Goal: Task Accomplishment & Management: Complete application form

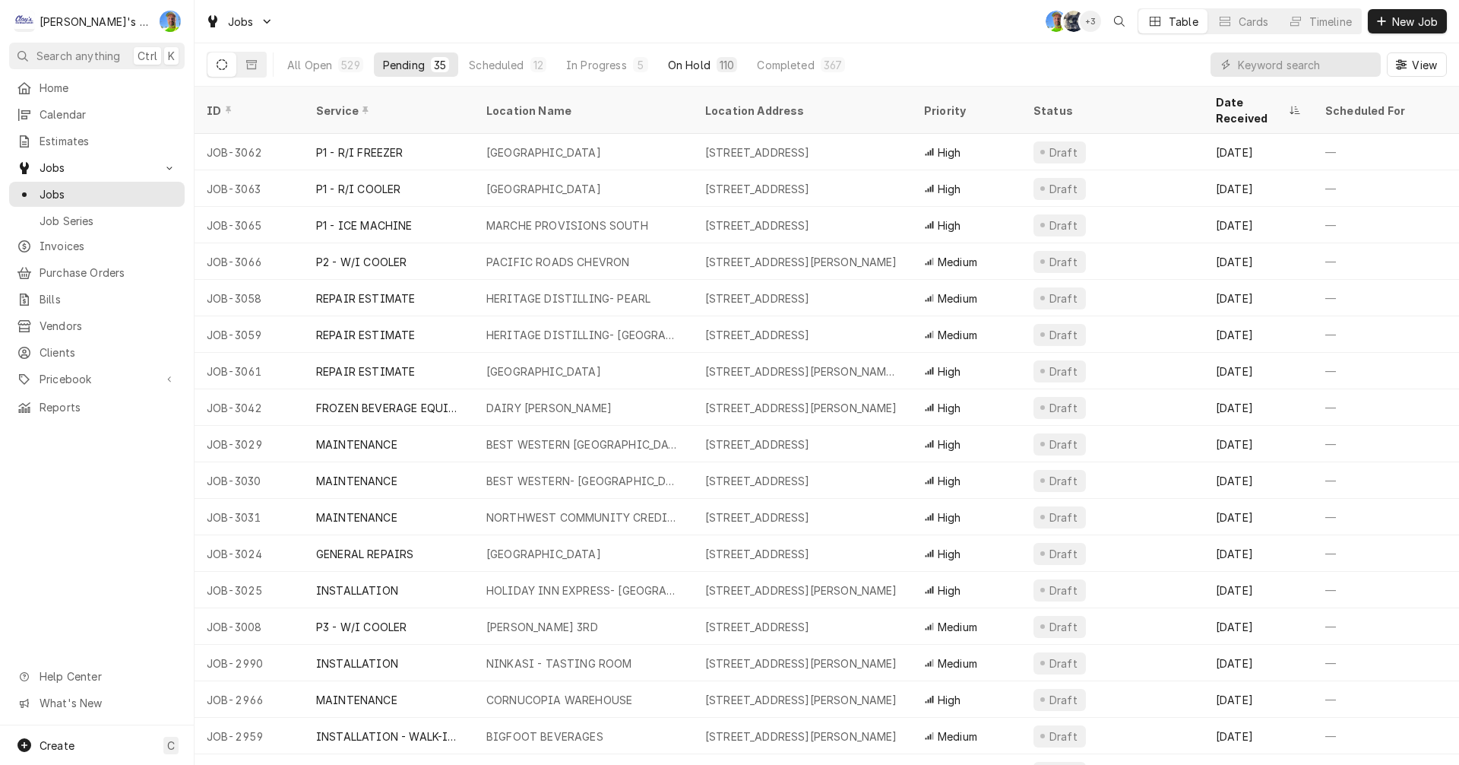
click at [679, 59] on div "On Hold" at bounding box center [689, 65] width 43 height 16
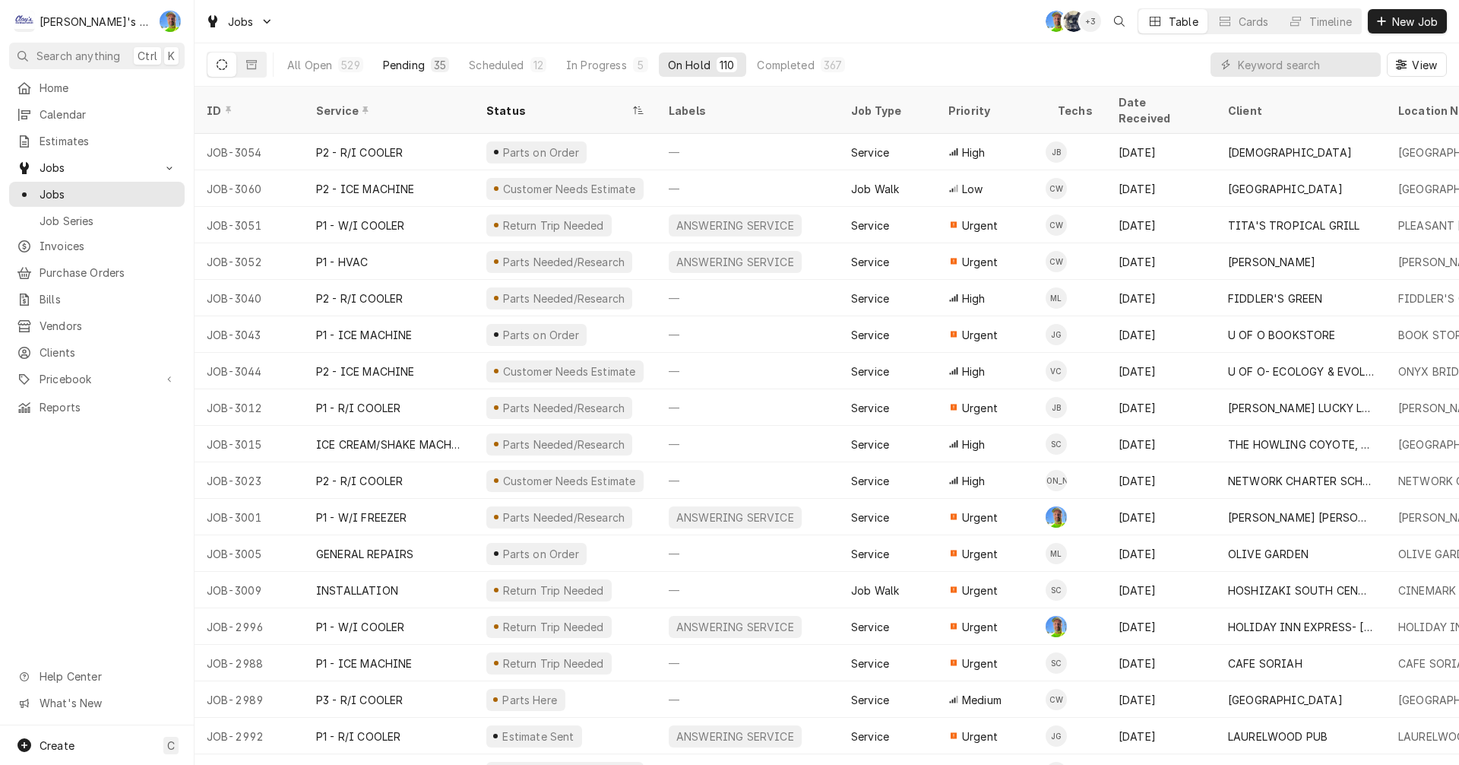
click at [405, 63] on div "Pending" at bounding box center [404, 65] width 42 height 16
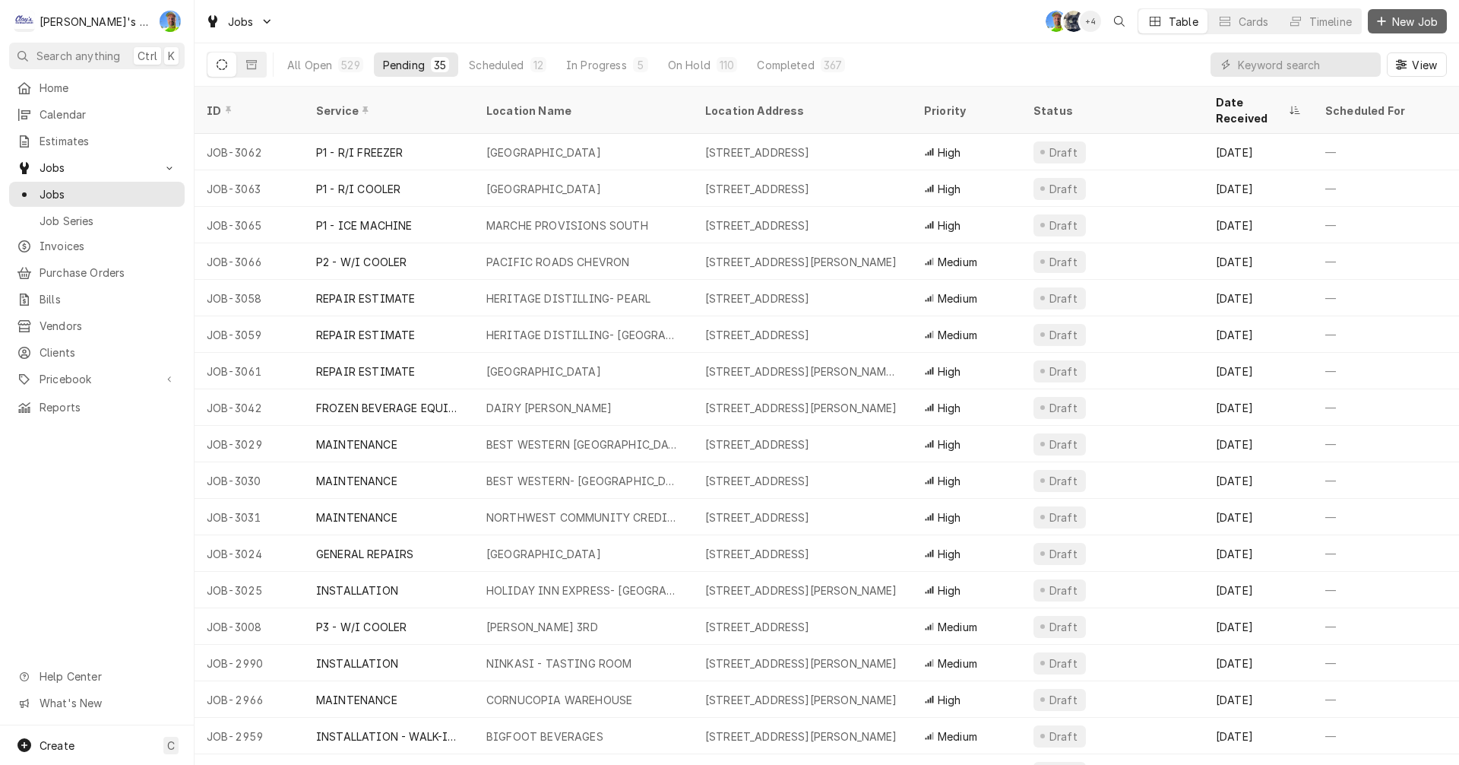
click at [1399, 28] on span "New Job" at bounding box center [1415, 22] width 52 height 16
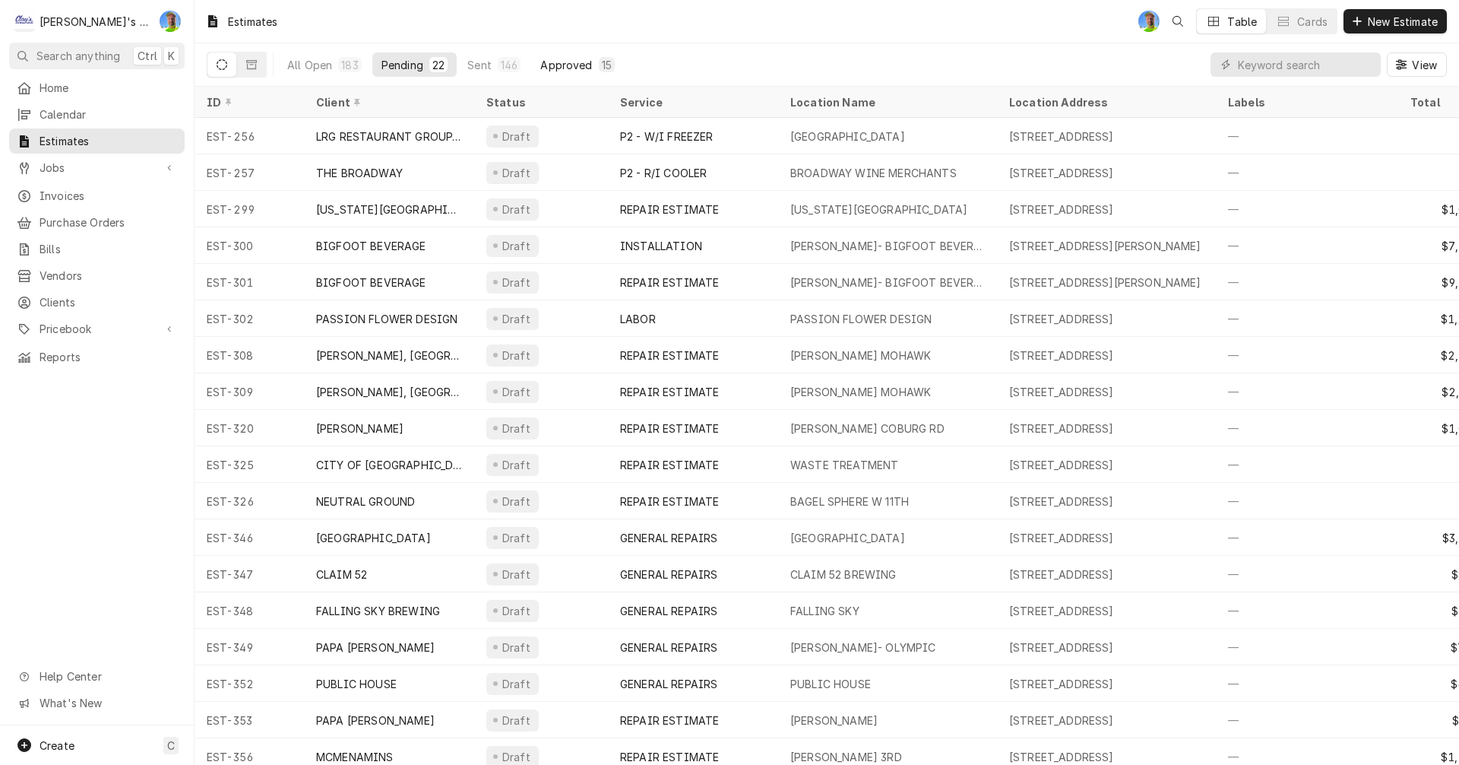
click at [556, 62] on div "Approved" at bounding box center [566, 65] width 52 height 16
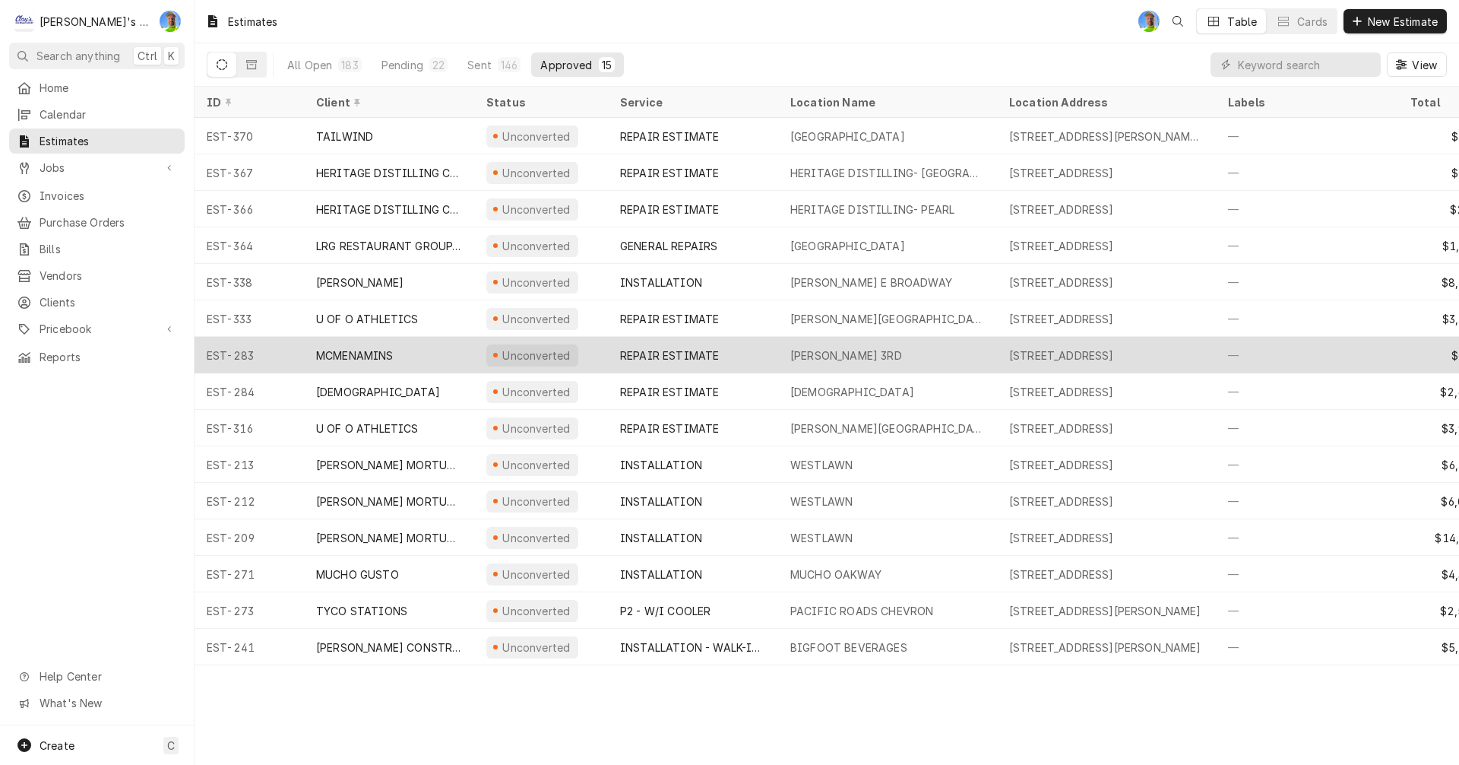
click at [822, 353] on div "MCMENAMIN'S NW 3RD" at bounding box center [847, 355] width 112 height 16
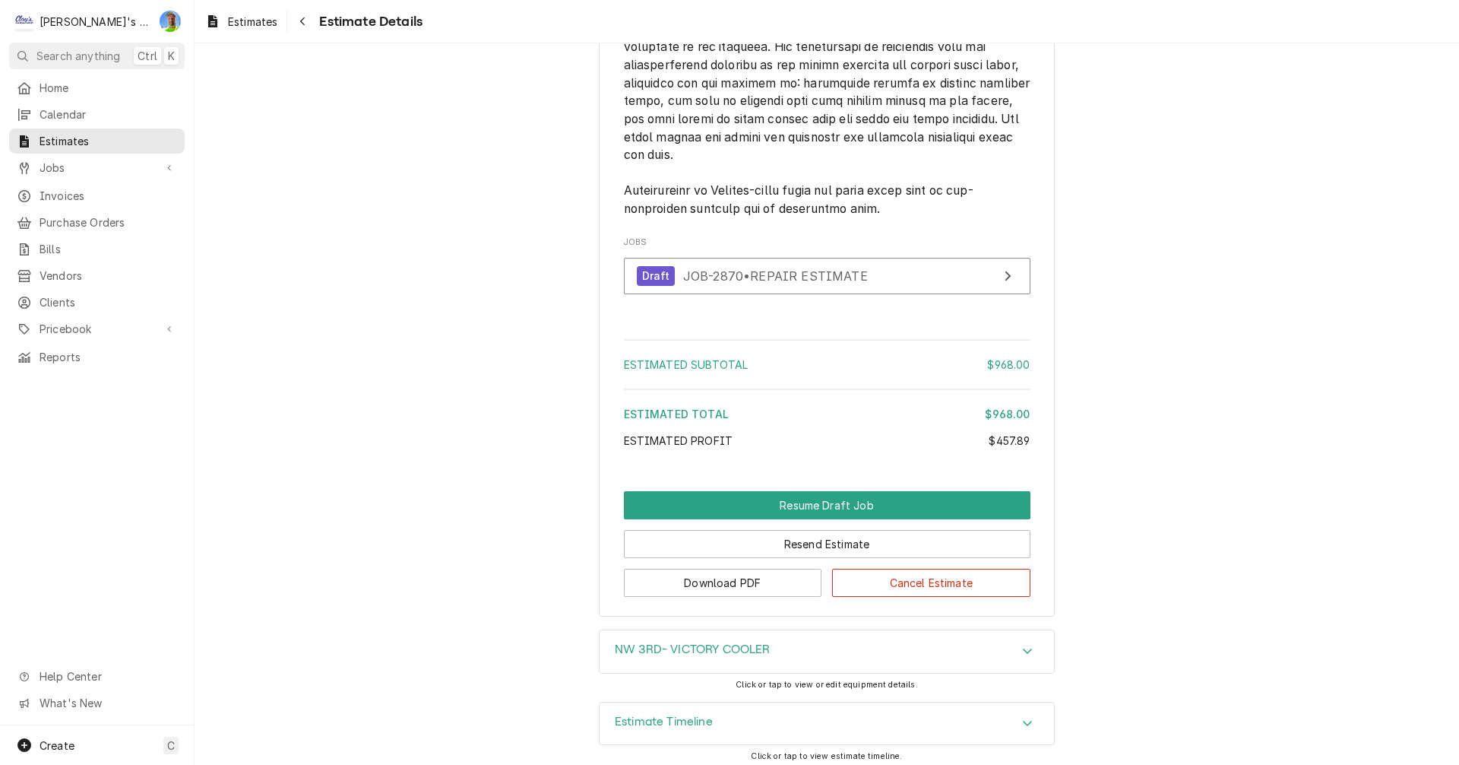
scroll to position [2508, 0]
click at [307, 17] on div "Navigate back" at bounding box center [302, 21] width 15 height 15
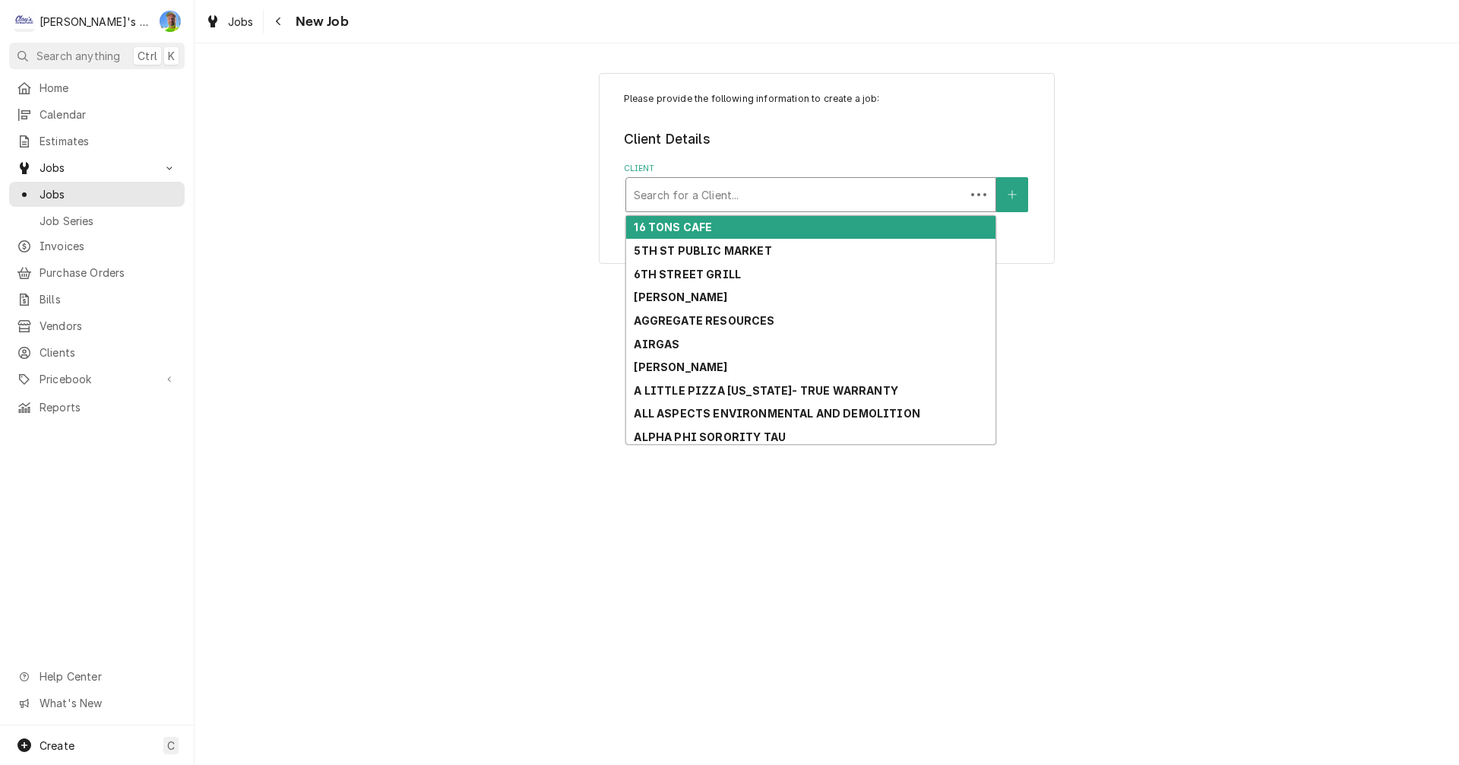
click at [750, 201] on div "Client" at bounding box center [796, 194] width 324 height 27
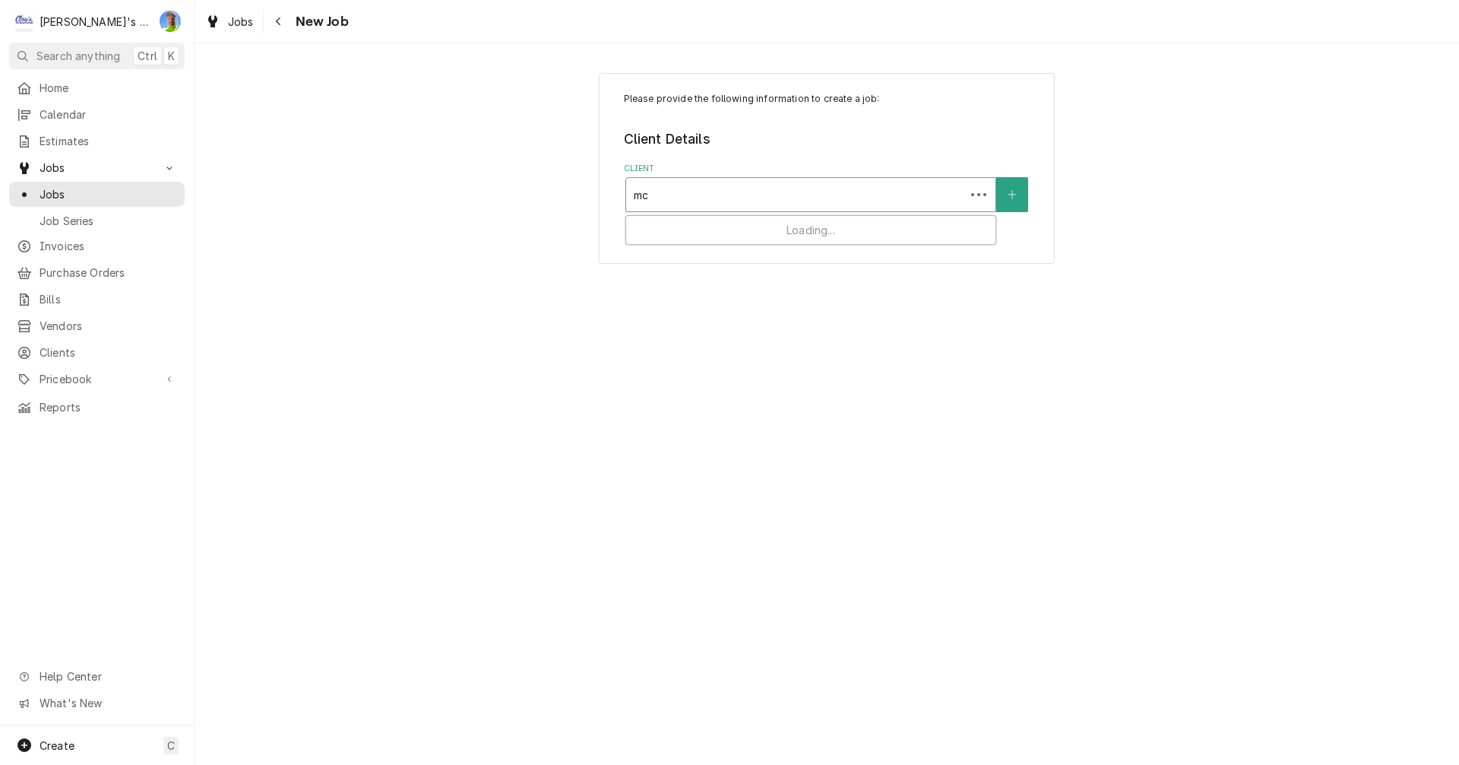
type input "mcd"
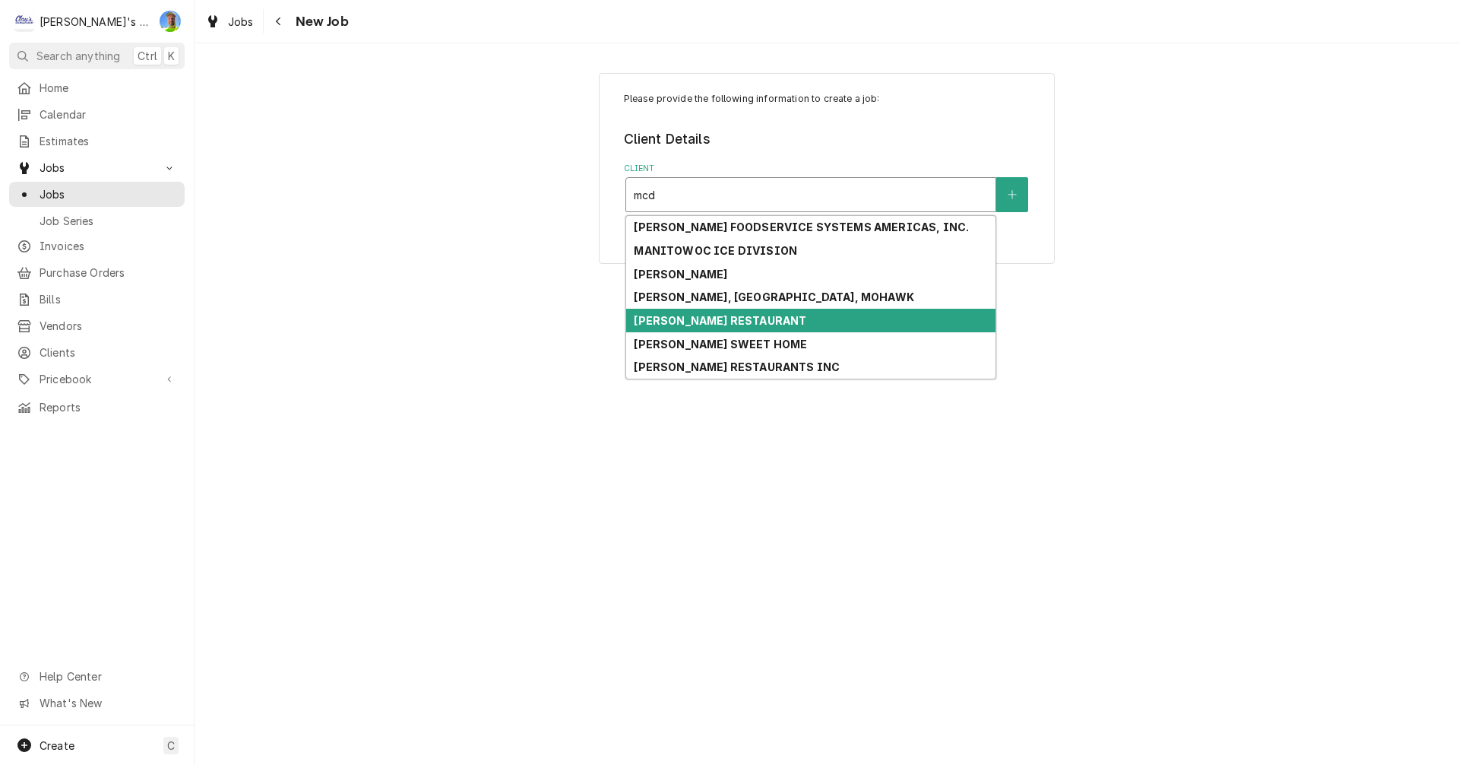
click at [744, 323] on strong "[PERSON_NAME] RESTAURANT" at bounding box center [720, 320] width 173 height 13
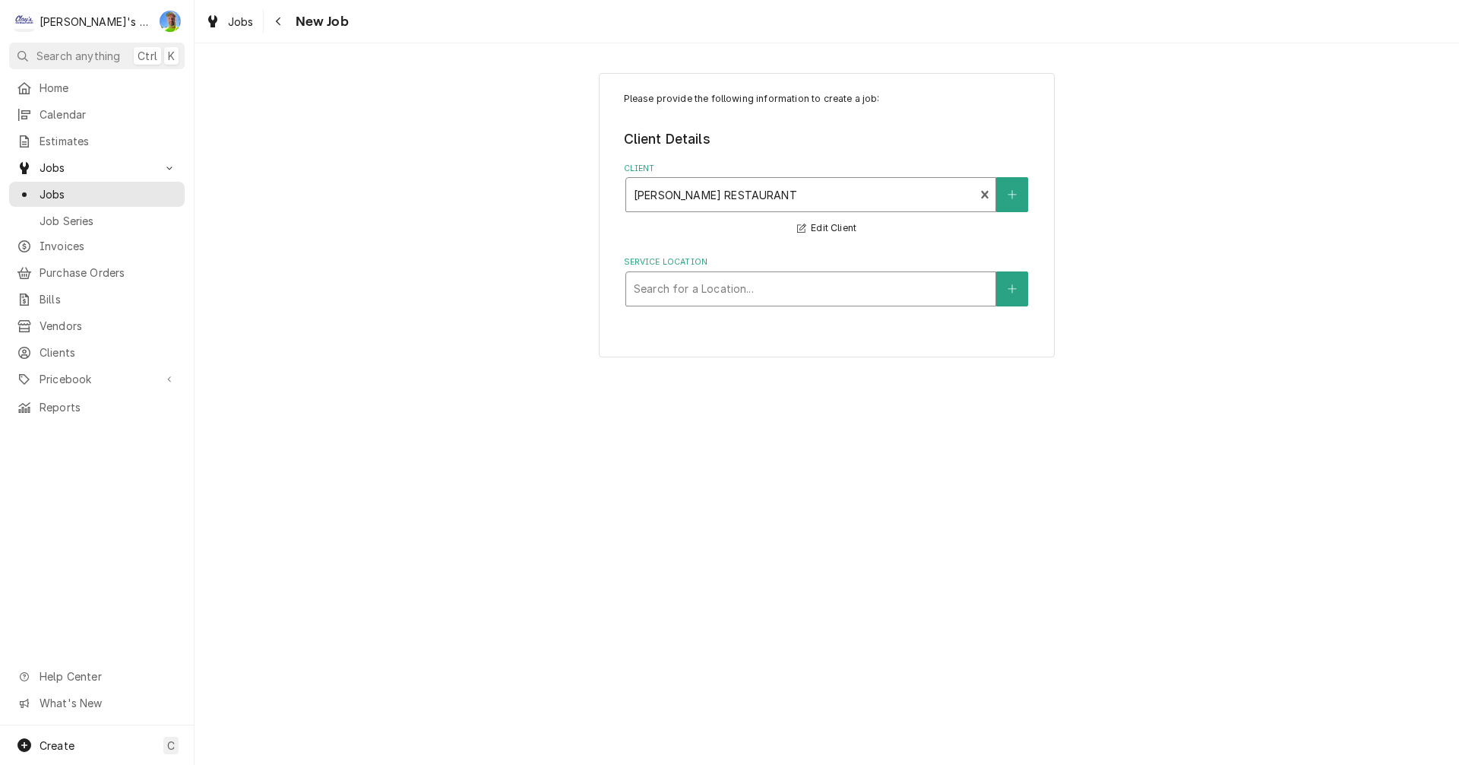
click at [727, 290] on div "Service Location" at bounding box center [811, 288] width 354 height 27
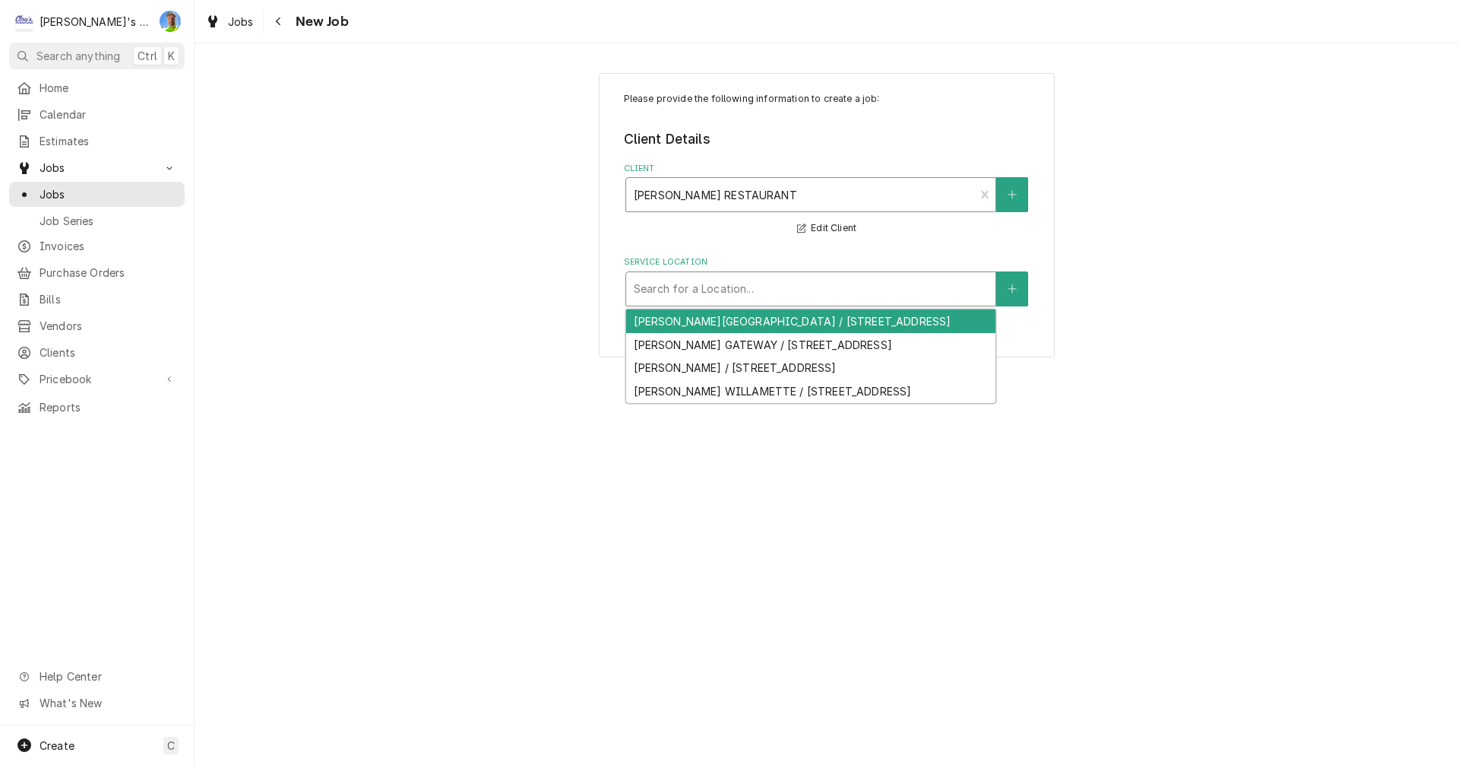
click at [803, 195] on div "Client" at bounding box center [801, 194] width 334 height 27
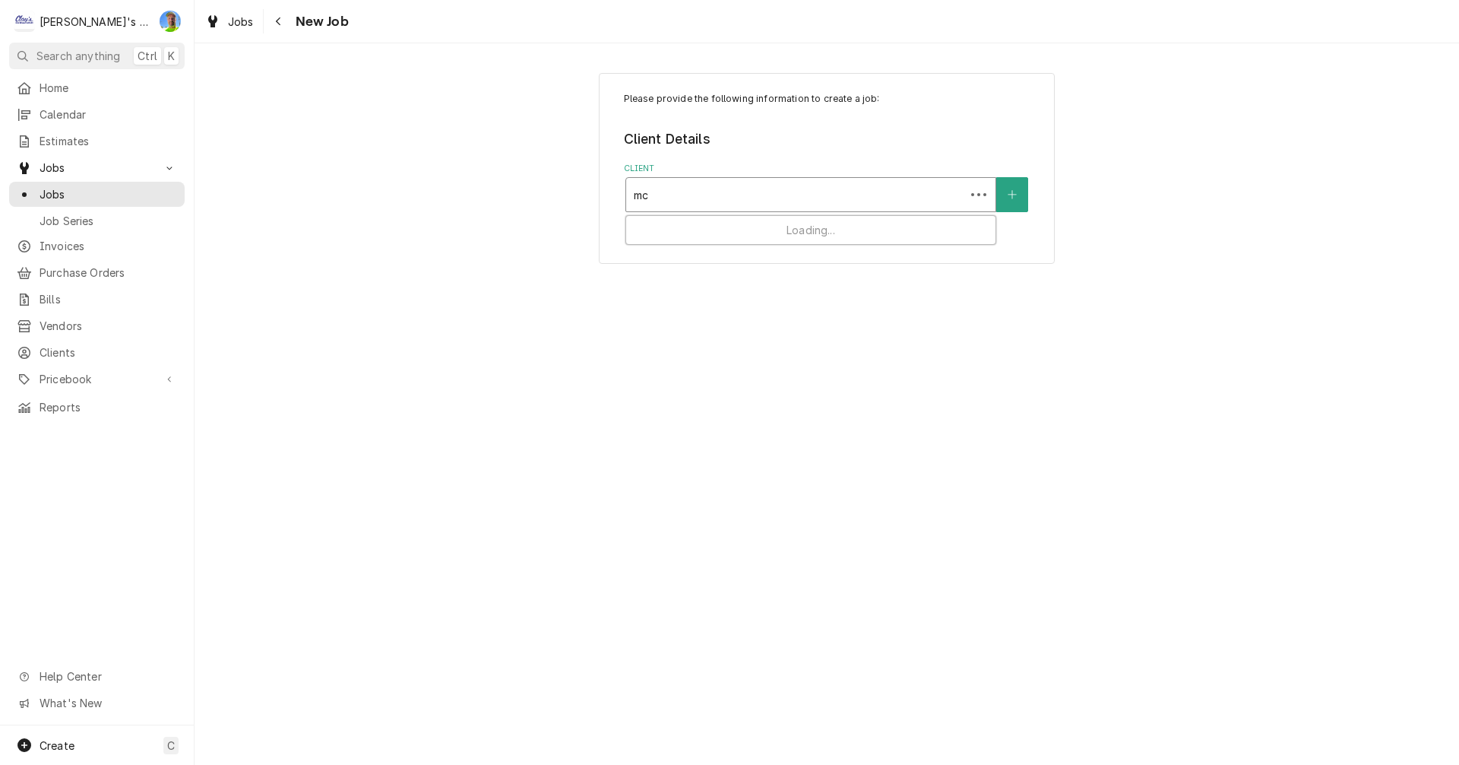
type input "mcd"
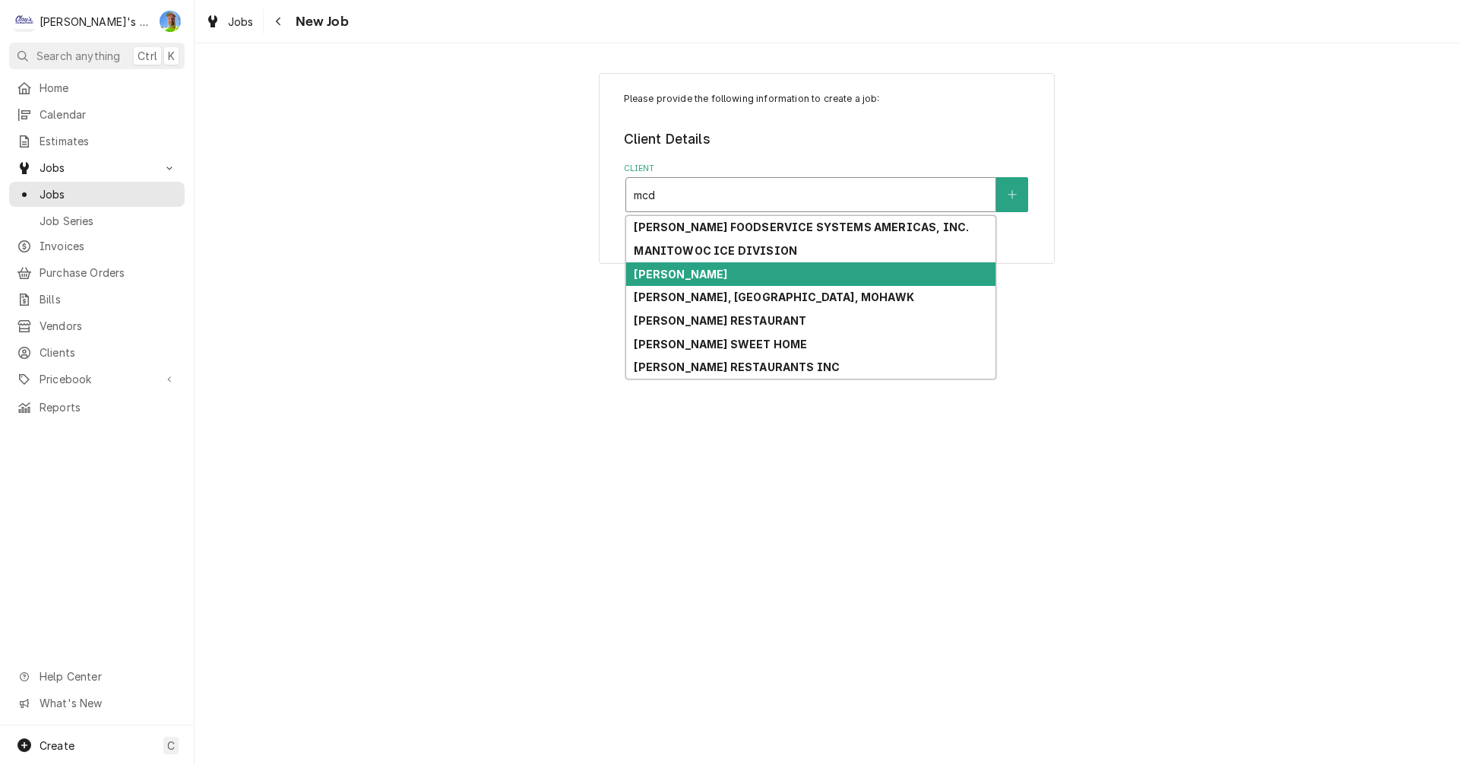
click at [789, 273] on div "MCDONALD'S" at bounding box center [810, 274] width 369 height 24
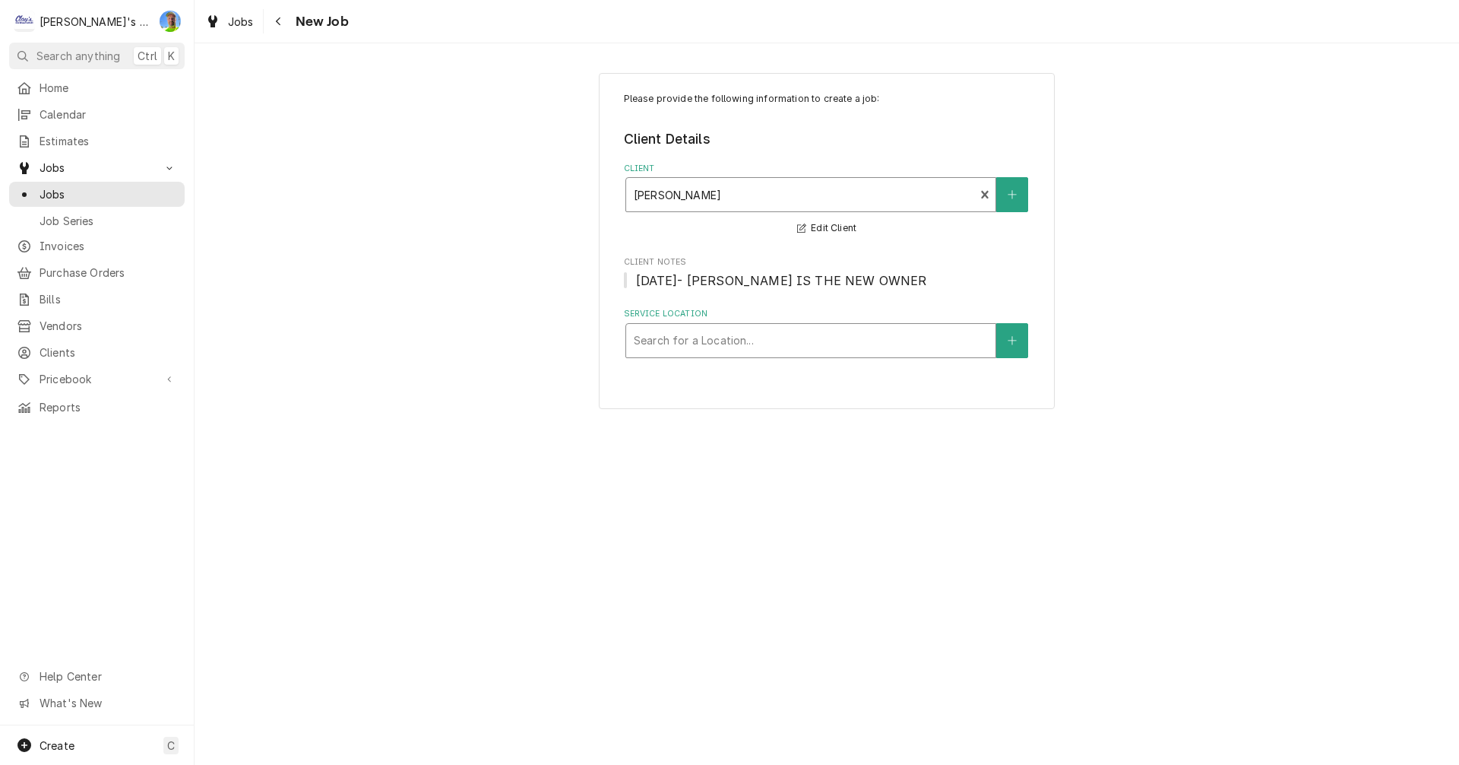
click at [763, 337] on div "Service Location" at bounding box center [811, 340] width 354 height 27
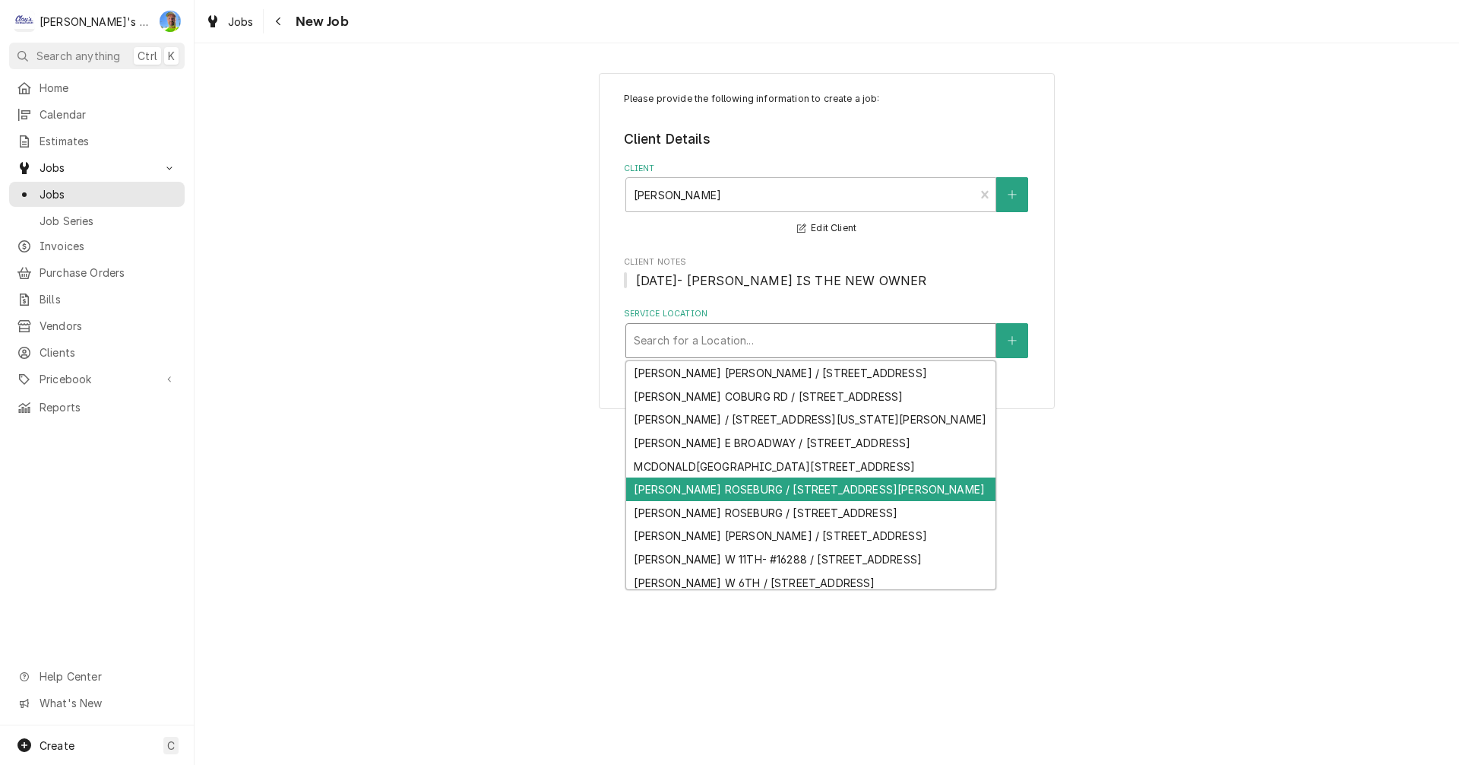
scroll to position [76, 0]
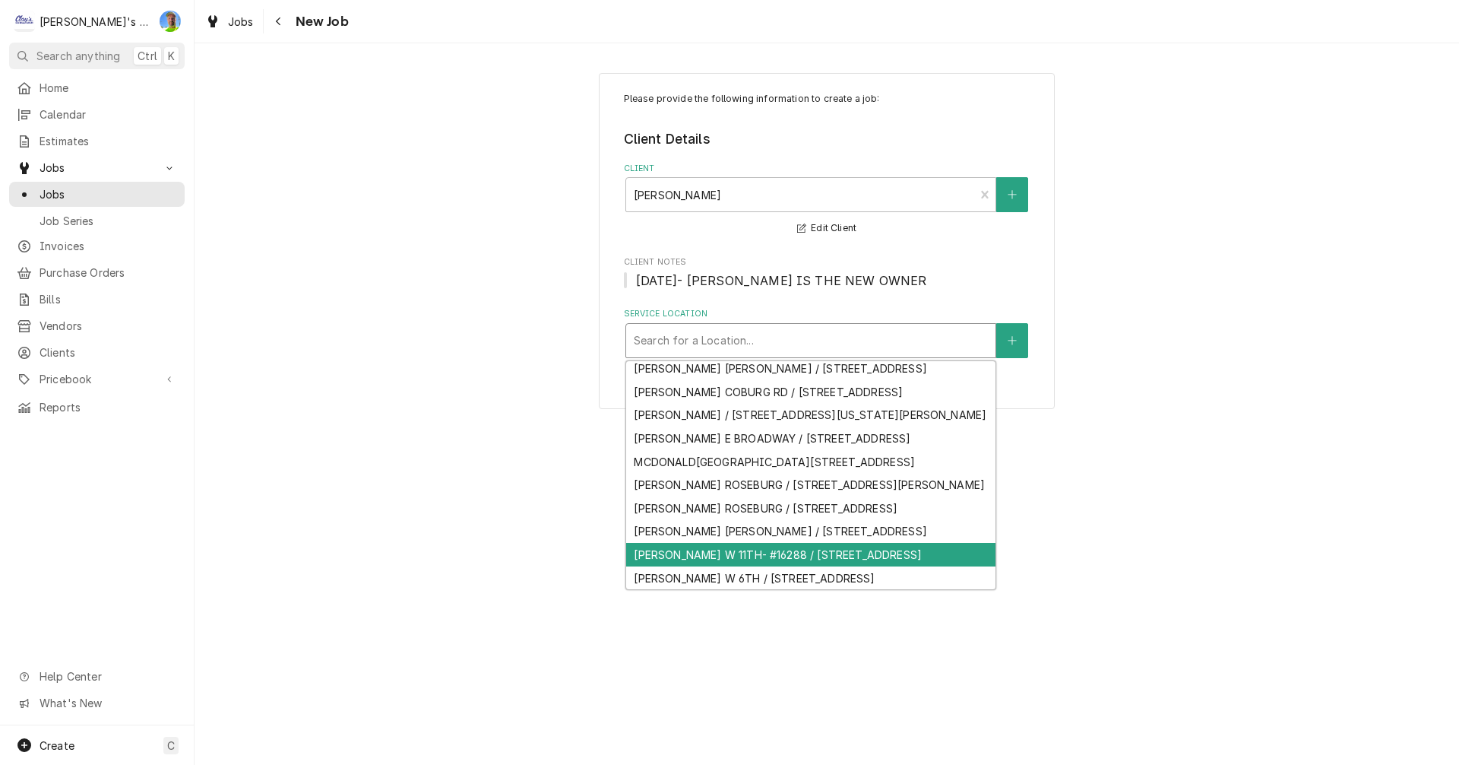
click at [781, 566] on div "MCDONALD'S W 11TH- #16288 / 3555 W 11TH, EUGENE, OR 97402" at bounding box center [810, 555] width 369 height 24
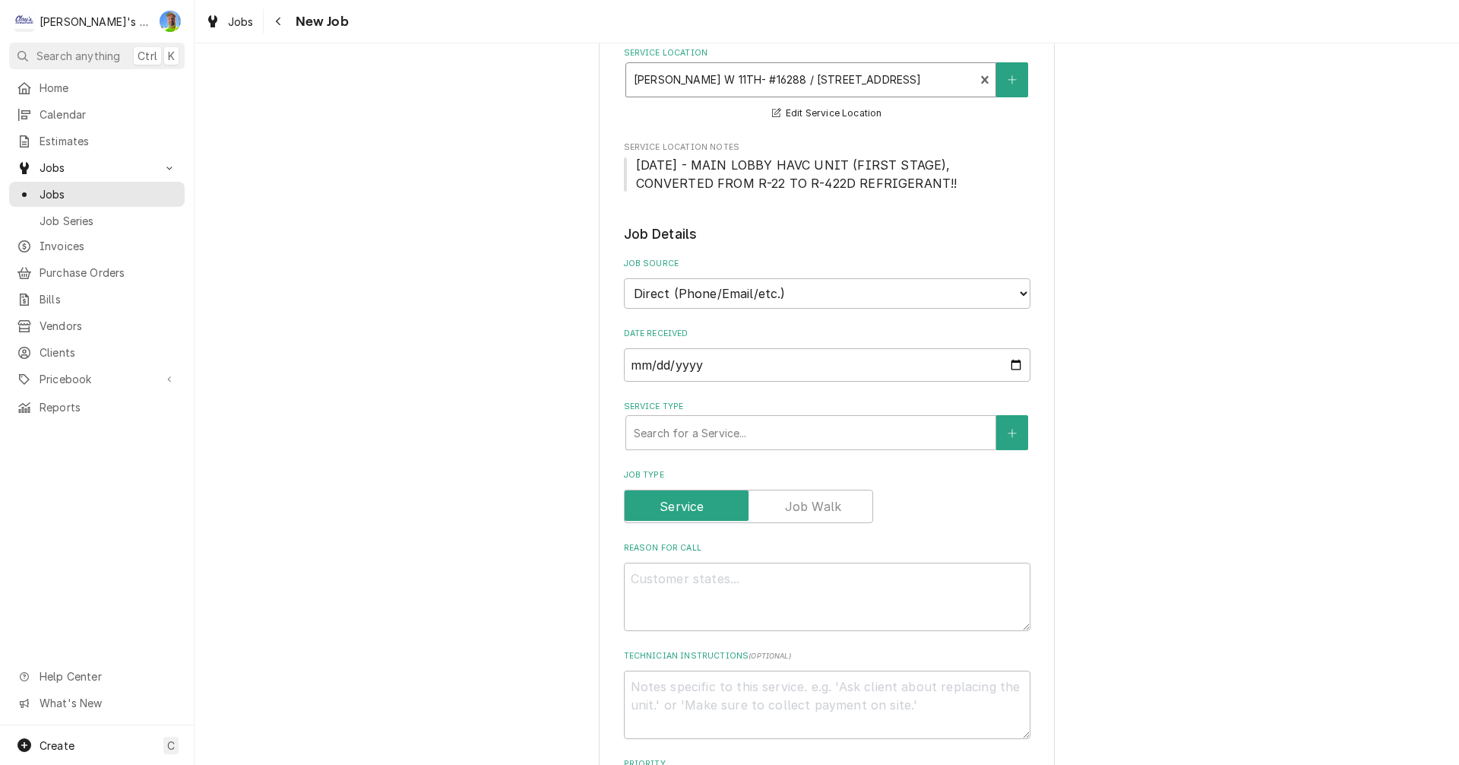
scroll to position [304, 0]
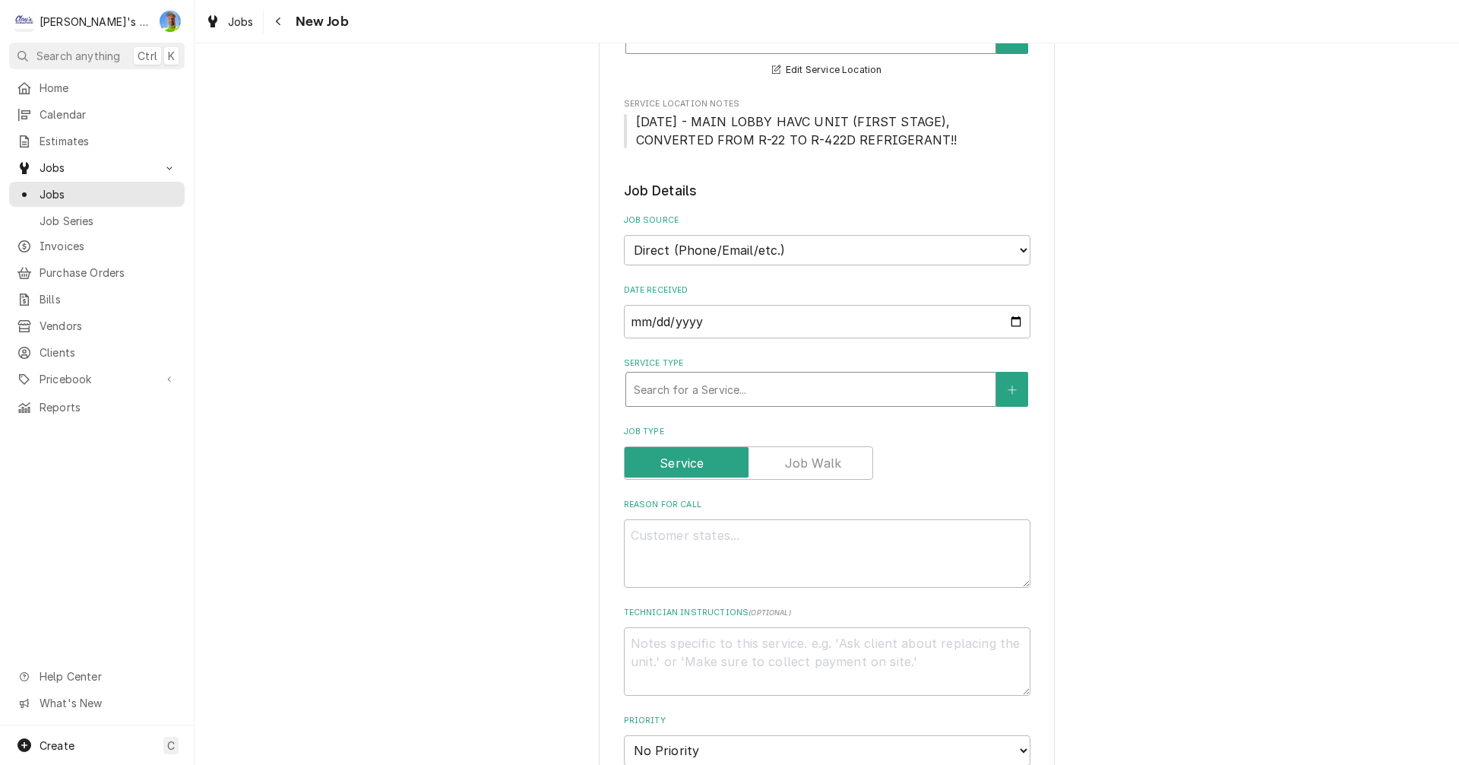
click at [654, 382] on div "Service Type" at bounding box center [811, 388] width 354 height 27
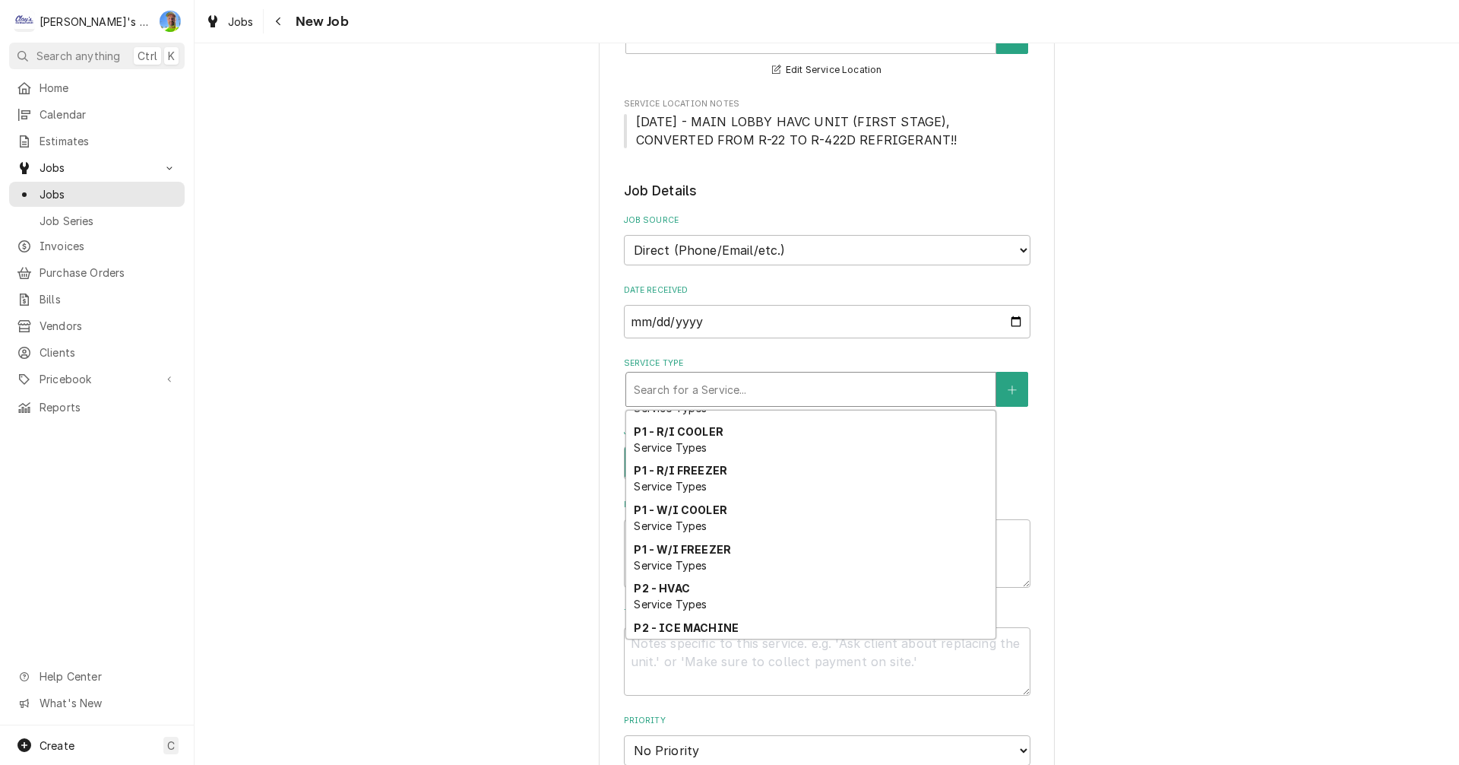
scroll to position [544, 0]
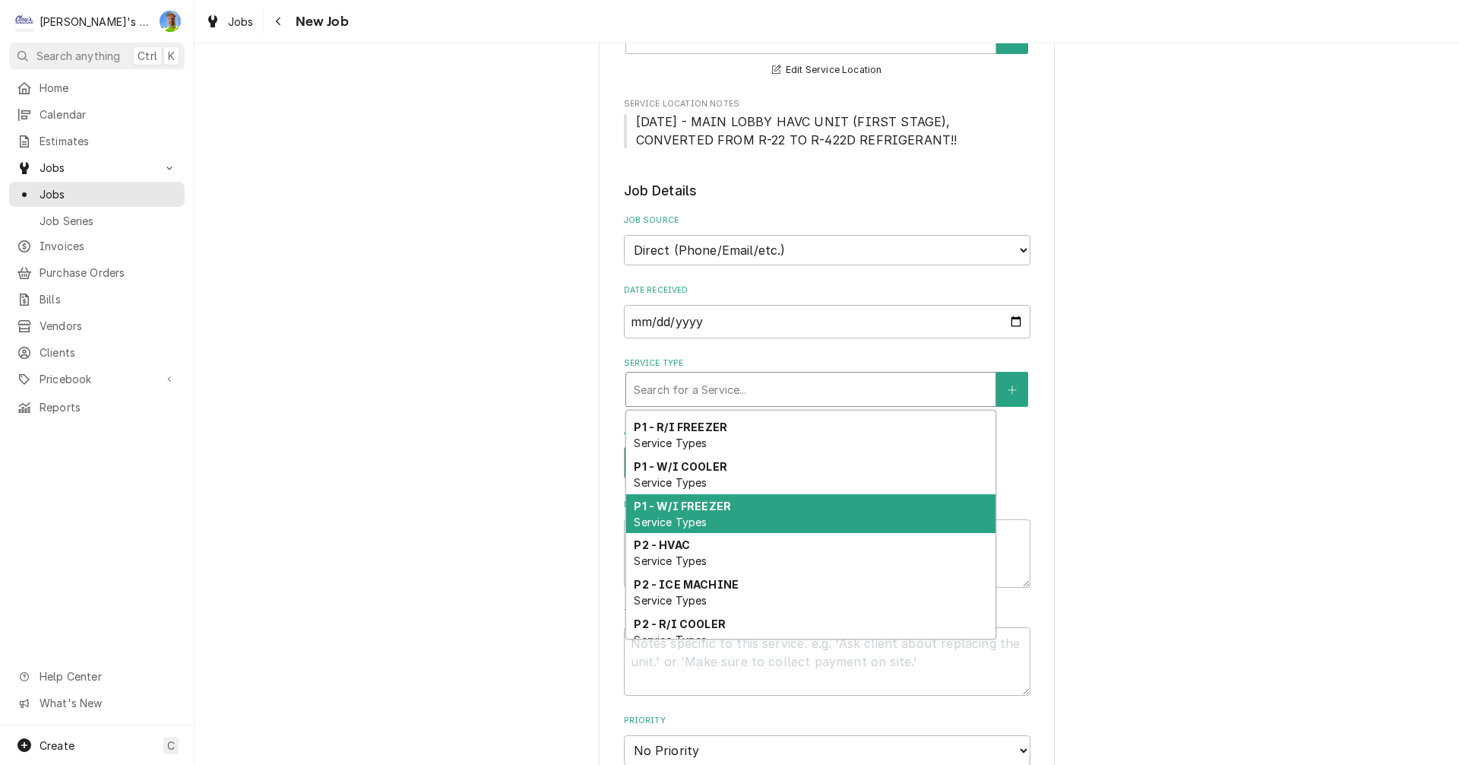
click at [670, 512] on strong "P1 - W/I FREEZER" at bounding box center [682, 505] width 97 height 13
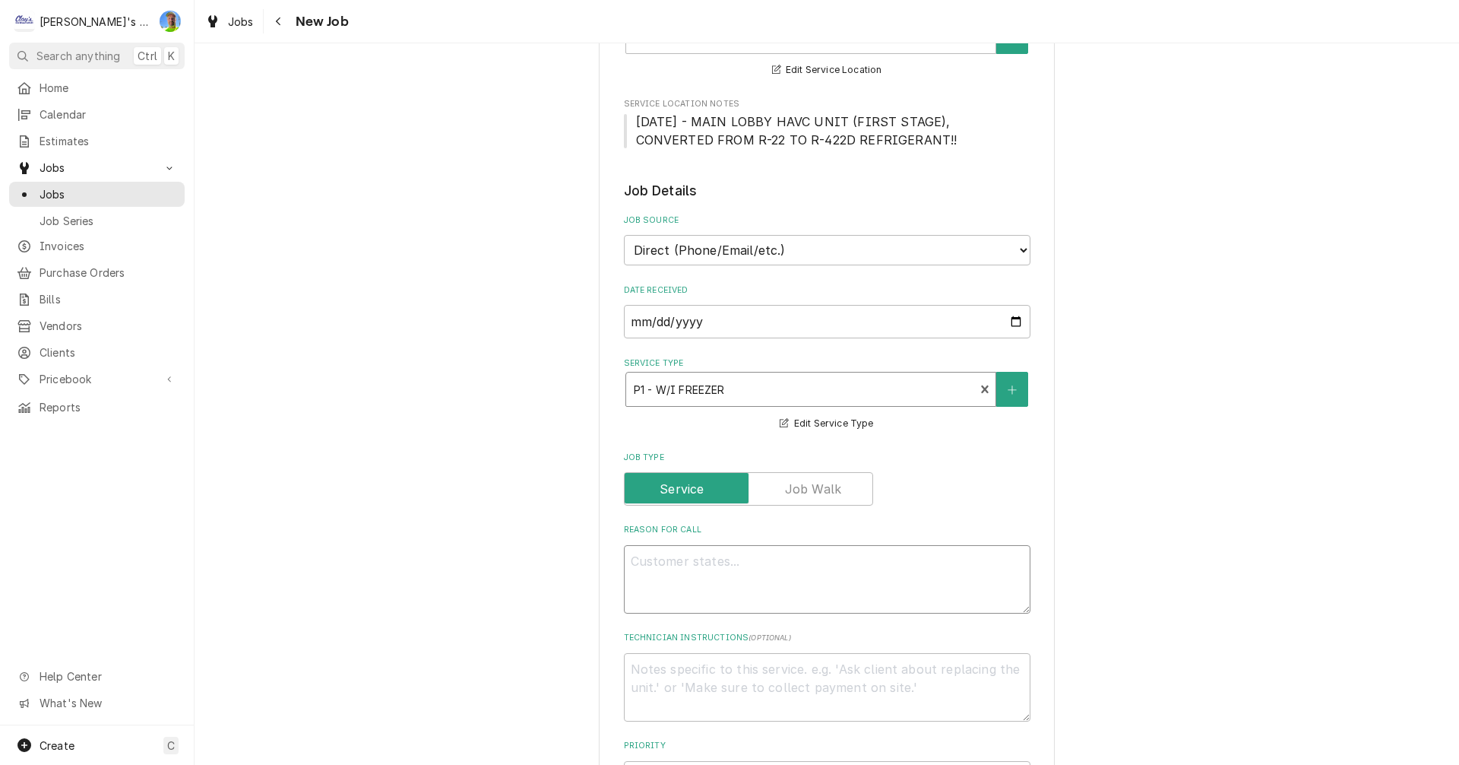
click at [703, 559] on textarea "Reason For Call" at bounding box center [827, 579] width 407 height 68
type textarea "x"
type textarea "9"
type textarea "x"
type textarea "9/"
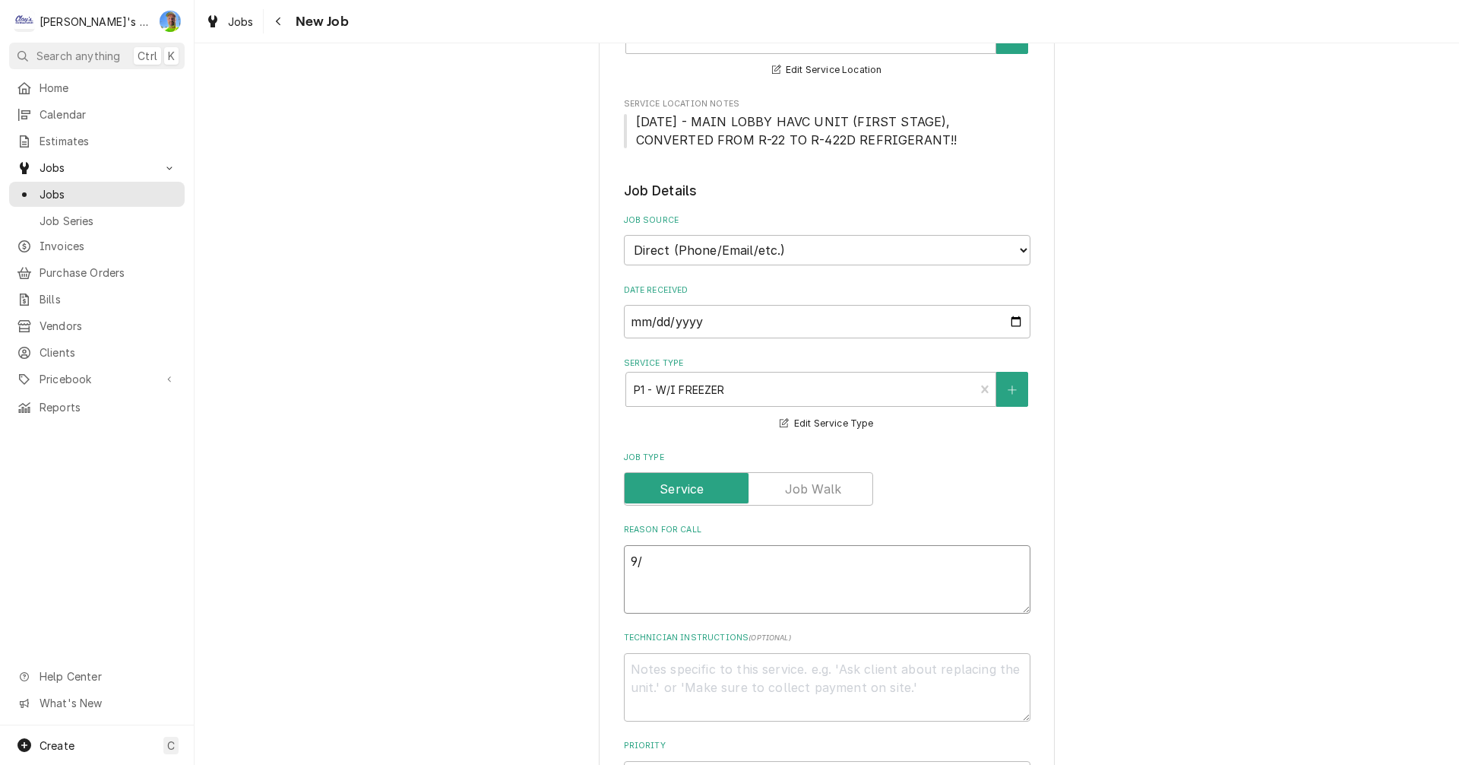
type textarea "x"
type textarea "9/3"
type textarea "x"
type textarea "9/30"
type textarea "x"
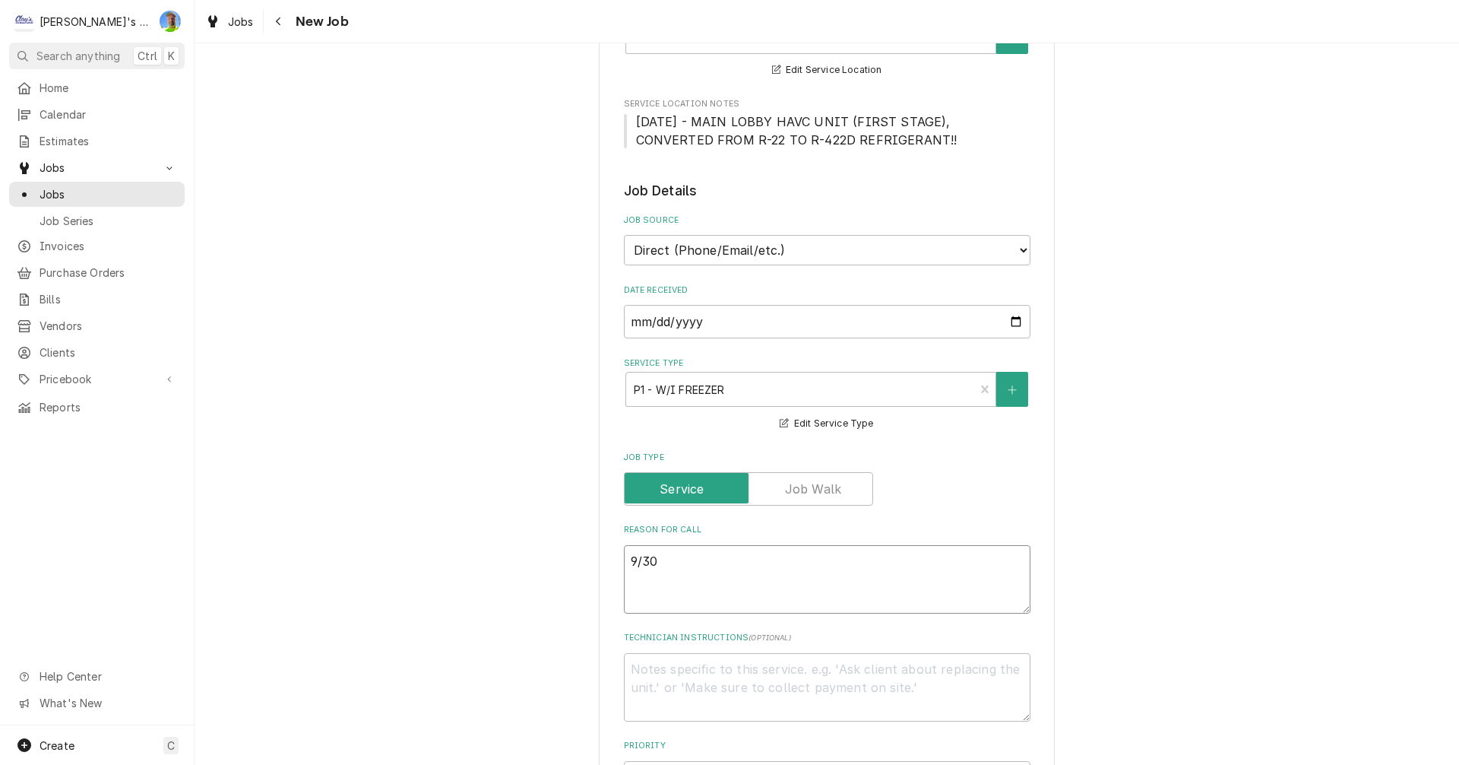
type textarea "9/30/"
type textarea "x"
type textarea "9/30/2"
type textarea "x"
type textarea "9/30/20"
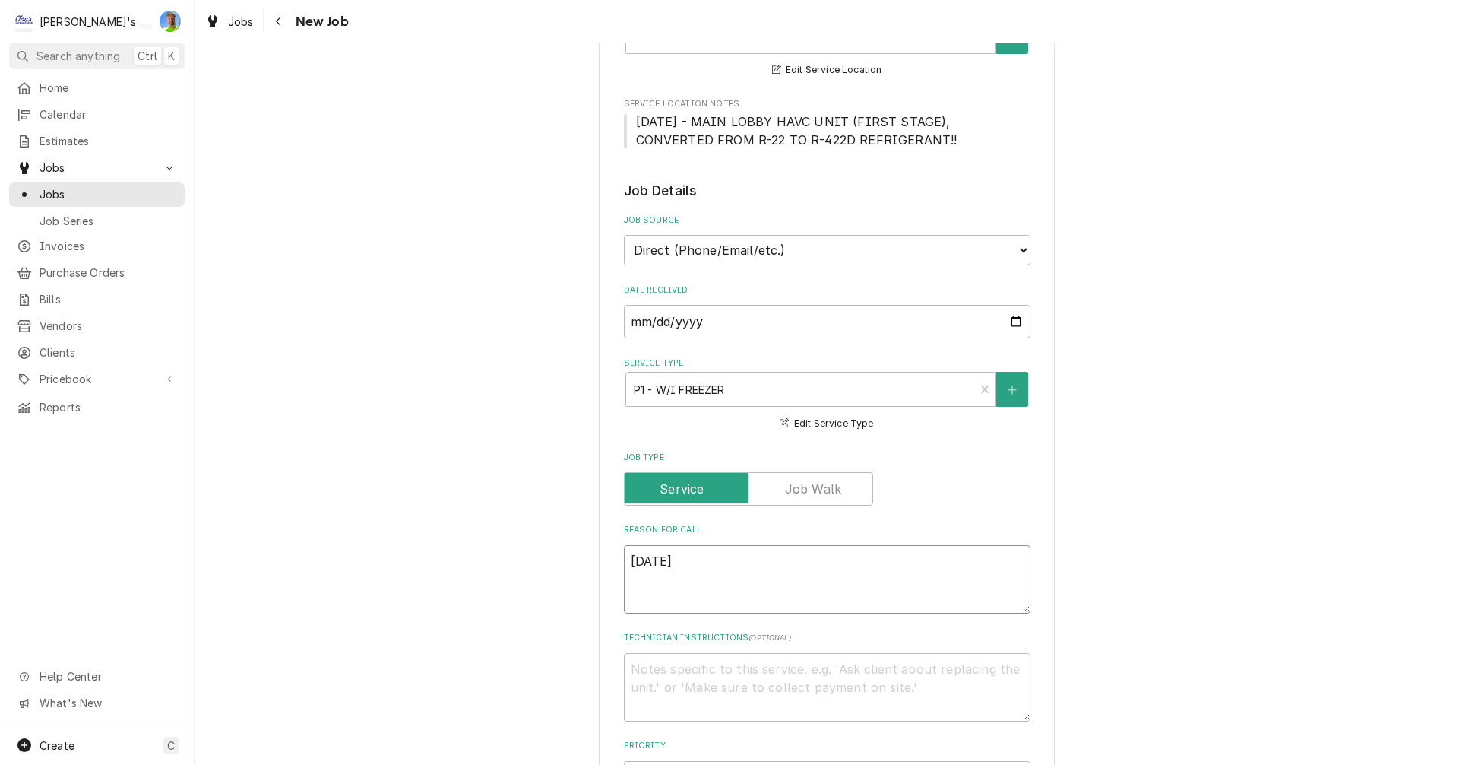
type textarea "x"
type textarea "9/30/202"
type textarea "x"
type textarea "9/30/2025"
type textarea "x"
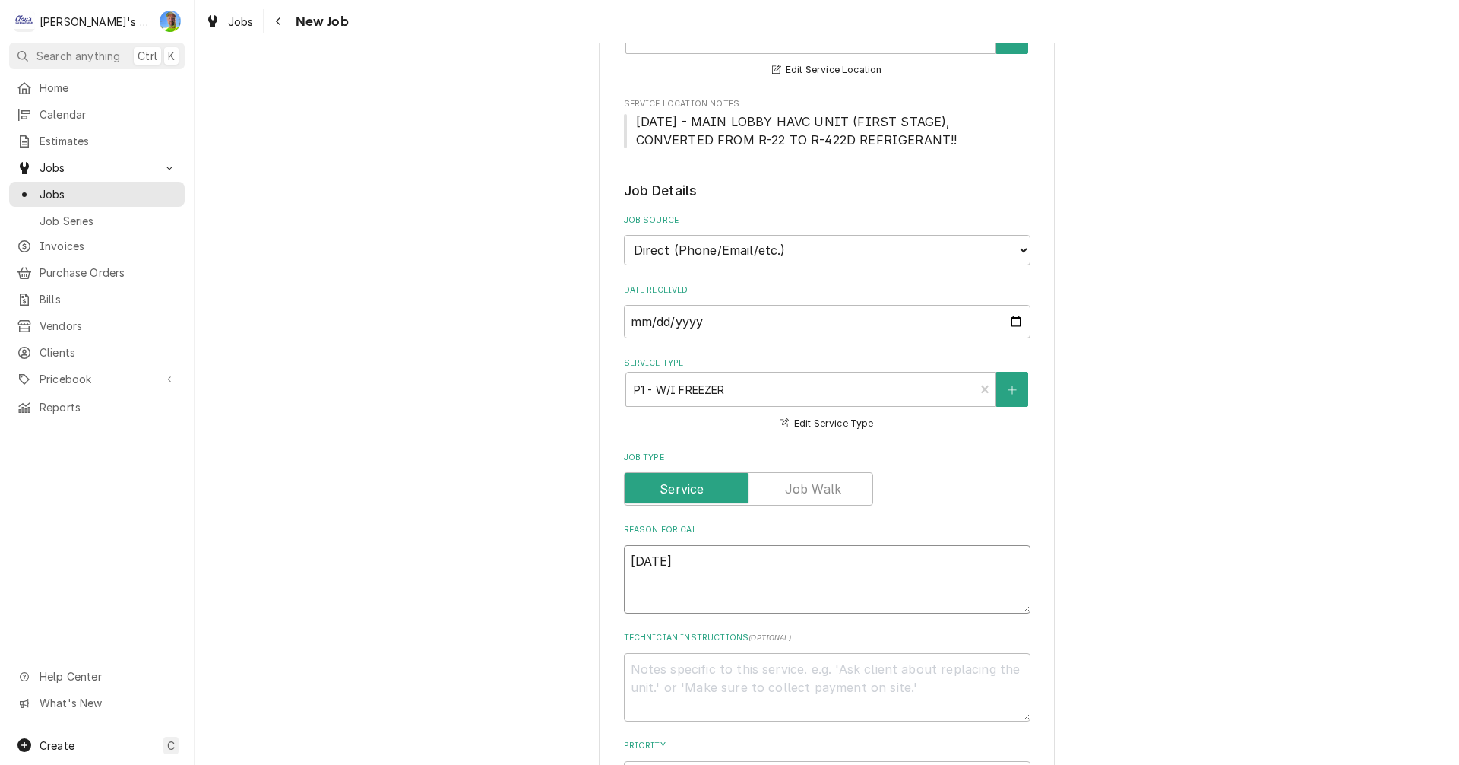
type textarea "9/30/2025"
type textarea "x"
type textarea "9/30/2025 -"
type textarea "x"
type textarea "9/30/2025 -"
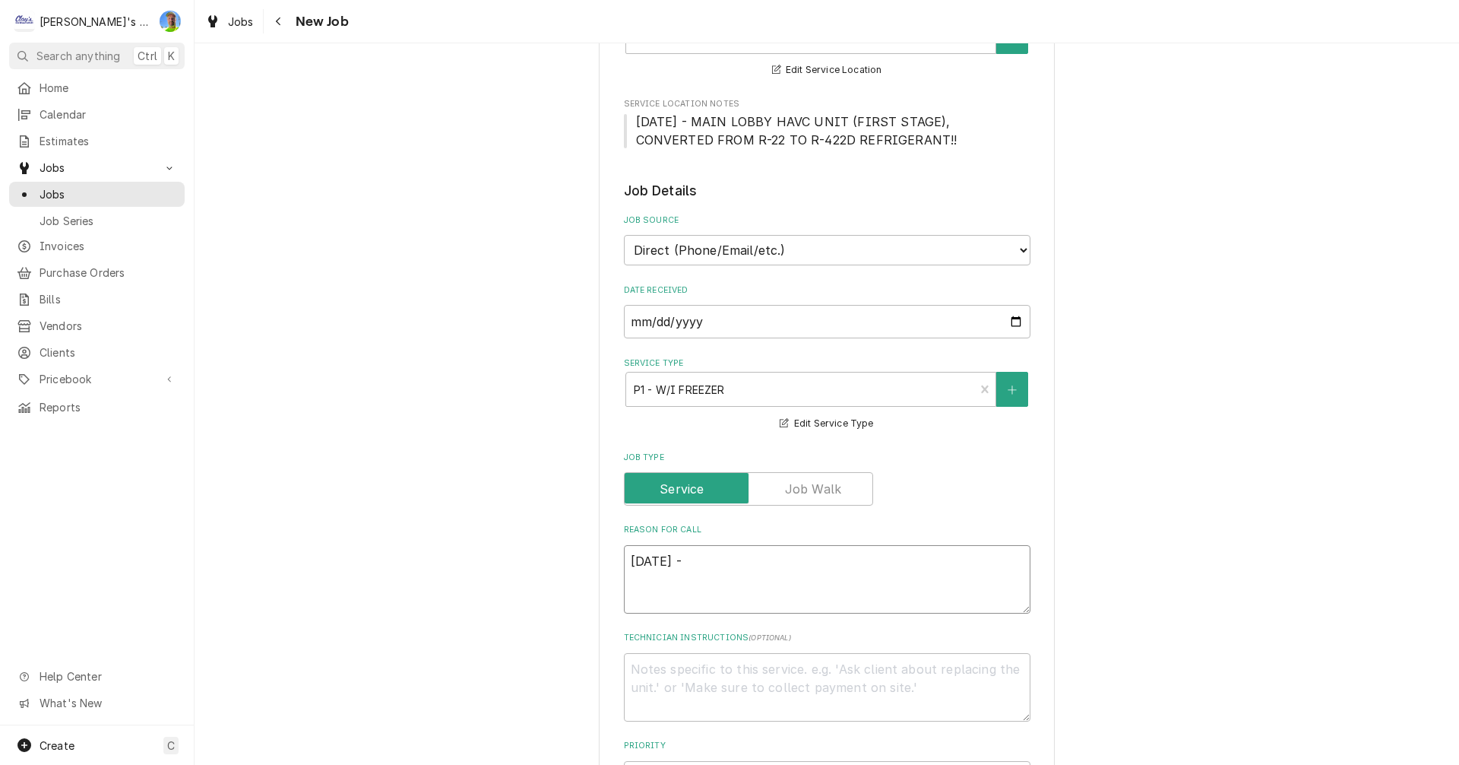
type textarea "x"
type textarea "9/30/2025 - I"
type textarea "x"
type textarea "9/30/2025 - I"
type textarea "x"
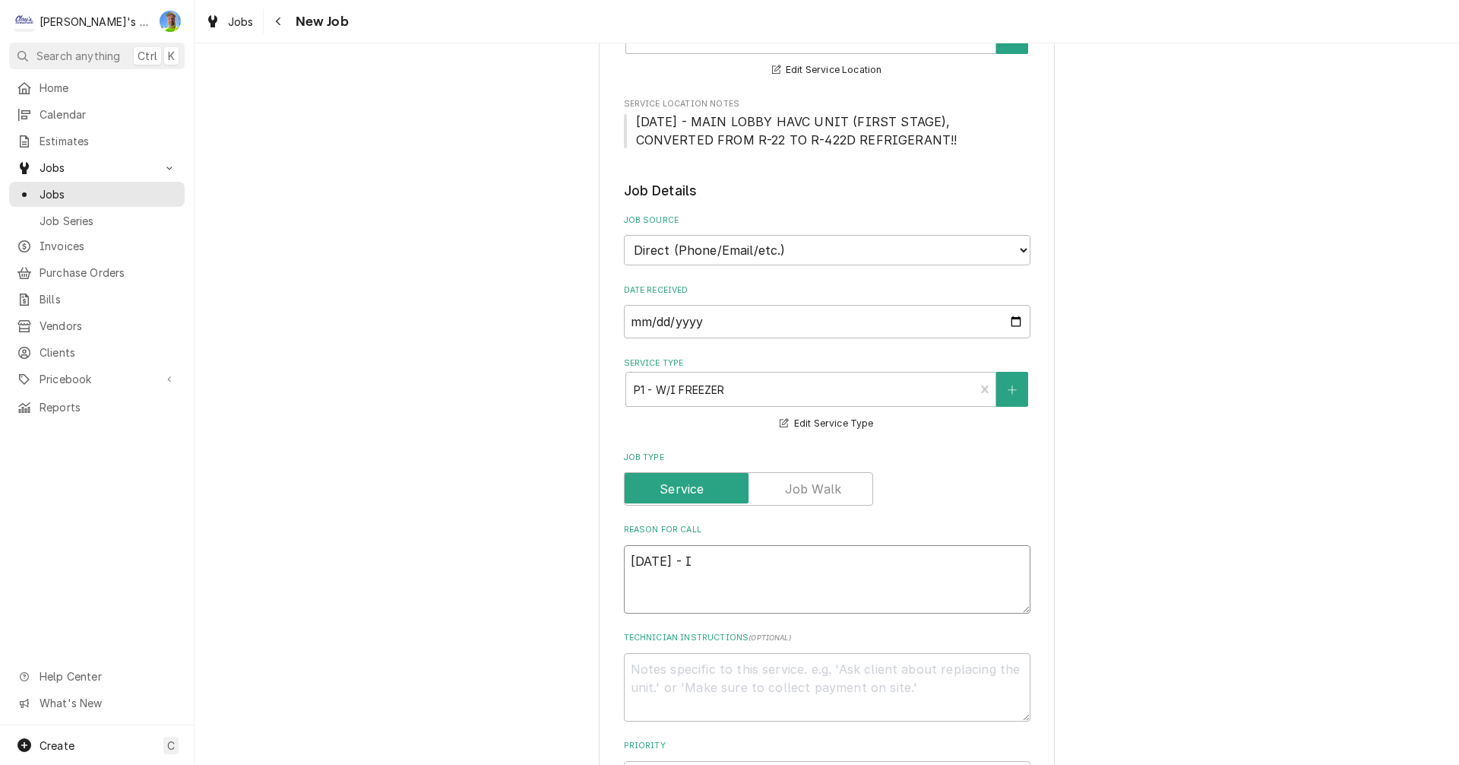
type textarea "9/30/2025 - I S"
type textarea "x"
type textarea "9/30/2025 - I SP"
type textarea "x"
type textarea "9/30/2025 - I SPO"
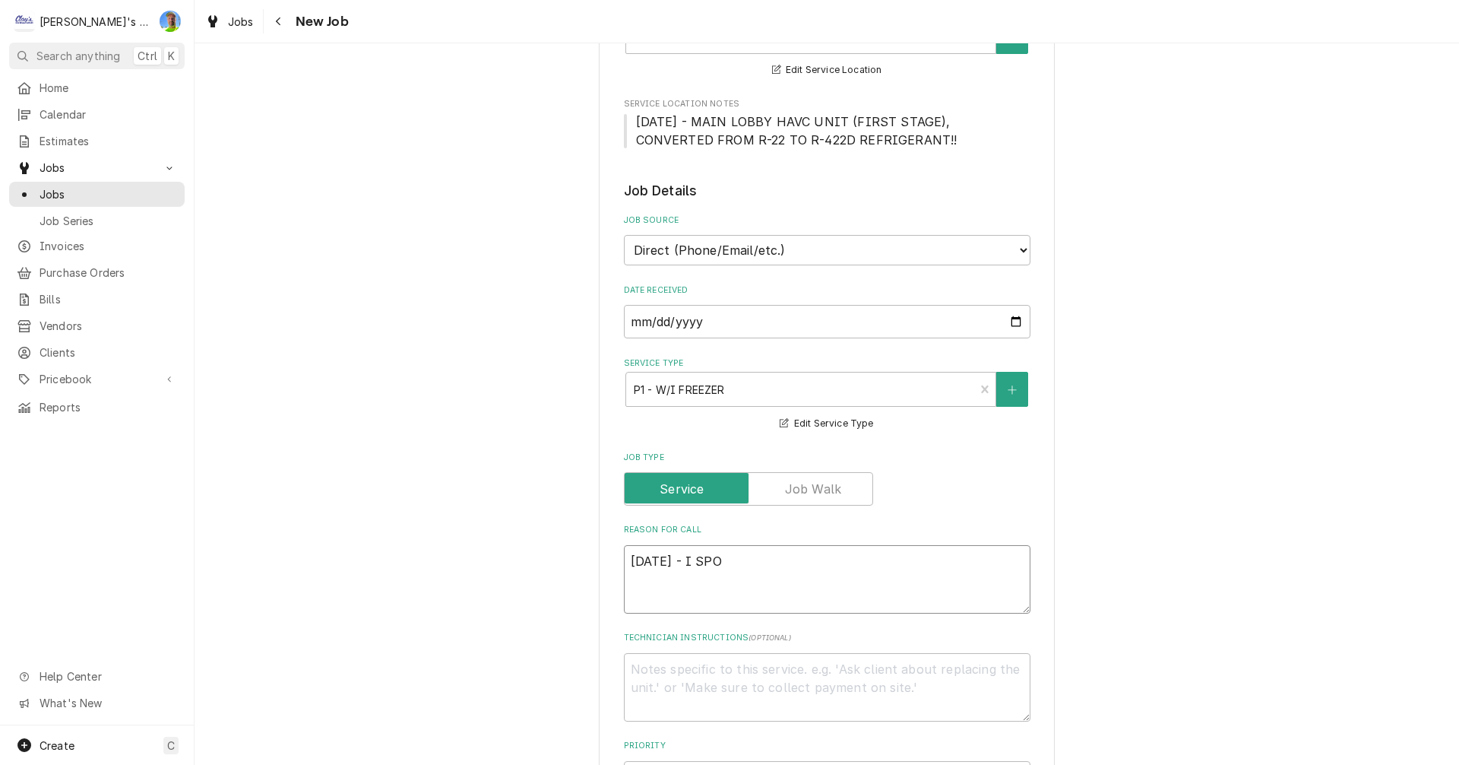
type textarea "x"
type textarea "9/30/2025 - I SPOK"
type textarea "x"
type textarea "9/30/2025 - I SPOKE"
type textarea "x"
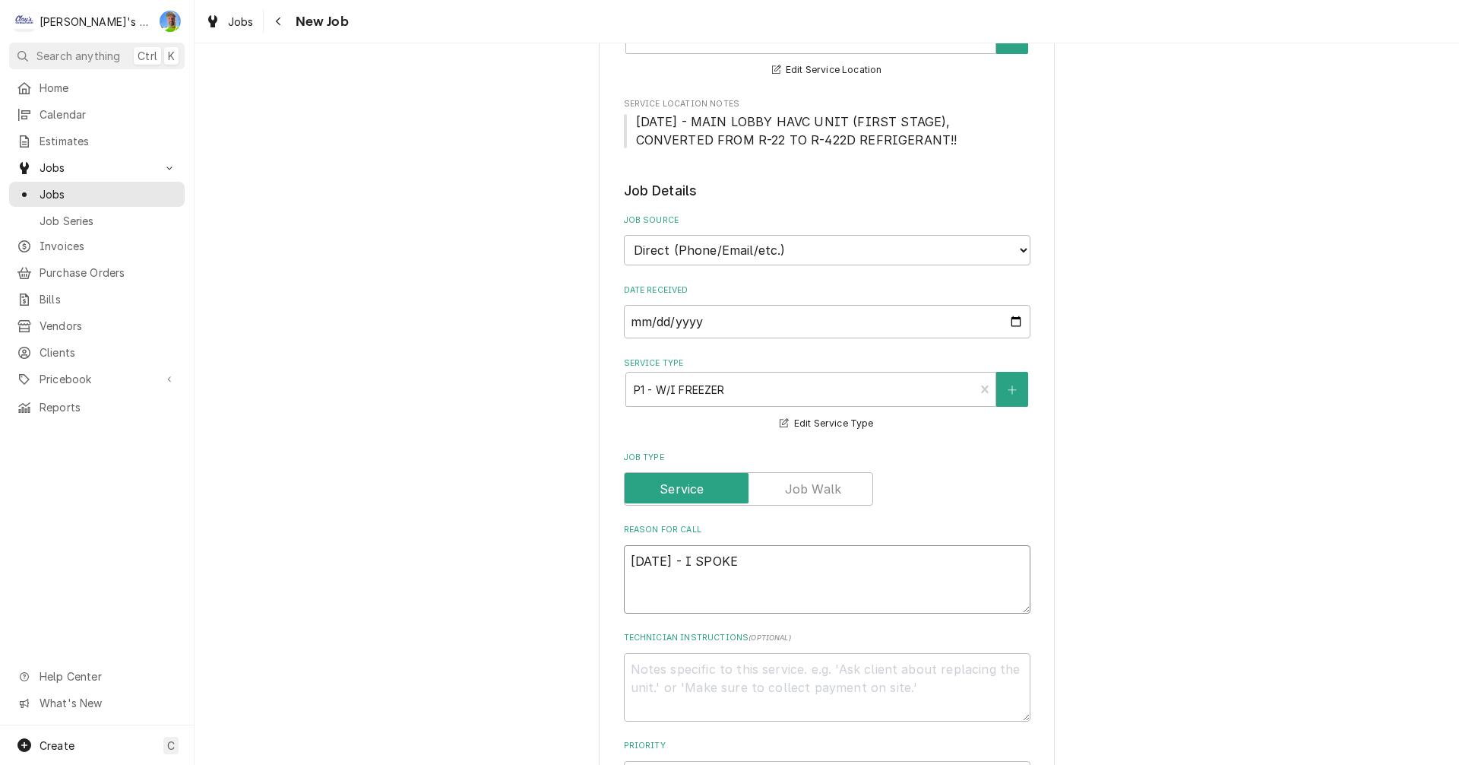
type textarea "9/30/2025 - I SPOKE"
type textarea "x"
type textarea "9/30/2025 - I SPOKE W"
type textarea "x"
type textarea "9/30/2025 - I SPOKE WI"
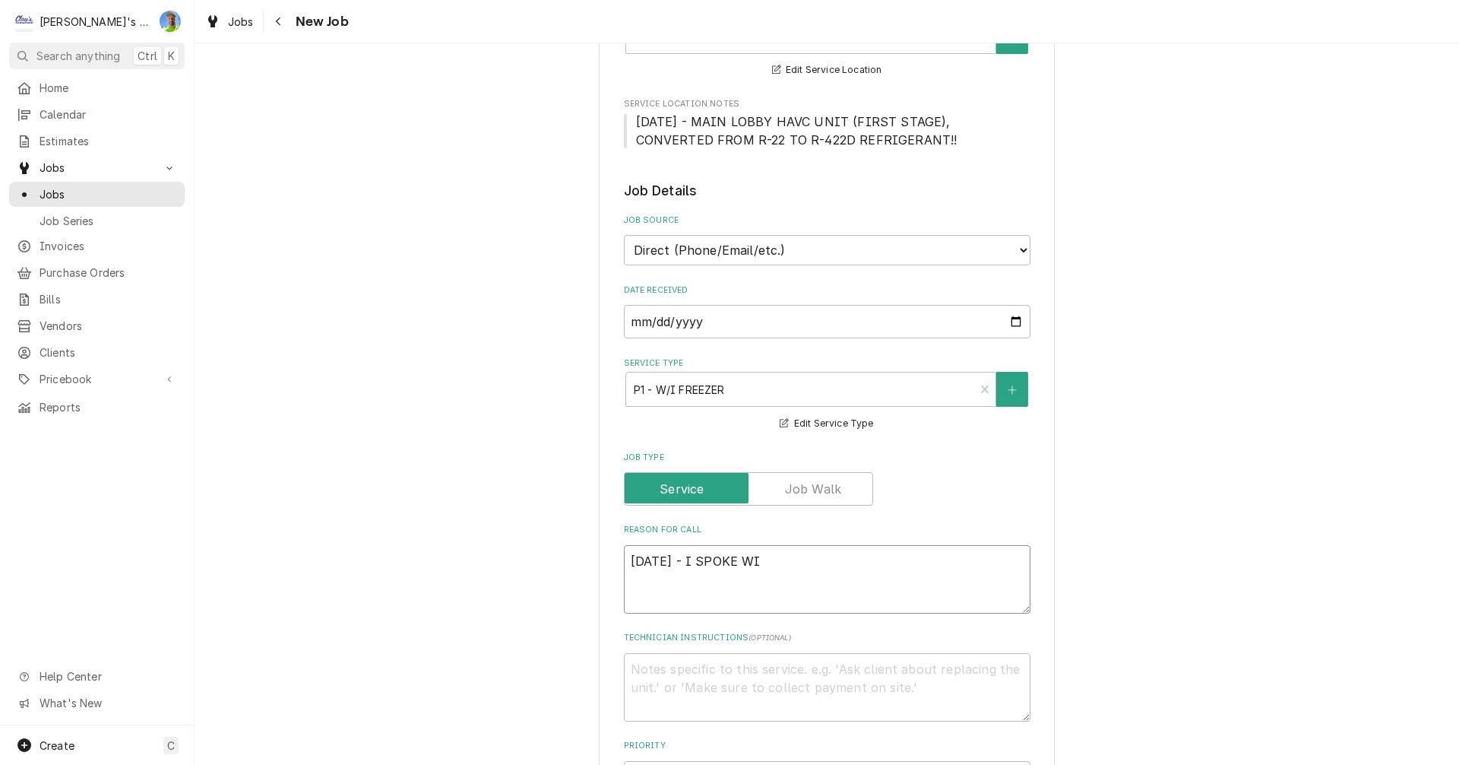
type textarea "x"
type textarea "9/30/2025 - I SPOKE WIT"
type textarea "x"
type textarea "9/30/2025 - I SPOKE WITH"
type textarea "x"
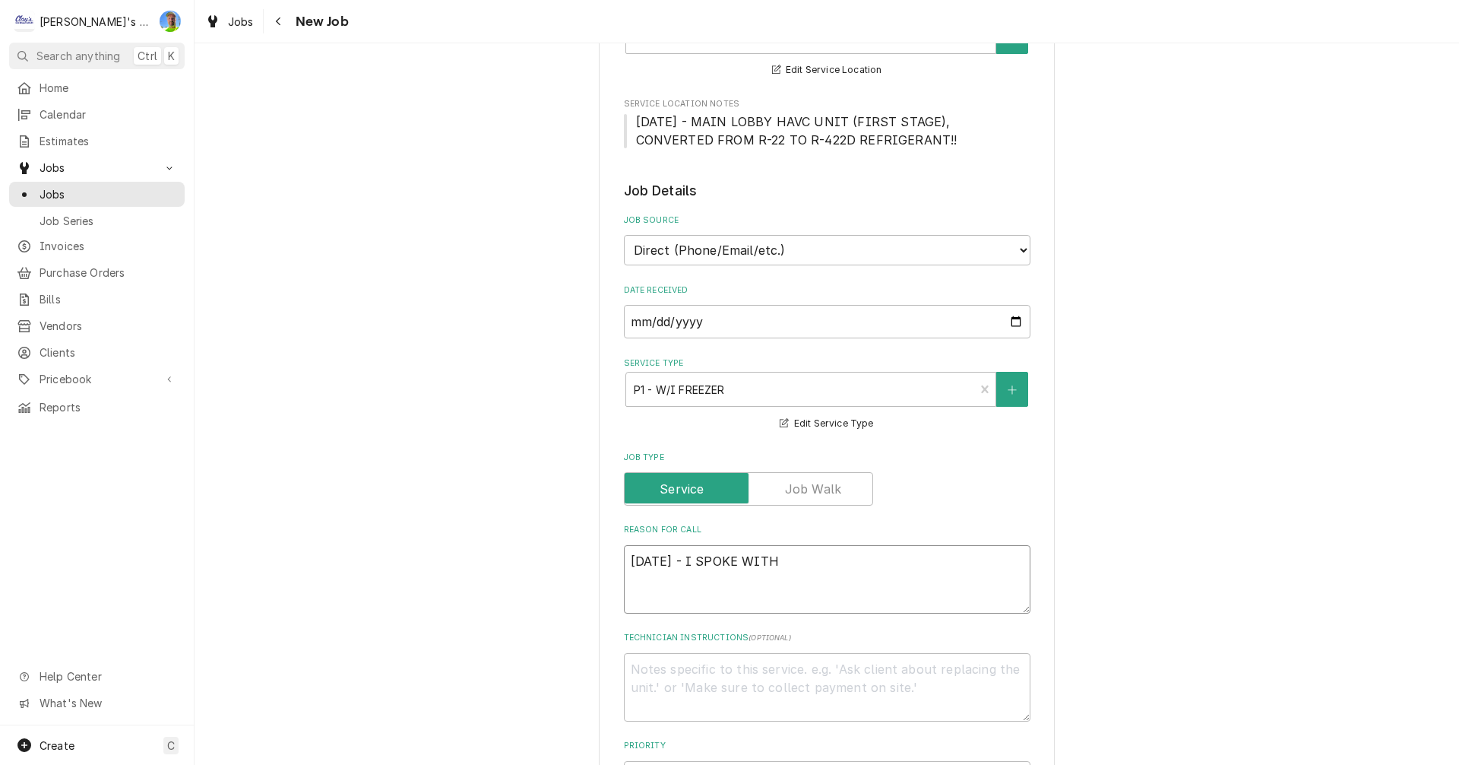
type textarea "9/30/2025 - I SPOKE WITH"
type textarea "x"
type textarea "9/30/2025 - I SPOKE WITH B"
type textarea "x"
type textarea "9/30/2025 - I SPOKE WITH BR"
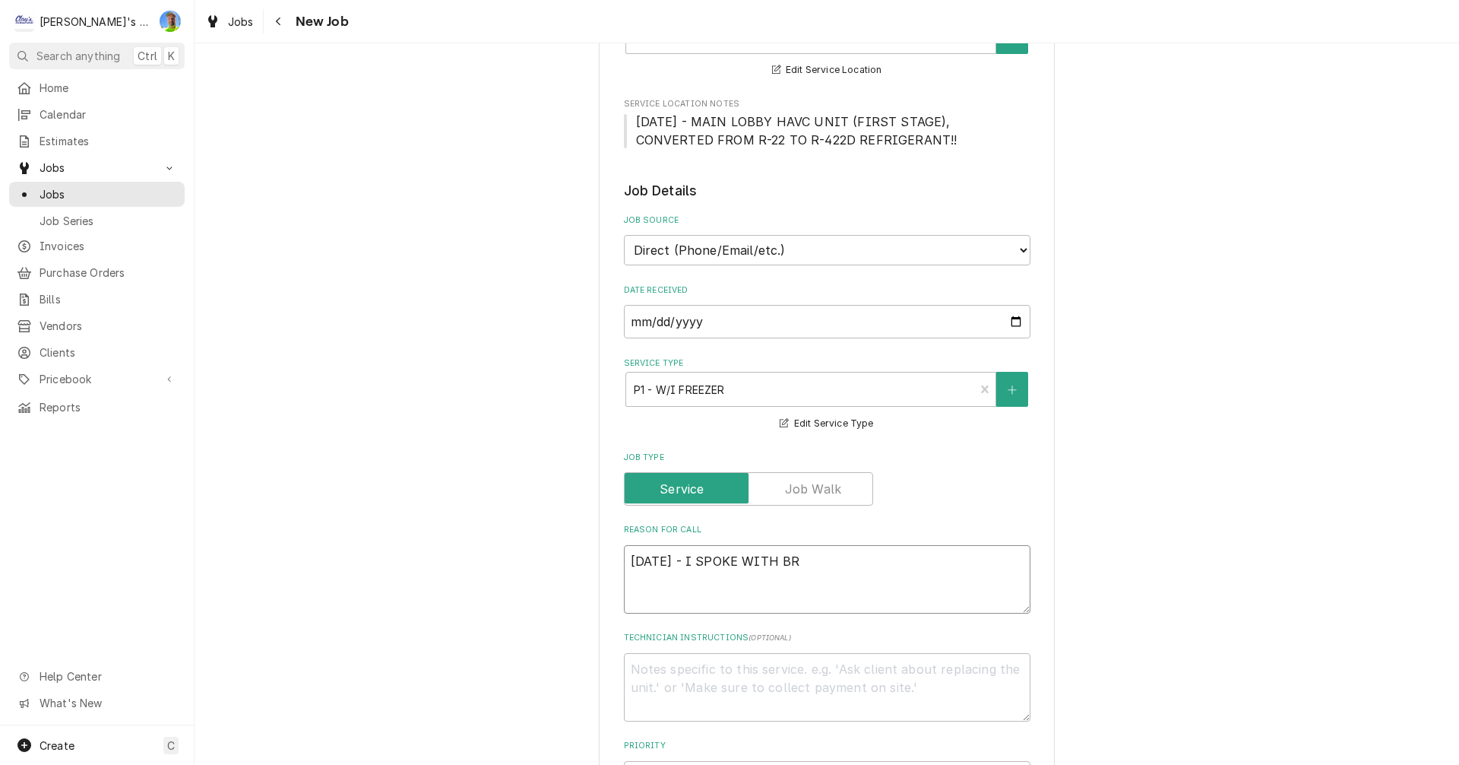
type textarea "x"
type textarea "9/30/2025 - I SPOKE WITH BRA"
type textarea "x"
type textarea "9/30/2025 - I SPOKE WITH BRAN"
type textarea "x"
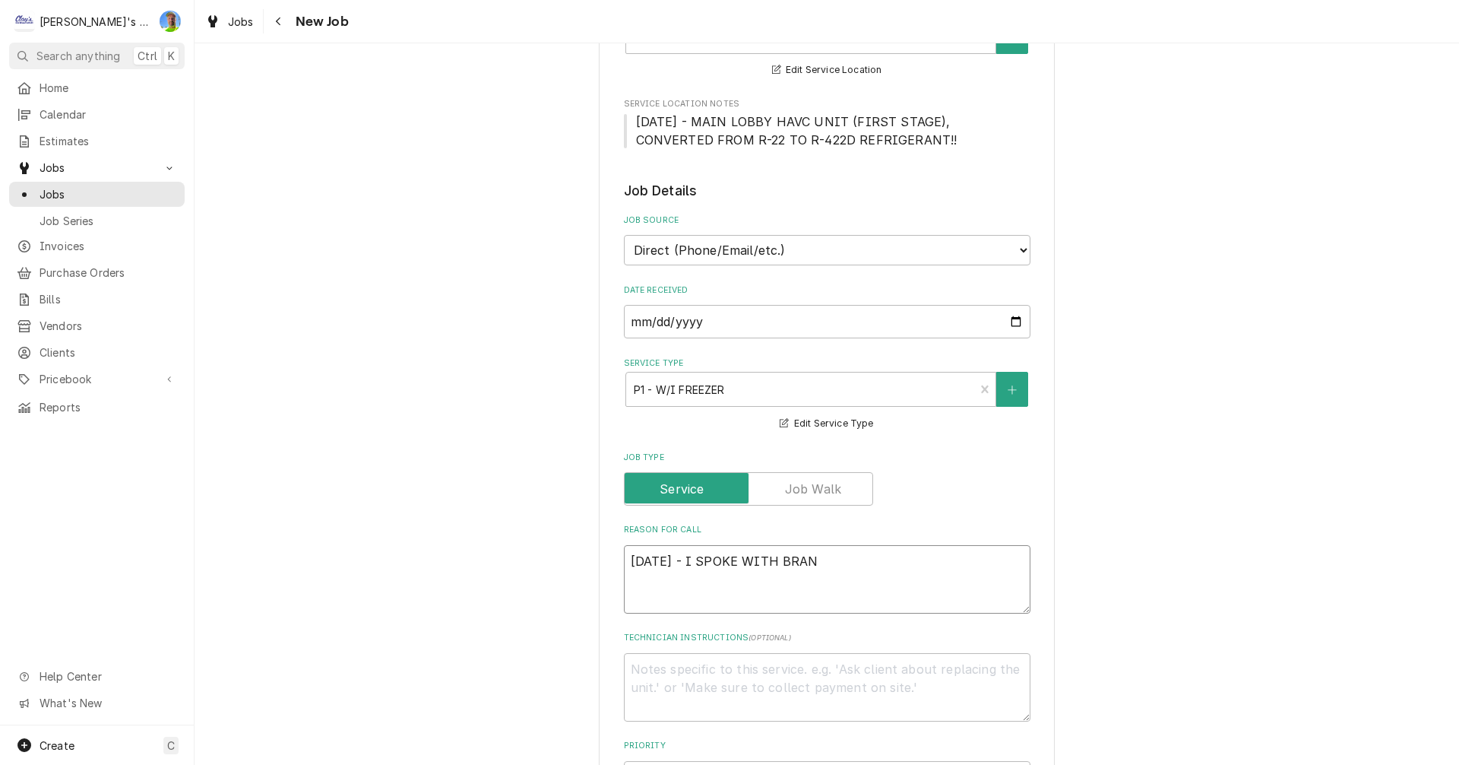
type textarea "9/30/2025 - I SPOKE WITH BRAND"
type textarea "x"
type textarea "9/30/2025 - I SPOKE WITH BRANDO"
type textarea "x"
type textarea "9/30/2025 - I SPOKE WITH BRANDON"
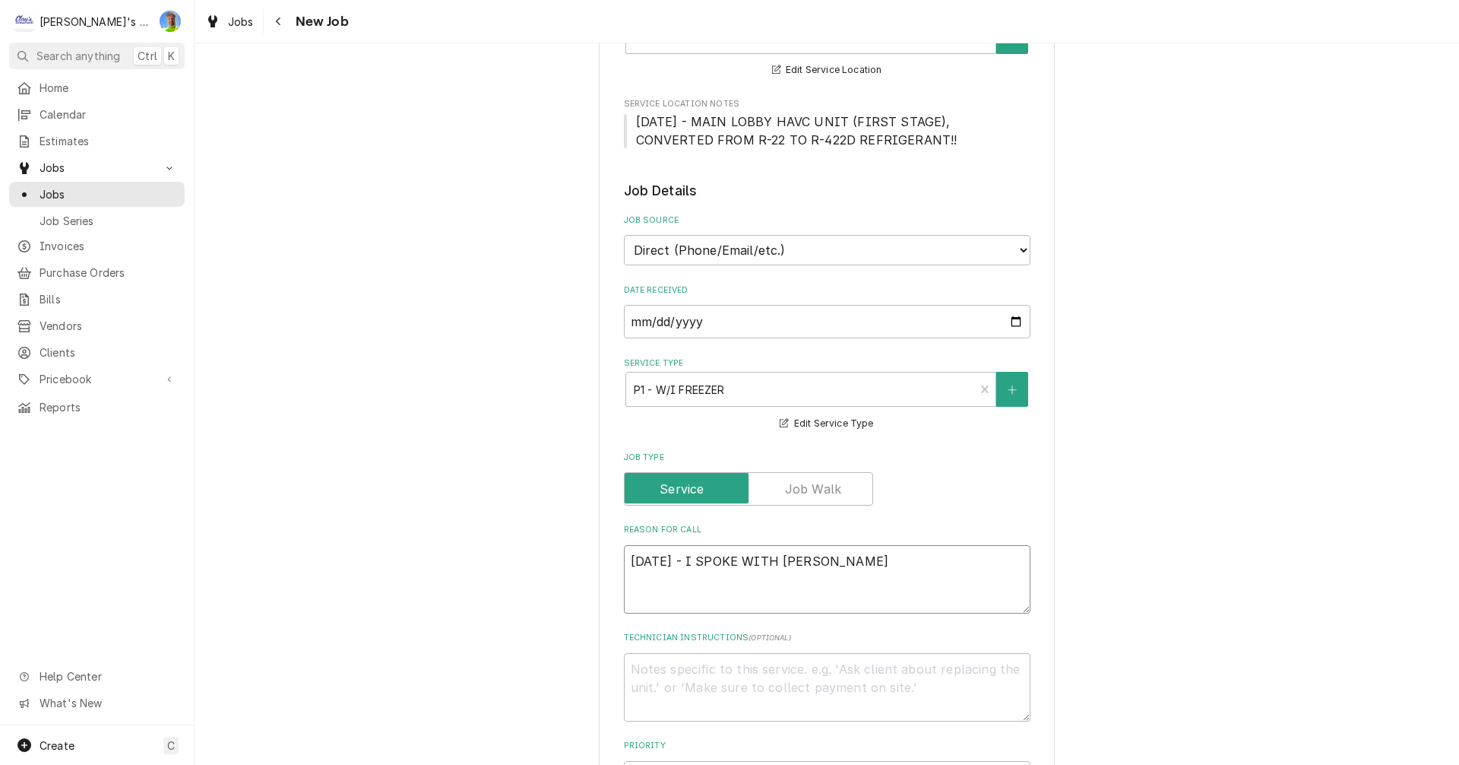
type textarea "x"
type textarea "9/30/2025 - I SPOKE WITH BRANDON"
type textarea "x"
type textarea "9/30/2025 - I SPOKE WITH BRANDON O"
type textarea "x"
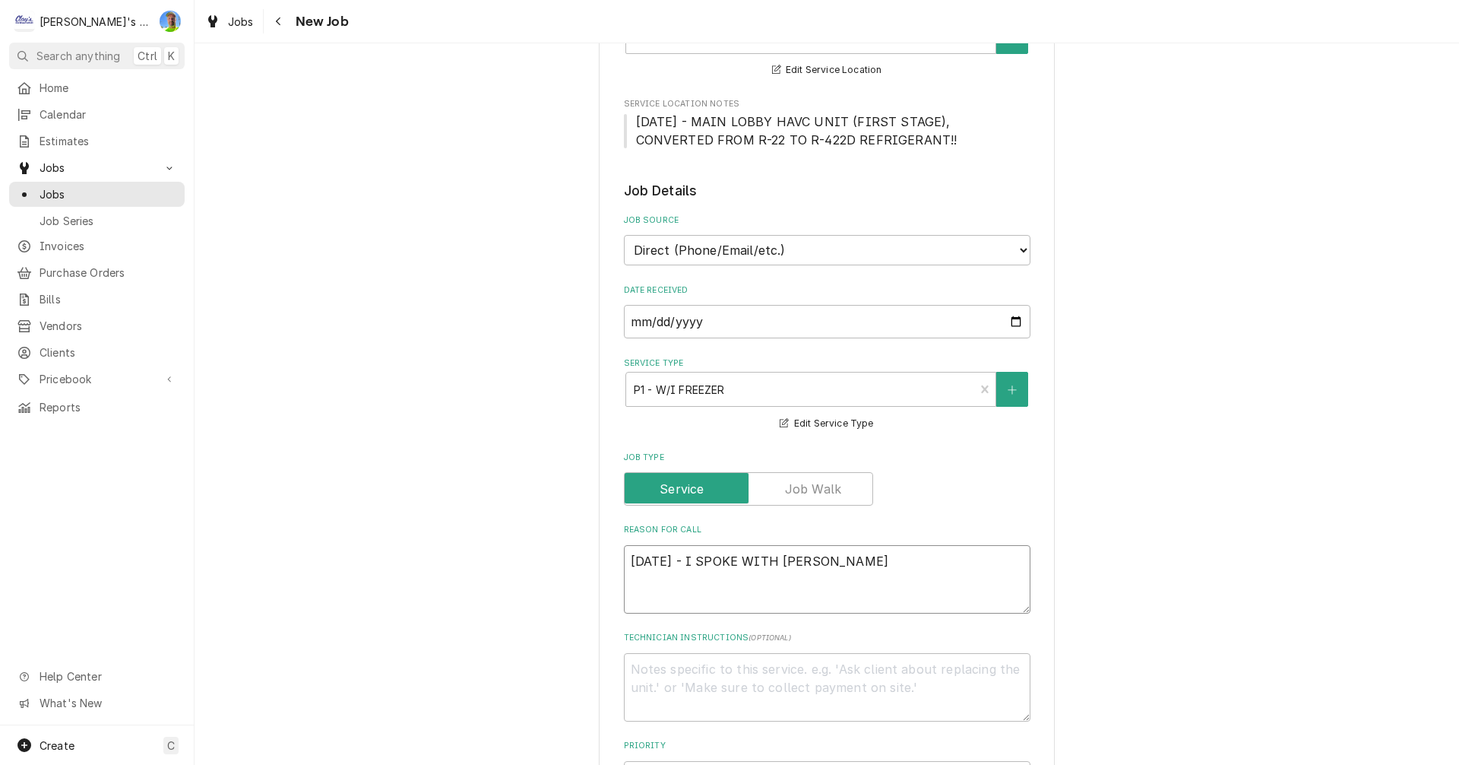
type textarea "9/30/2025 - I SPOKE WITH BRANDON ON"
type textarea "x"
type textarea "9/30/2025 - I SPOKE WITH BRANDON ON"
type textarea "x"
type textarea "9/30/2025 - I SPOKE WITH BRANDON ON T"
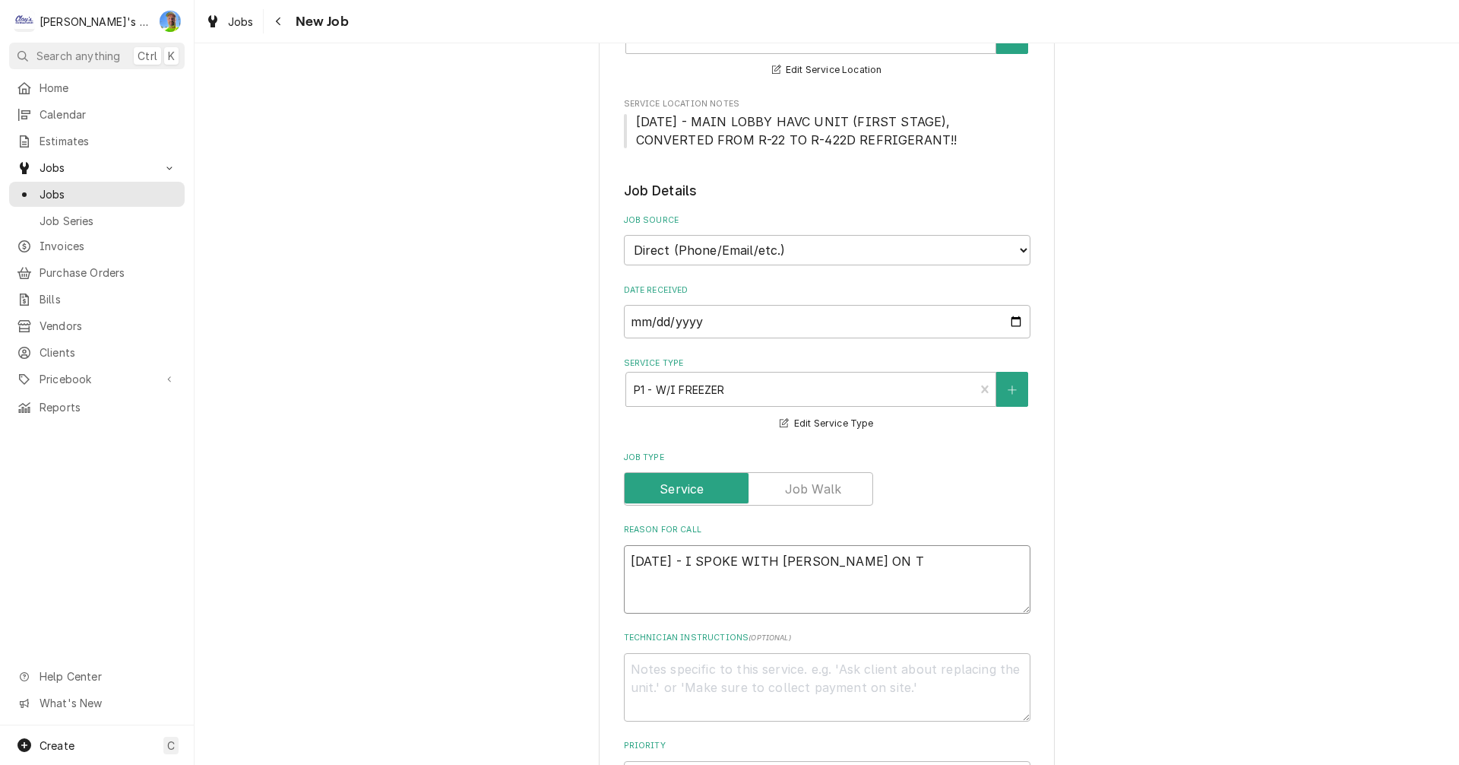
type textarea "x"
type textarea "9/30/2025 - I SPOKE WITH BRANDON ON TH"
type textarea "x"
type textarea "9/30/2025 - I SPOKE WITH BRANDON ON THI"
type textarea "x"
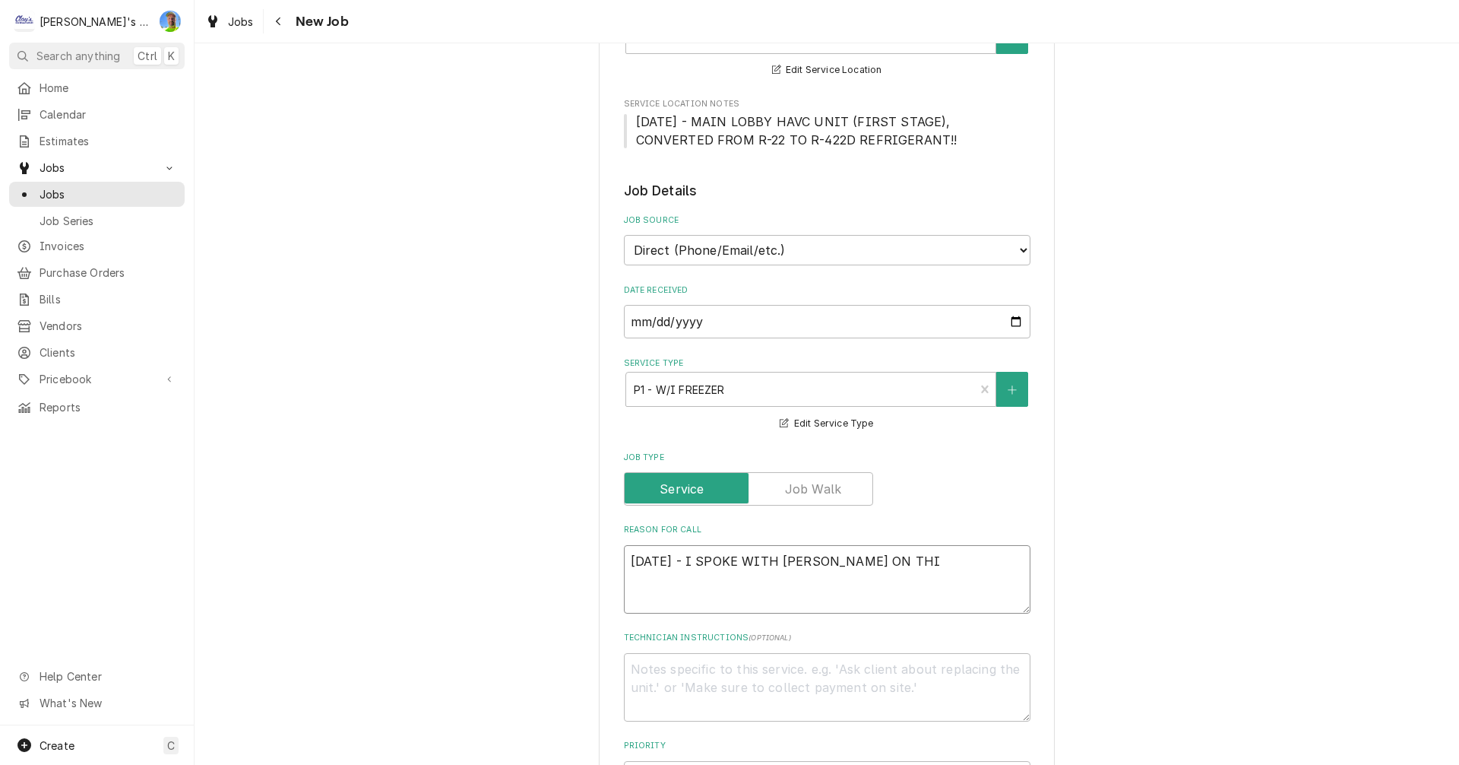
type textarea "9/30/2025 - I SPOKE WITH BRANDON ON THIS"
type textarea "x"
type textarea "9/30/2025 - I SPOKE WITH BRANDON ON THIS"
type textarea "x"
type textarea "9/30/2025 - I SPOKE WITH BRANDON ON THIS O"
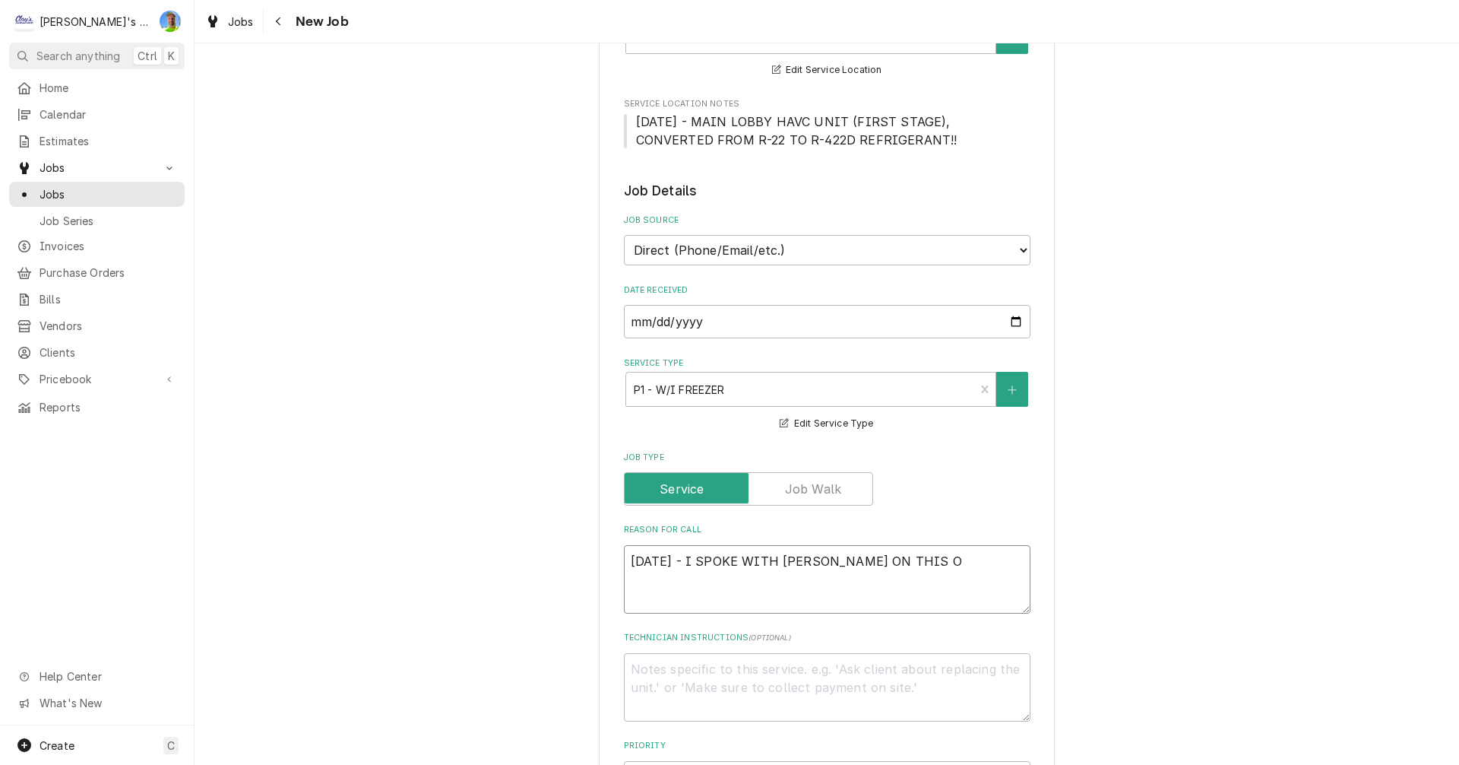
type textarea "x"
type textarea "9/30/2025 - I SPOKE WITH BRANDON ON THIS ON"
type textarea "x"
type textarea "9/30/2025 - I SPOKE WITH BRANDON ON THIS ONE"
type textarea "x"
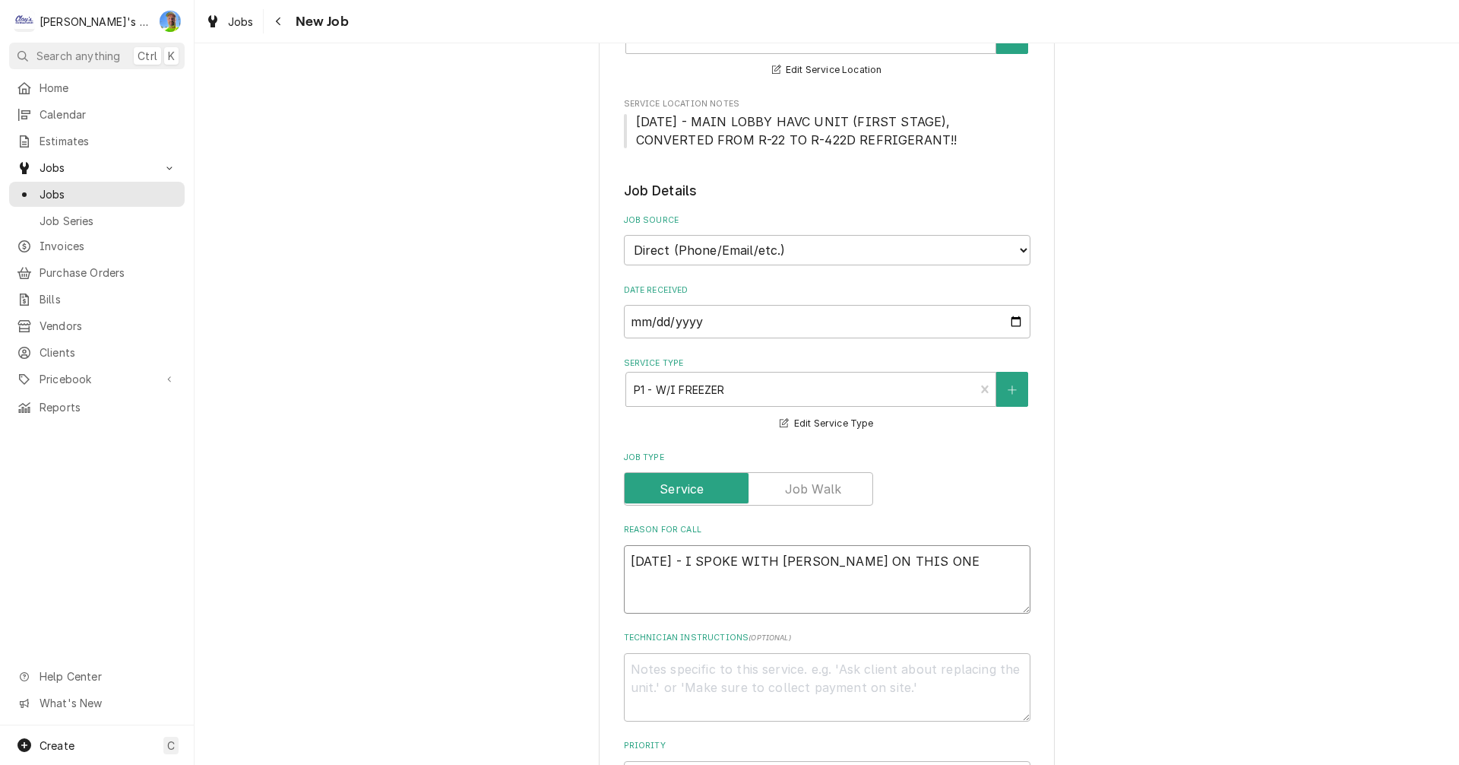
type textarea "9/30/2025 - I SPOKE WITH BRANDON ON THIS ONE,"
type textarea "x"
type textarea "9/30/2025 - I SPOKE WITH BRANDON ON THIS ONE,"
type textarea "x"
type textarea "9/30/2025 - I SPOKE WITH BRANDON ON THIS ONE, T"
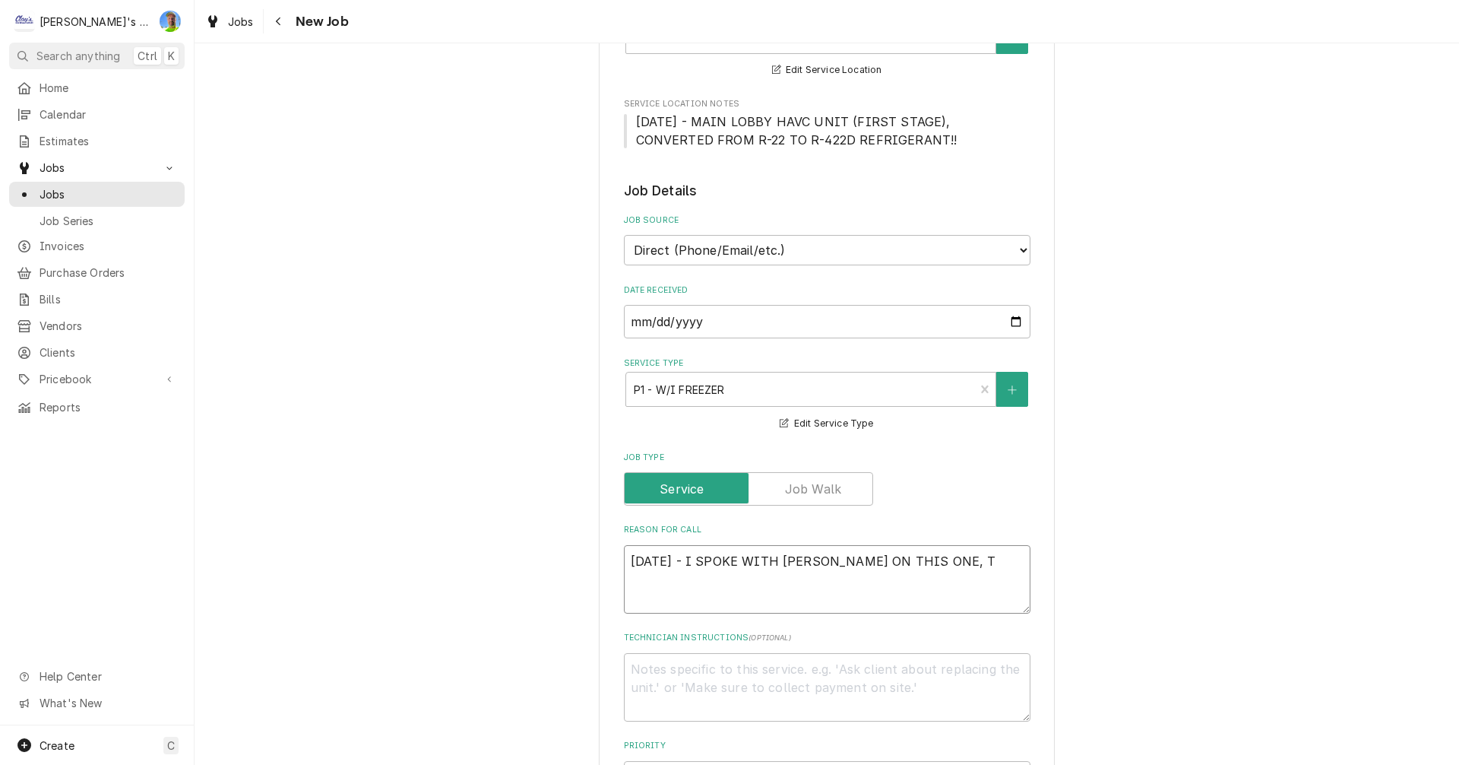
type textarea "x"
type textarea "9/30/2025 - I SPOKE WITH BRANDON ON THIS ONE, TH"
type textarea "x"
type textarea "9/30/2025 - I SPOKE WITH BRANDON ON THIS ONE, THE"
type textarea "x"
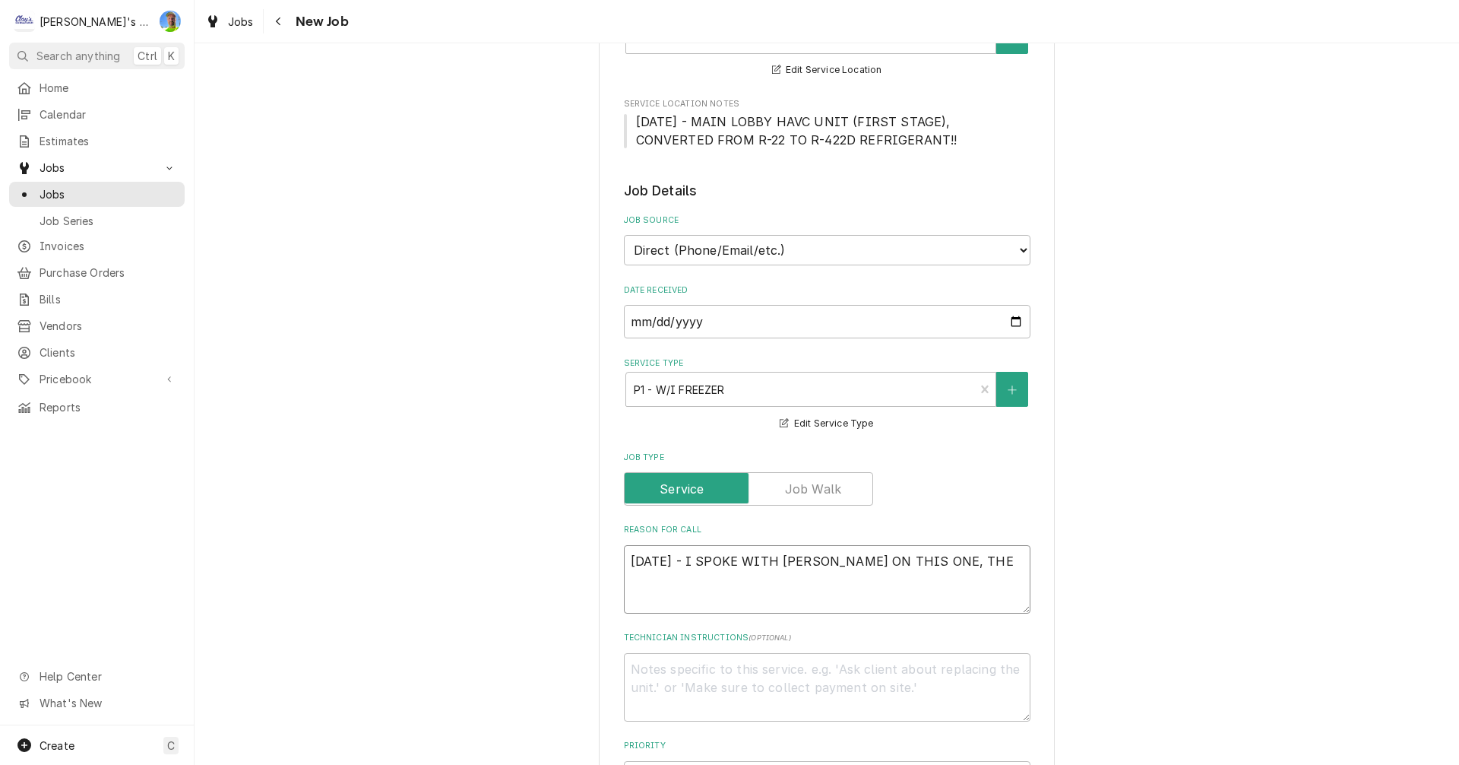
type textarea "9/30/2025 - I SPOKE WITH BRANDON ON THIS ONE, THEY"
type textarea "x"
type textarea "9/30/2025 - I SPOKE WITH BRANDON ON THIS ONE, THEY"
type textarea "x"
type textarea "9/30/2025 - I SPOKE WITH BRANDON ON THIS ONE, THEY A"
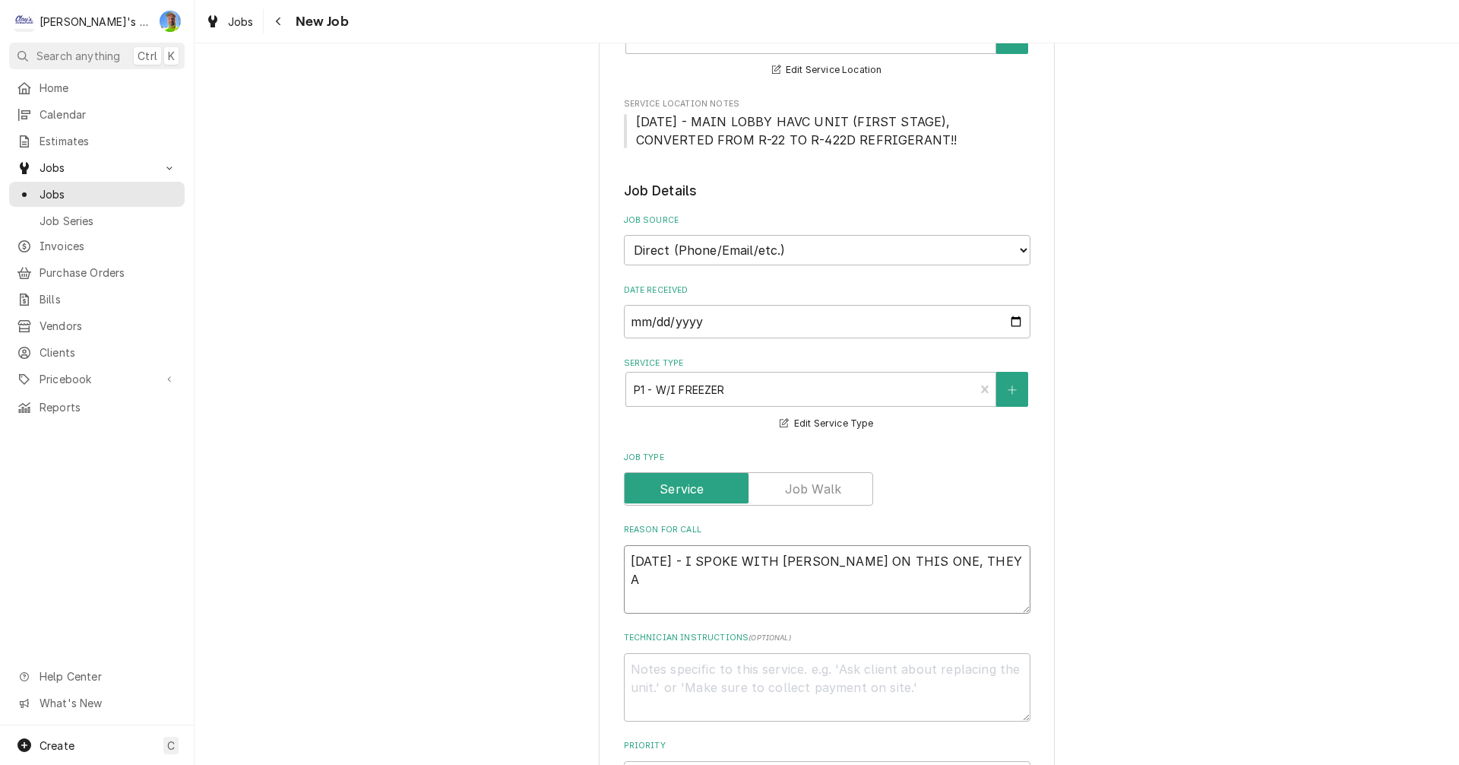
type textarea "x"
type textarea "9/30/2025 - I SPOKE WITH BRANDON ON THIS ONE, THEY AR"
type textarea "x"
type textarea "9/30/2025 - I SPOKE WITH BRANDON ON THIS ONE, THEY ARE"
type textarea "x"
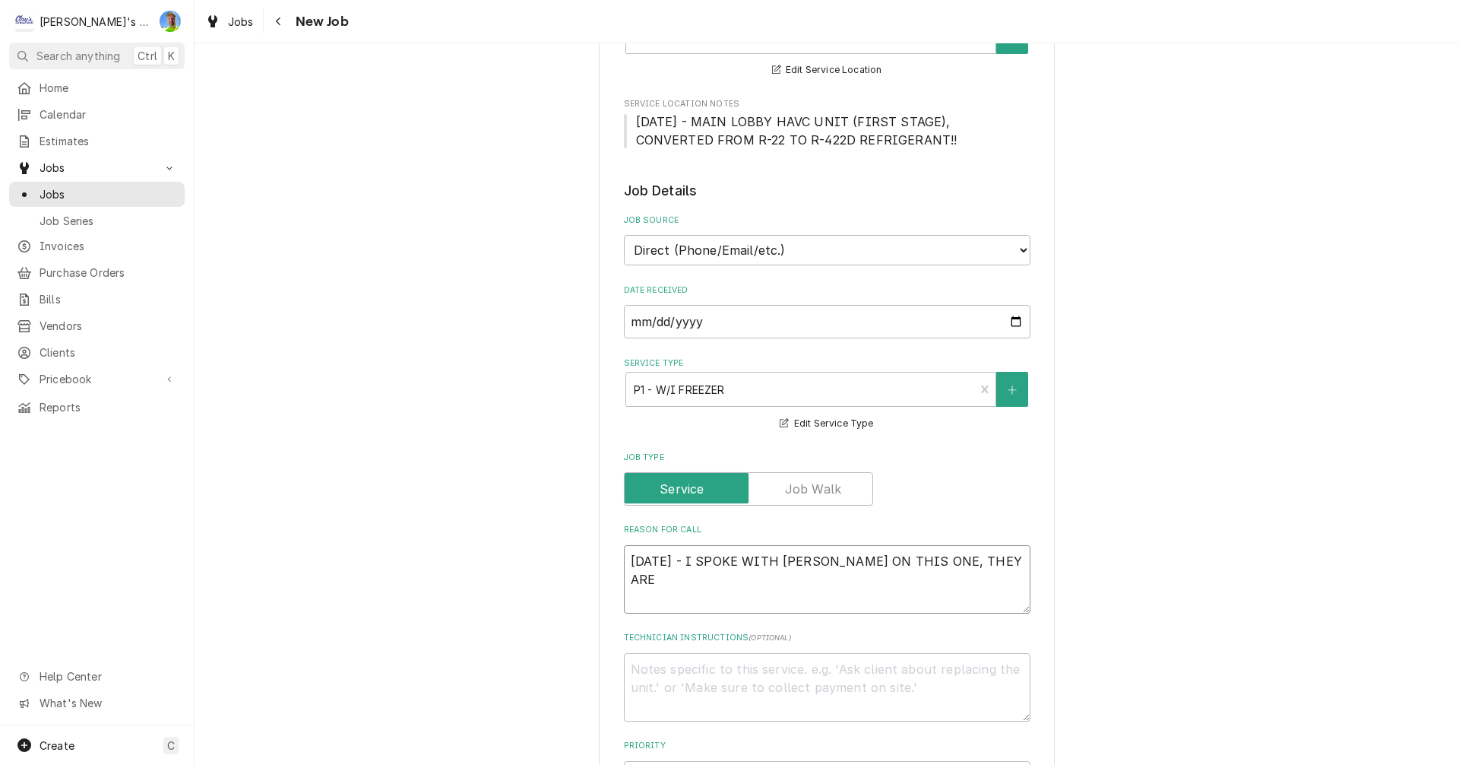
type textarea "9/30/2025 - I SPOKE WITH BRANDON ON THIS ONE, THEY ARE"
type textarea "x"
type textarea "9/30/2025 - I SPOKE WITH BRANDON ON THIS ONE, THEY ARE H"
type textarea "x"
type textarea "9/30/2025 - I SPOKE WITH BRANDON ON THIS ONE, THEY ARE HA"
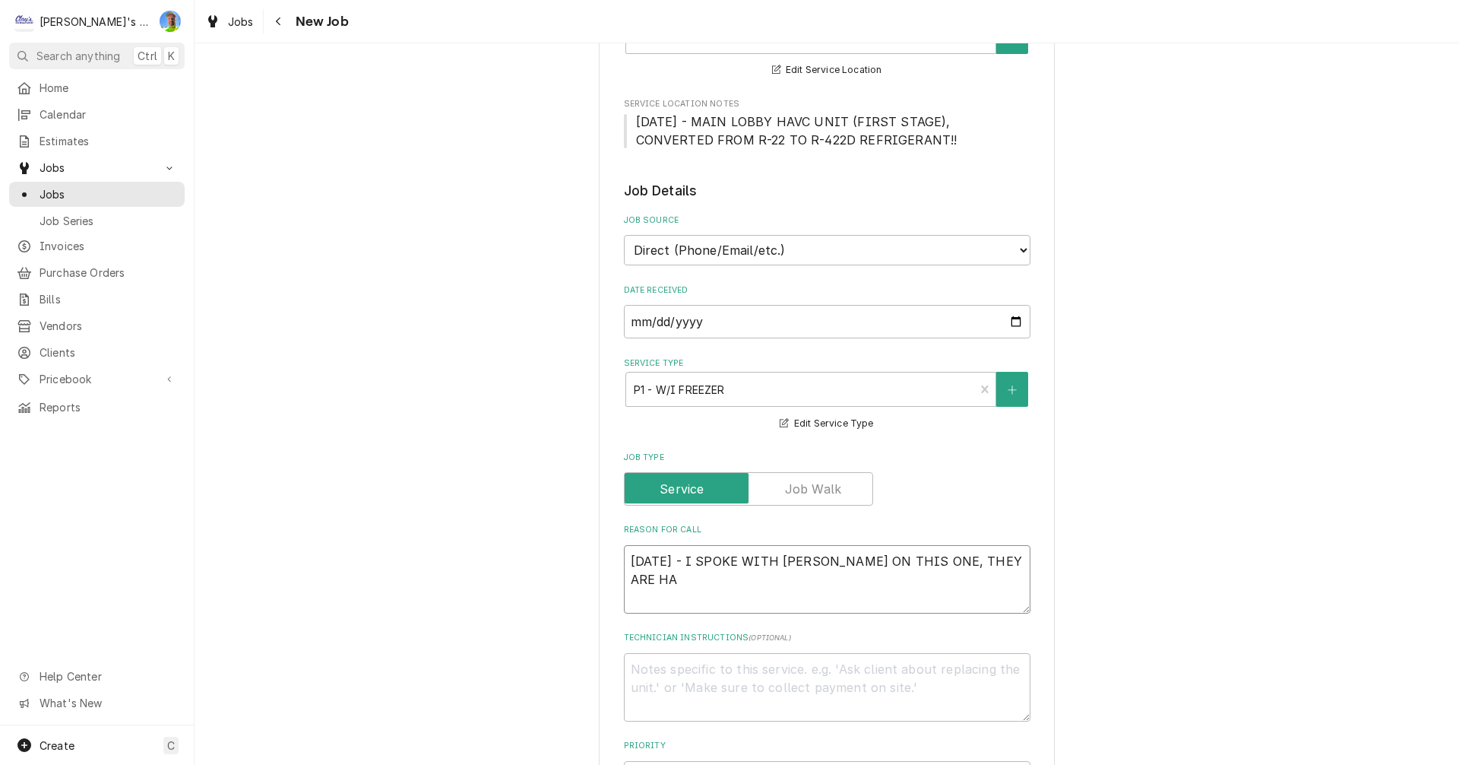
type textarea "x"
type textarea "9/30/2025 - I SPOKE WITH BRANDON ON THIS ONE, THEY ARE HAV"
type textarea "x"
type textarea "9/30/2025 - I SPOKE WITH BRANDON ON THIS ONE, THEY ARE HAVI"
type textarea "x"
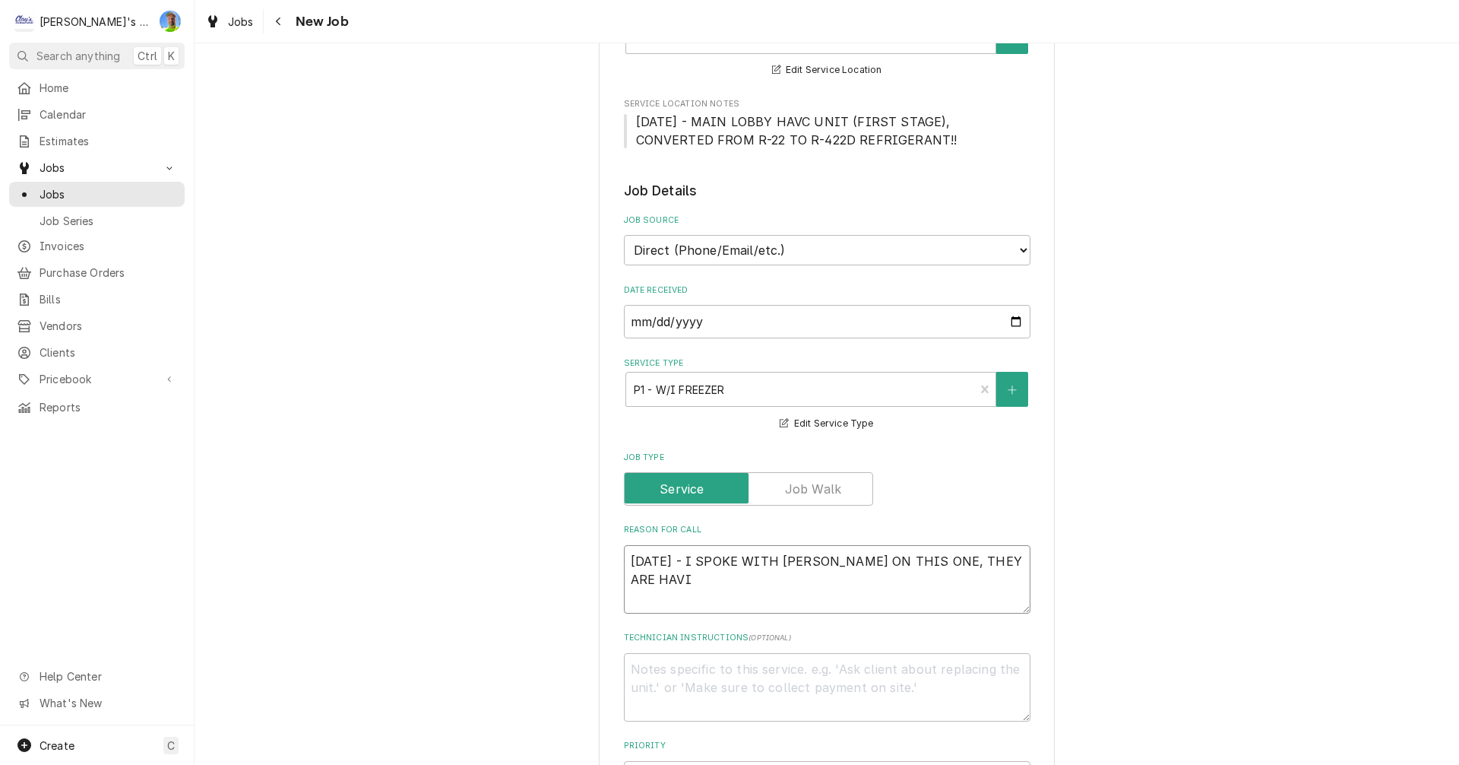
type textarea "9/30/2025 - I SPOKE WITH BRANDON ON THIS ONE, THEY ARE HAVIN"
type textarea "x"
type textarea "9/30/2025 - I SPOKE WITH BRANDON ON THIS ONE, THEY ARE HAVING"
type textarea "x"
type textarea "9/30/2025 - I SPOKE WITH BRANDON ON THIS ONE, THEY ARE HAVING"
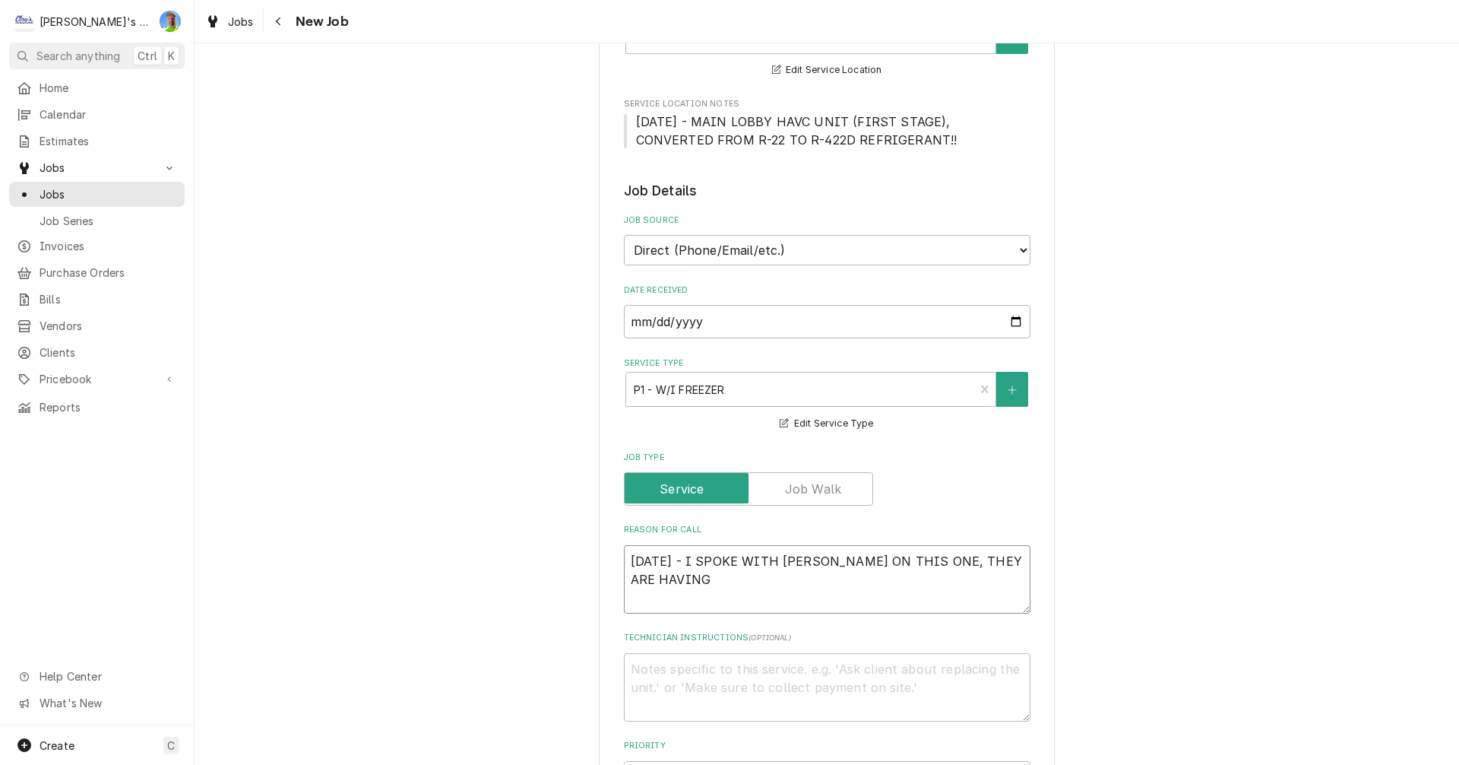
type textarea "x"
type textarea "9/30/2025 - I SPOKE WITH BRANDON ON THIS ONE, THEY ARE HAVING I"
type textarea "x"
type textarea "9/30/2025 - I SPOKE WITH BRANDON ON THIS ONE, THEY ARE HAVING IS"
type textarea "x"
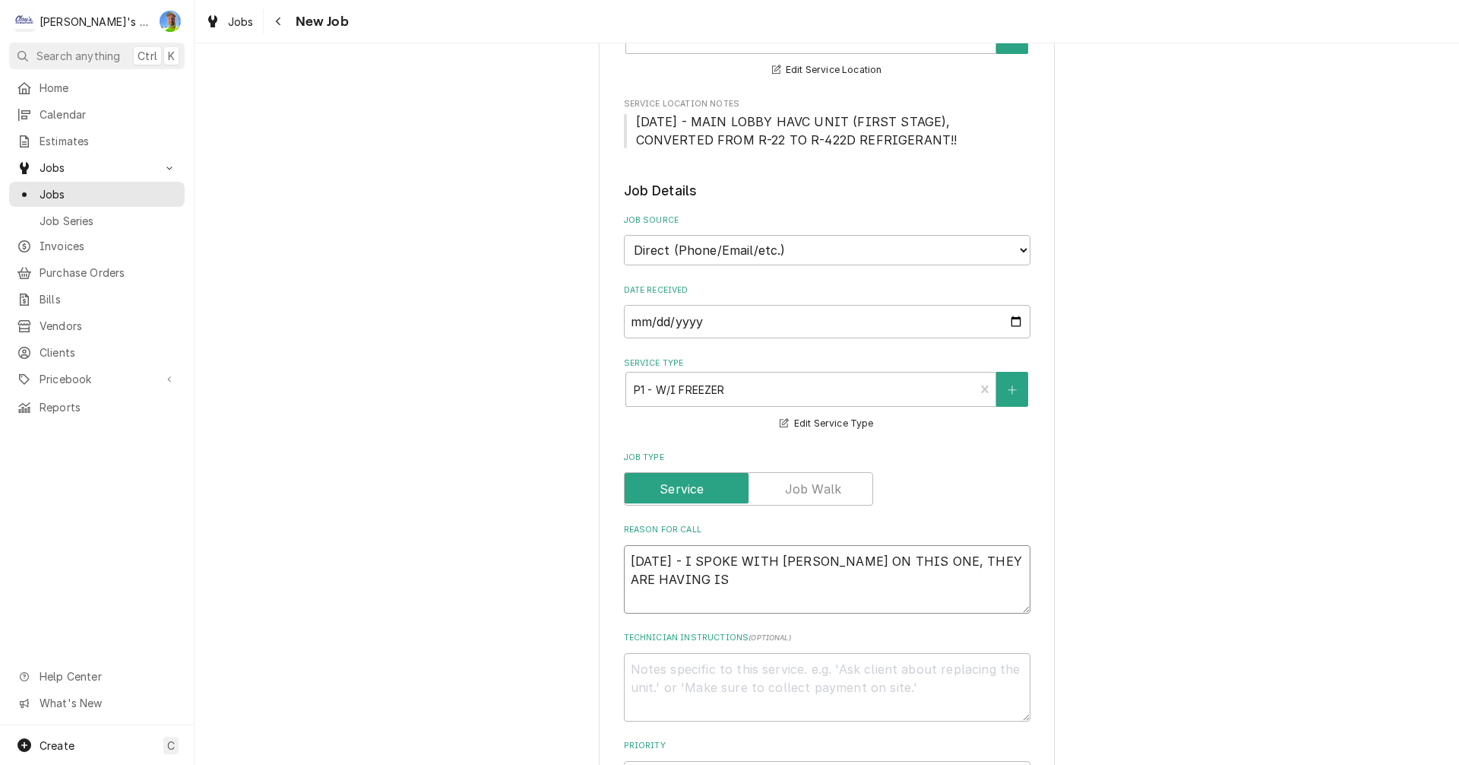
type textarea "9/30/2025 - I SPOKE WITH BRANDON ON THIS ONE, THEY ARE HAVING ISS"
type textarea "x"
type textarea "9/30/2025 - I SPOKE WITH BRANDON ON THIS ONE, THEY ARE HAVING ISSU"
type textarea "x"
type textarea "9/30/2025 - I SPOKE WITH BRANDON ON THIS ONE, THEY ARE HAVING ISSUE"
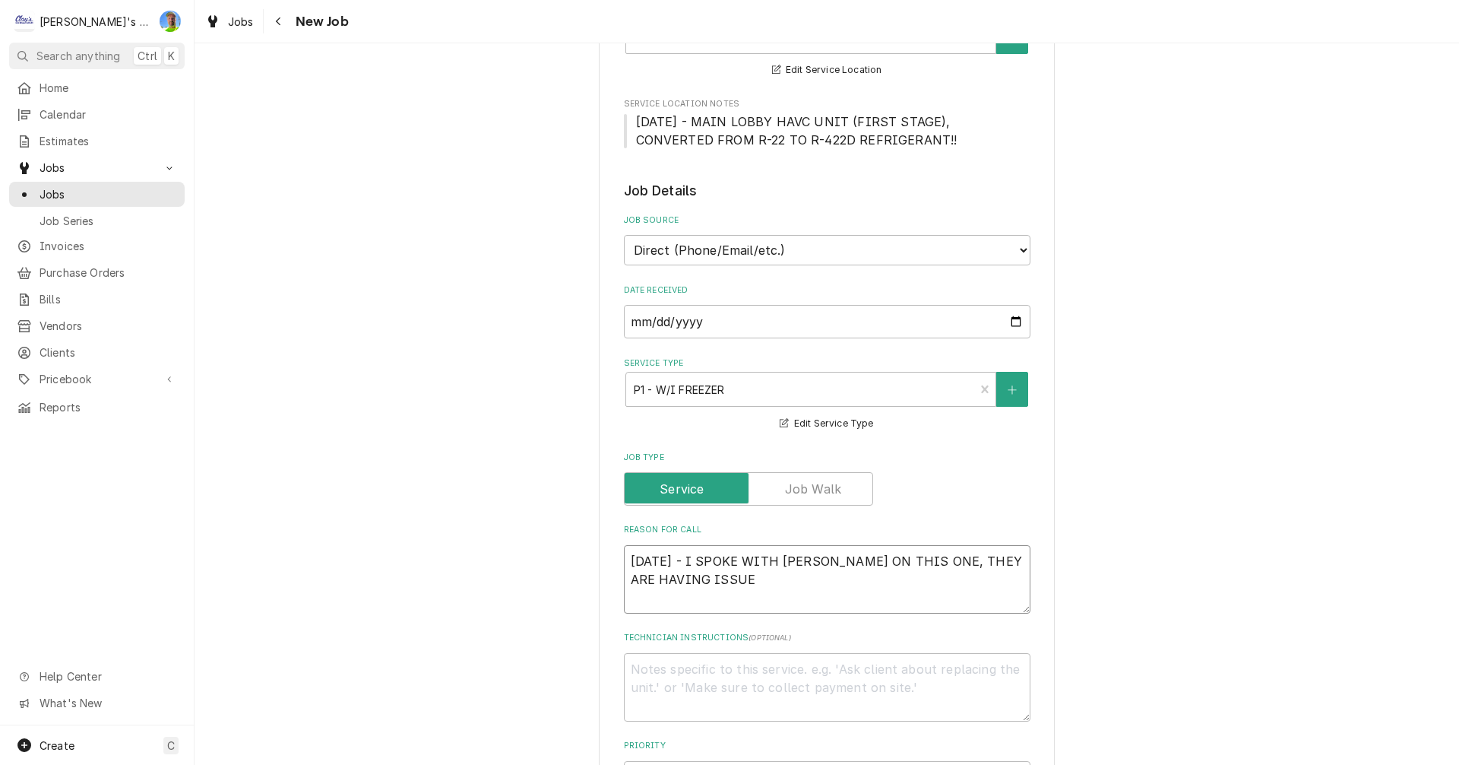
type textarea "x"
type textarea "9/30/2025 - I SPOKE WITH BRANDON ON THIS ONE, THEY ARE HAVING ISSUES"
type textarea "x"
type textarea "9/30/2025 - I SPOKE WITH BRANDON ON THIS ONE, THEY ARE HAVING ISSUES"
type textarea "x"
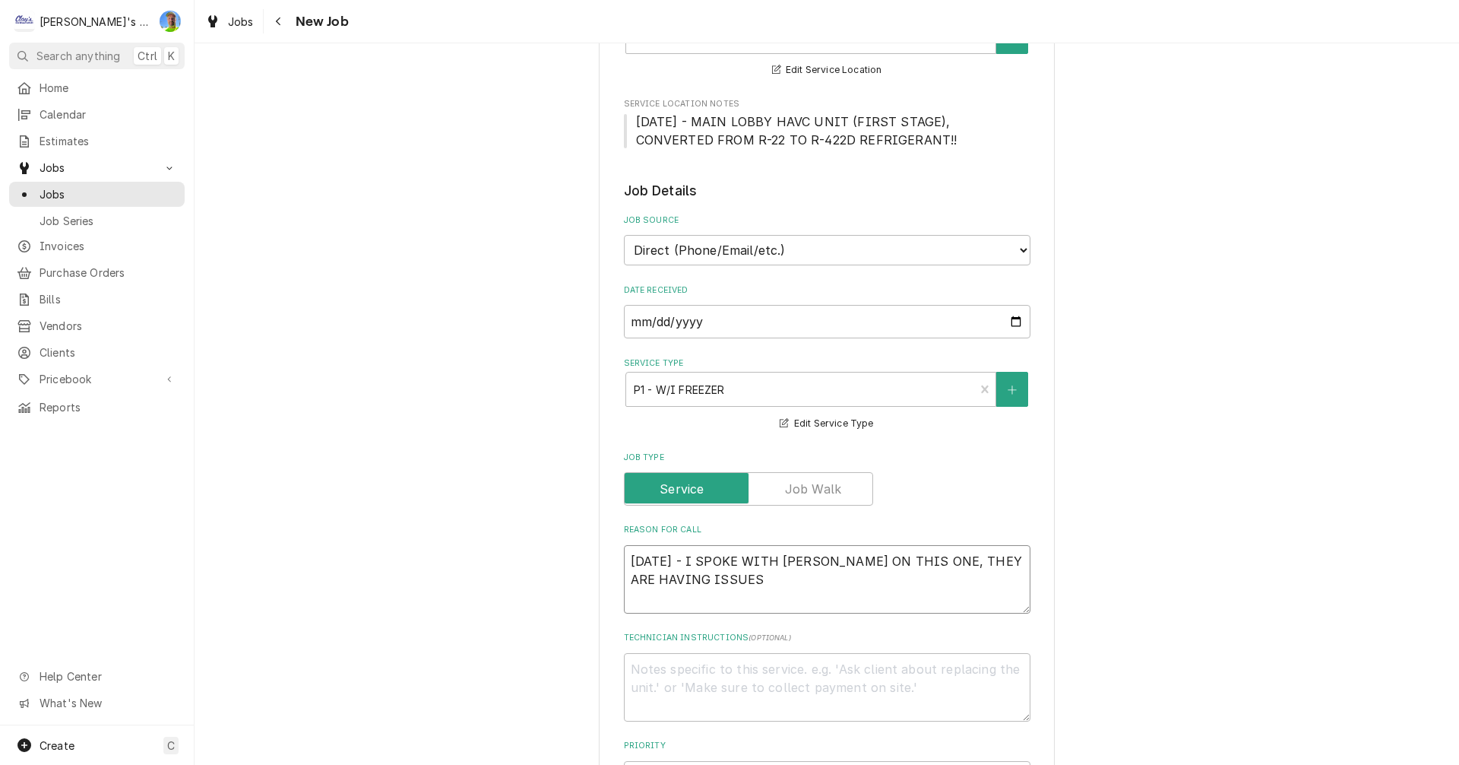
type textarea "9/30/2025 - I SPOKE WITH BRANDON ON THIS ONE, THEY ARE HAVING ISSUES W"
type textarea "x"
type textarea "9/30/2025 - I SPOKE WITH BRANDON ON THIS ONE, THEY ARE HAVING ISSUES WI"
type textarea "x"
type textarea "9/30/2025 - I SPOKE WITH BRANDON ON THIS ONE, THEY ARE HAVING ISSUES WIT"
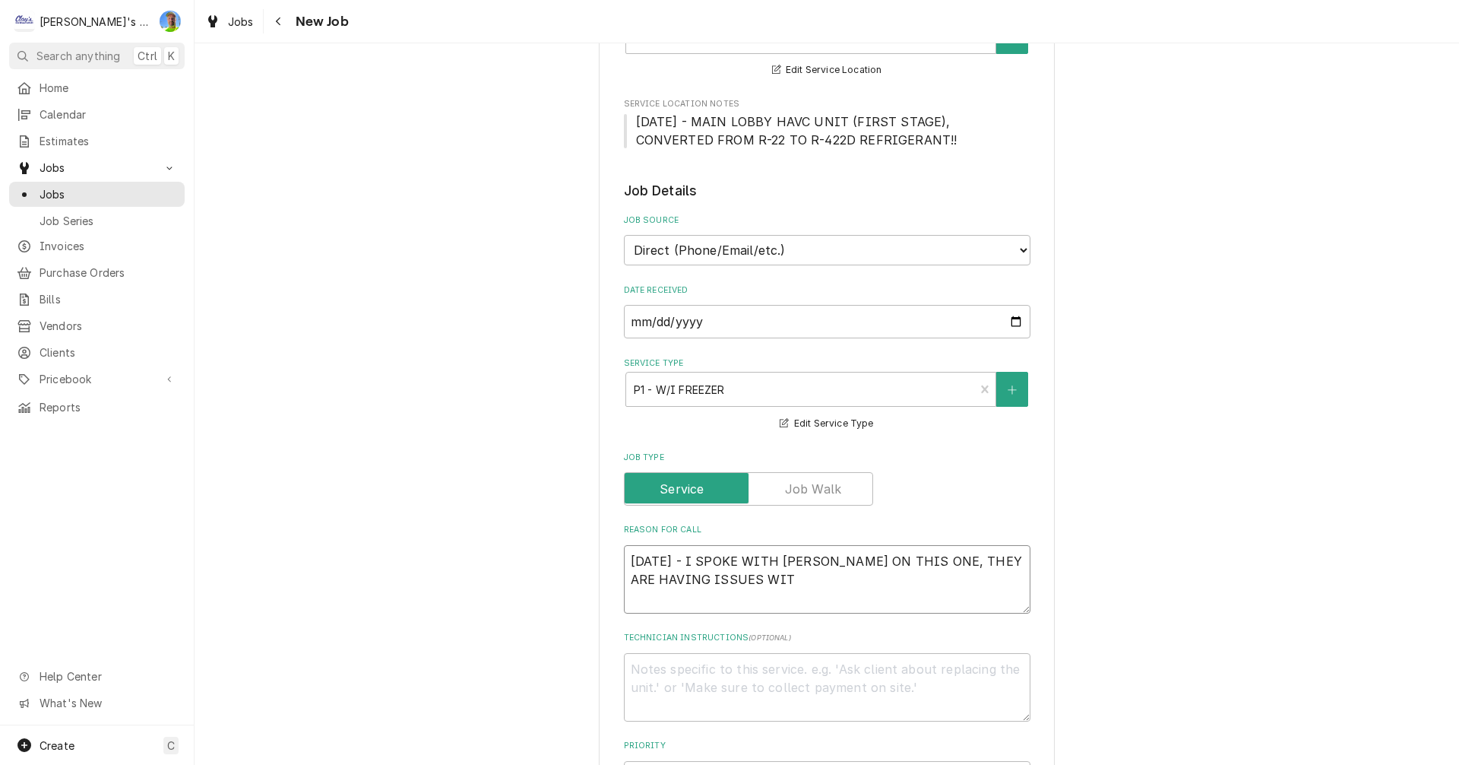
type textarea "x"
type textarea "9/30/2025 - I SPOKE WITH BRANDON ON THIS ONE, THEY ARE HAVING ISSUES WITH"
type textarea "x"
type textarea "9/30/2025 - I SPOKE WITH BRANDON ON THIS ONE, THEY ARE HAVING ISSUES WITH"
type textarea "x"
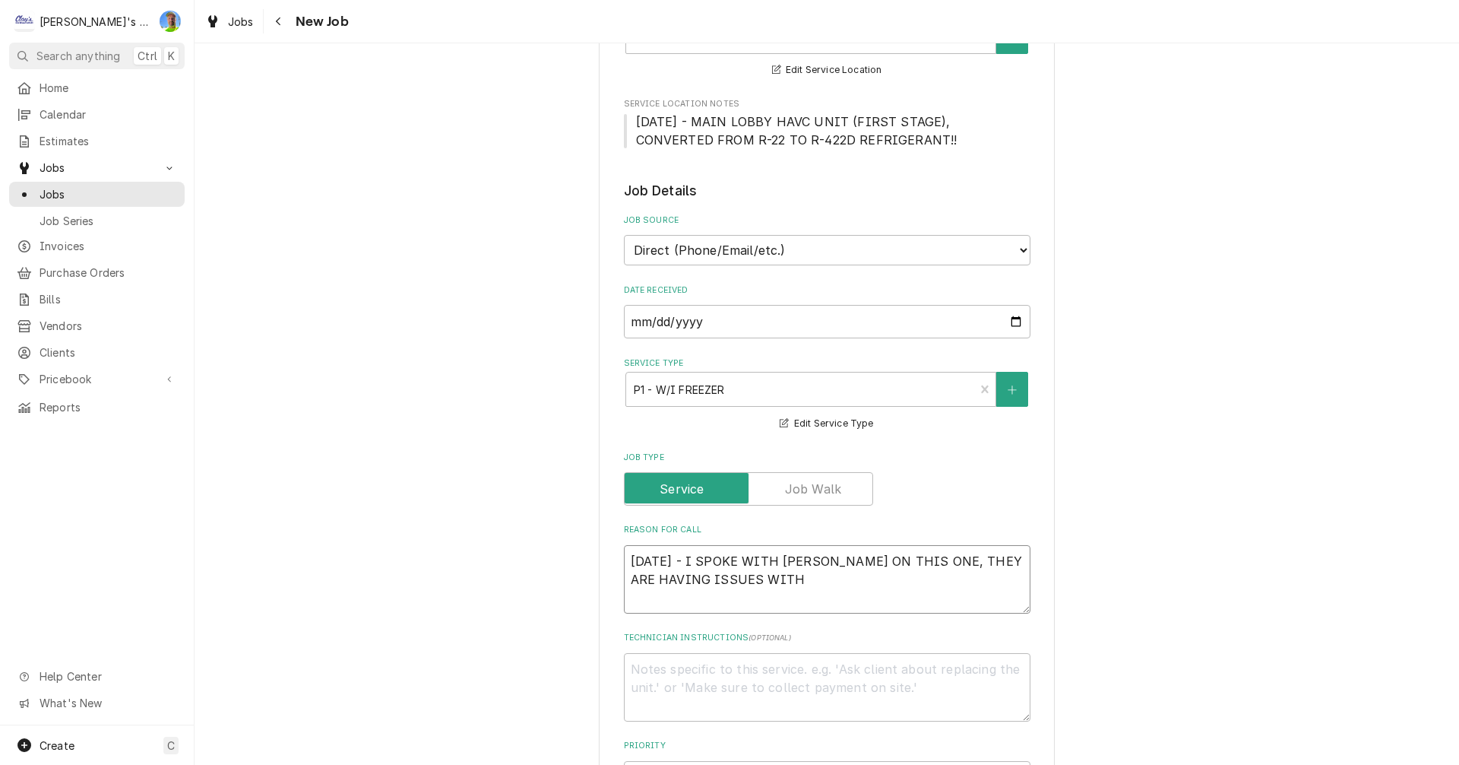
type textarea "9/30/2025 - I SPOKE WITH BRANDON ON THIS ONE, THEY ARE HAVING ISSUES WITH T"
type textarea "x"
type textarea "9/30/2025 - I SPOKE WITH BRANDON ON THIS ONE, THEY ARE HAVING ISSUES WITH TH"
type textarea "x"
type textarea "9/30/2025 - I SPOKE WITH BRANDON ON THIS ONE, THEY ARE HAVING ISSUES WITH THE"
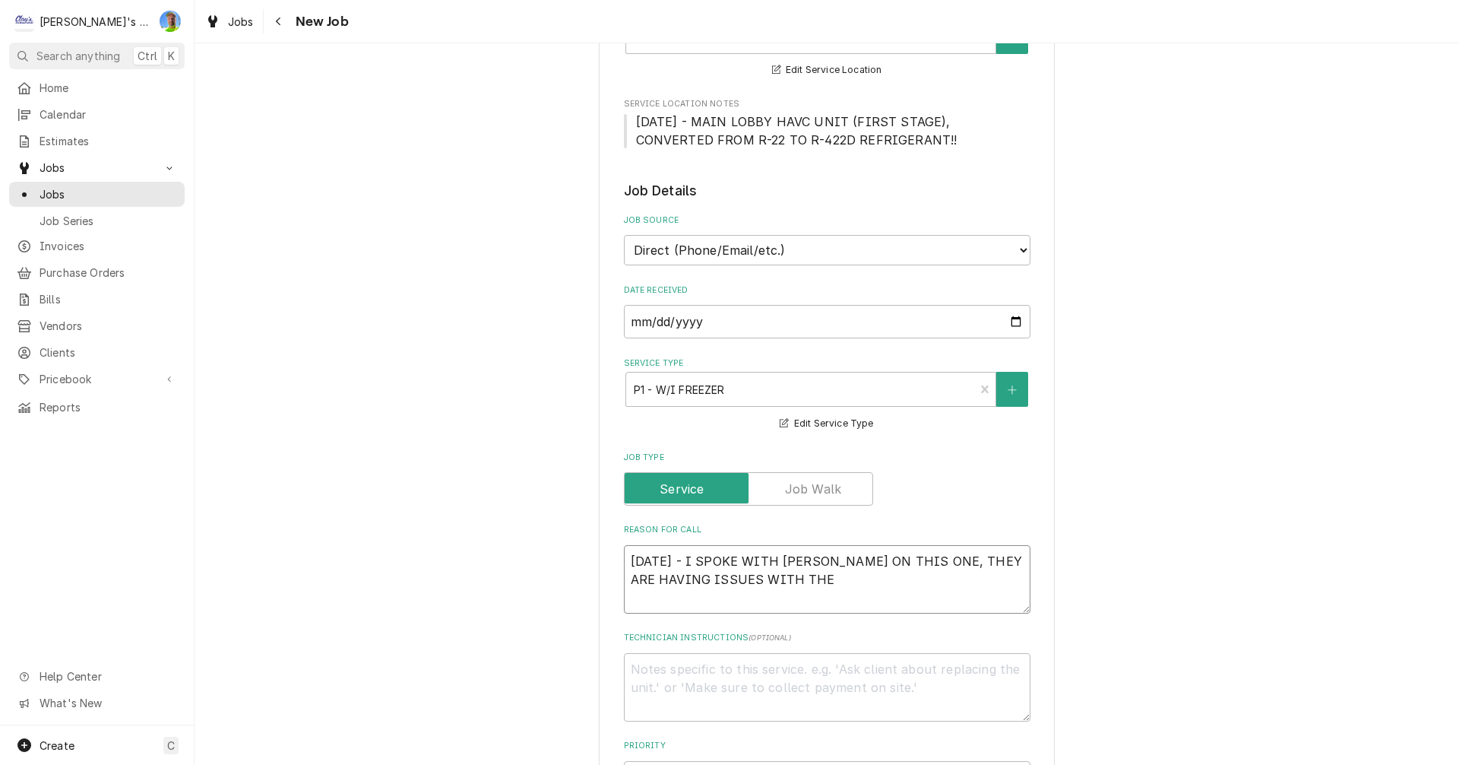
type textarea "x"
type textarea "9/30/2025 - I SPOKE WITH BRANDON ON THIS ONE, THEY ARE HAVING ISSUES WITH THE"
type textarea "x"
type textarea "9/30/2025 - I SPOKE WITH BRANDON ON THIS ONE, THEY ARE HAVING ISSUES WITH THE W"
type textarea "x"
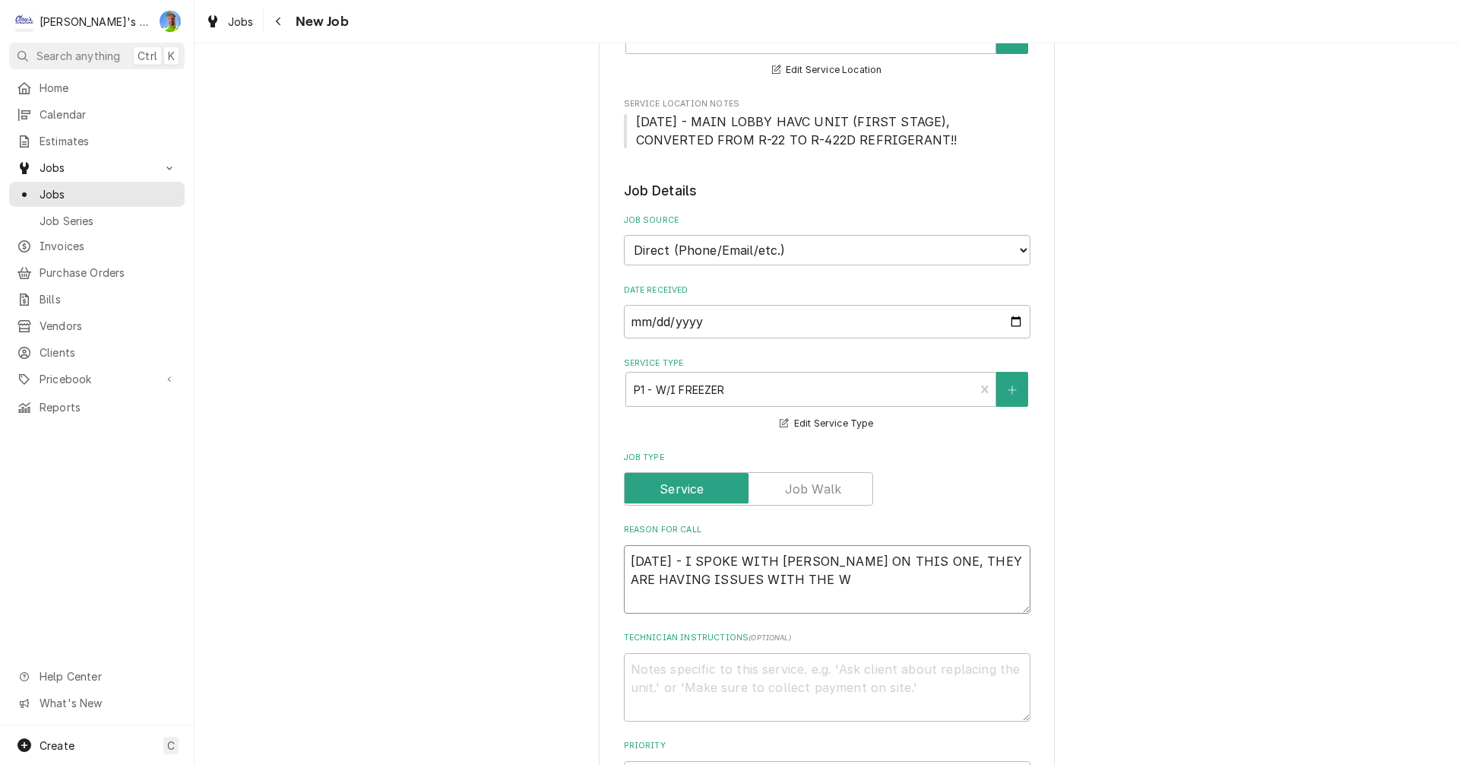
type textarea "9/30/2025 - I SPOKE WITH BRANDON ON THIS ONE, THEY ARE HAVING ISSUES WITH THE WA"
type textarea "x"
type textarea "9/30/2025 - I SPOKE WITH BRANDON ON THIS ONE, THEY ARE HAVING ISSUES WITH THE W…"
type textarea "x"
type textarea "9/30/2025 - I SPOKE WITH BRANDON ON THIS ONE, THEY ARE HAVING ISSUES WITH THE W…"
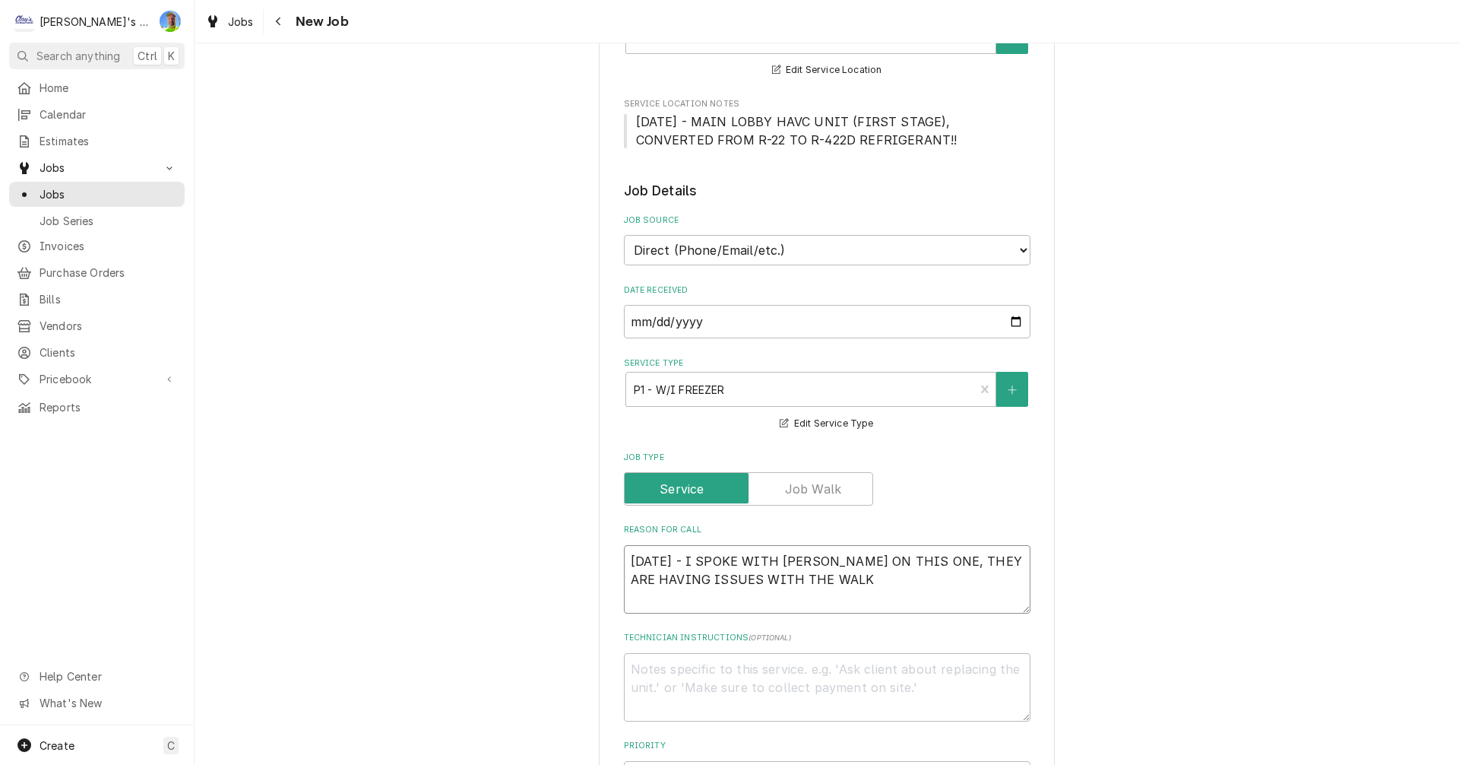
type textarea "x"
type textarea "9/30/2025 - I SPOKE WITH BRANDON ON THIS ONE, THEY ARE HAVING ISSUES WITH THE W…"
type textarea "x"
type textarea "9/30/2025 - I SPOKE WITH BRANDON ON THIS ONE, THEY ARE HAVING ISSUES WITH THE W…"
type textarea "x"
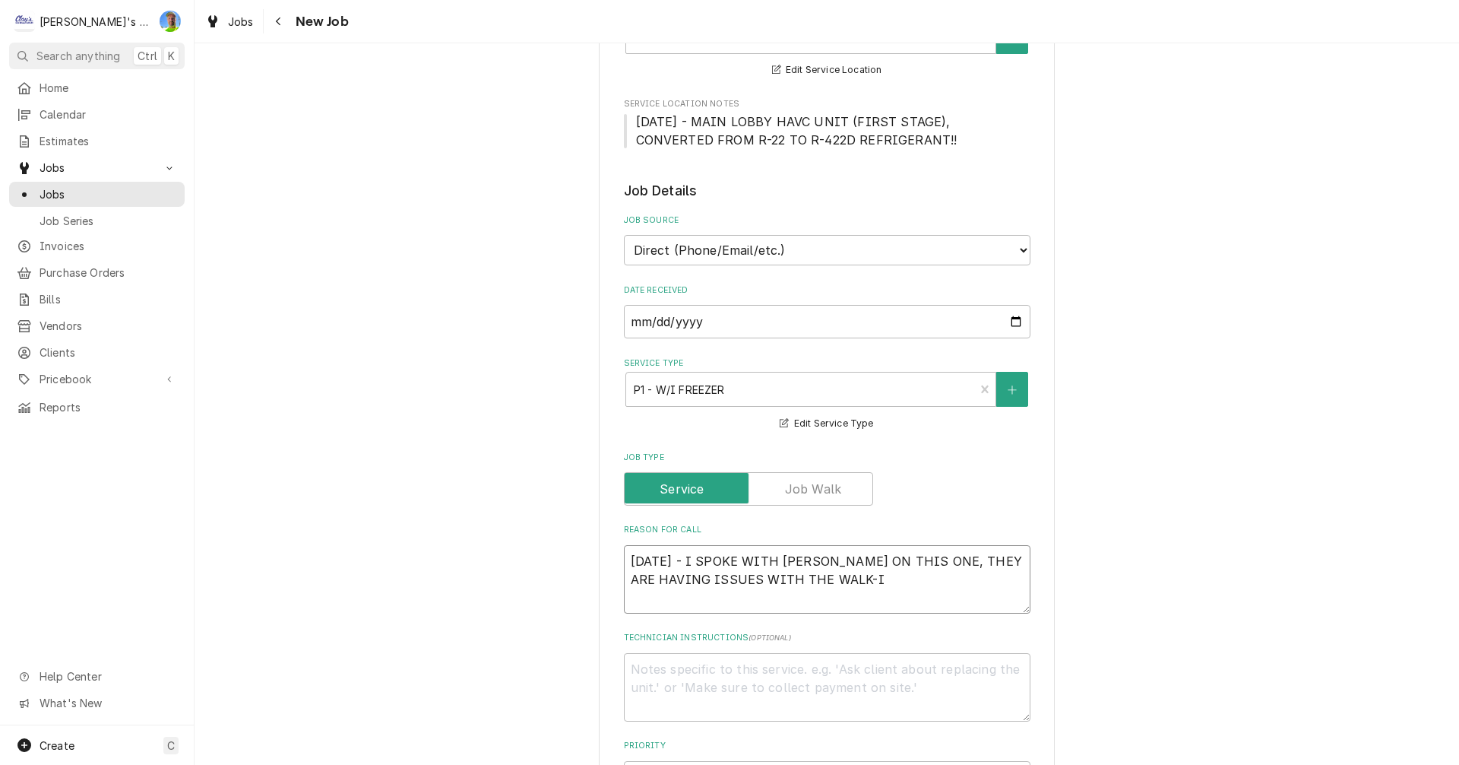
type textarea "9/30/2025 - I SPOKE WITH BRANDON ON THIS ONE, THEY ARE HAVING ISSUES WITH THE W…"
type textarea "x"
type textarea "9/30/2025 - I SPOKE WITH BRANDON ON THIS ONE, THEY ARE HAVING ISSUES WITH THE W…"
type textarea "x"
type textarea "9/30/2025 - I SPOKE WITH BRANDON ON THIS ONE, THEY ARE HAVING ISSUES WITH THE W…"
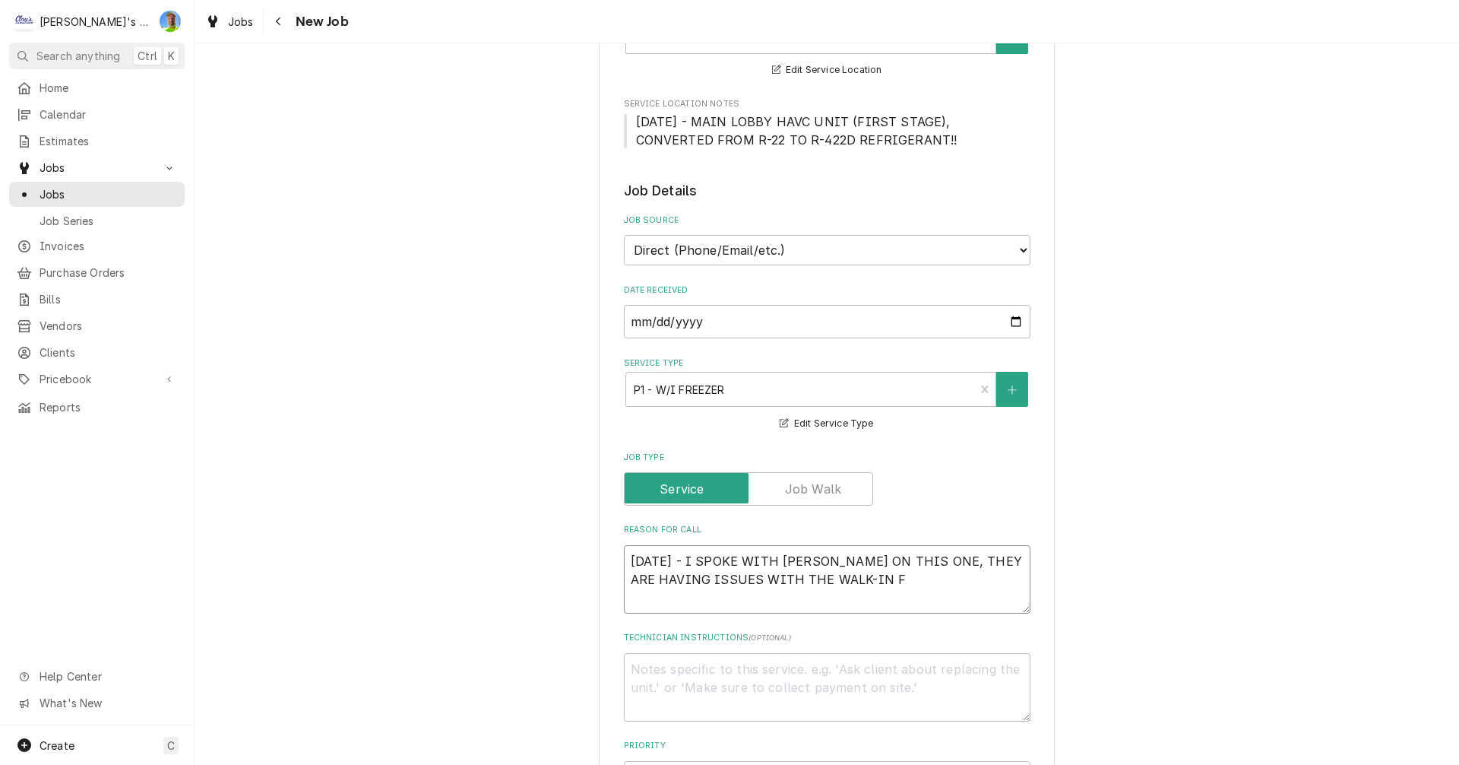
type textarea "x"
type textarea "9/30/2025 - I SPOKE WITH BRANDON ON THIS ONE, THEY ARE HAVING ISSUES WITH THE W…"
type textarea "x"
type textarea "9/30/2025 - I SPOKE WITH BRANDON ON THIS ONE, THEY ARE HAVING ISSUES WITH THE W…"
type textarea "x"
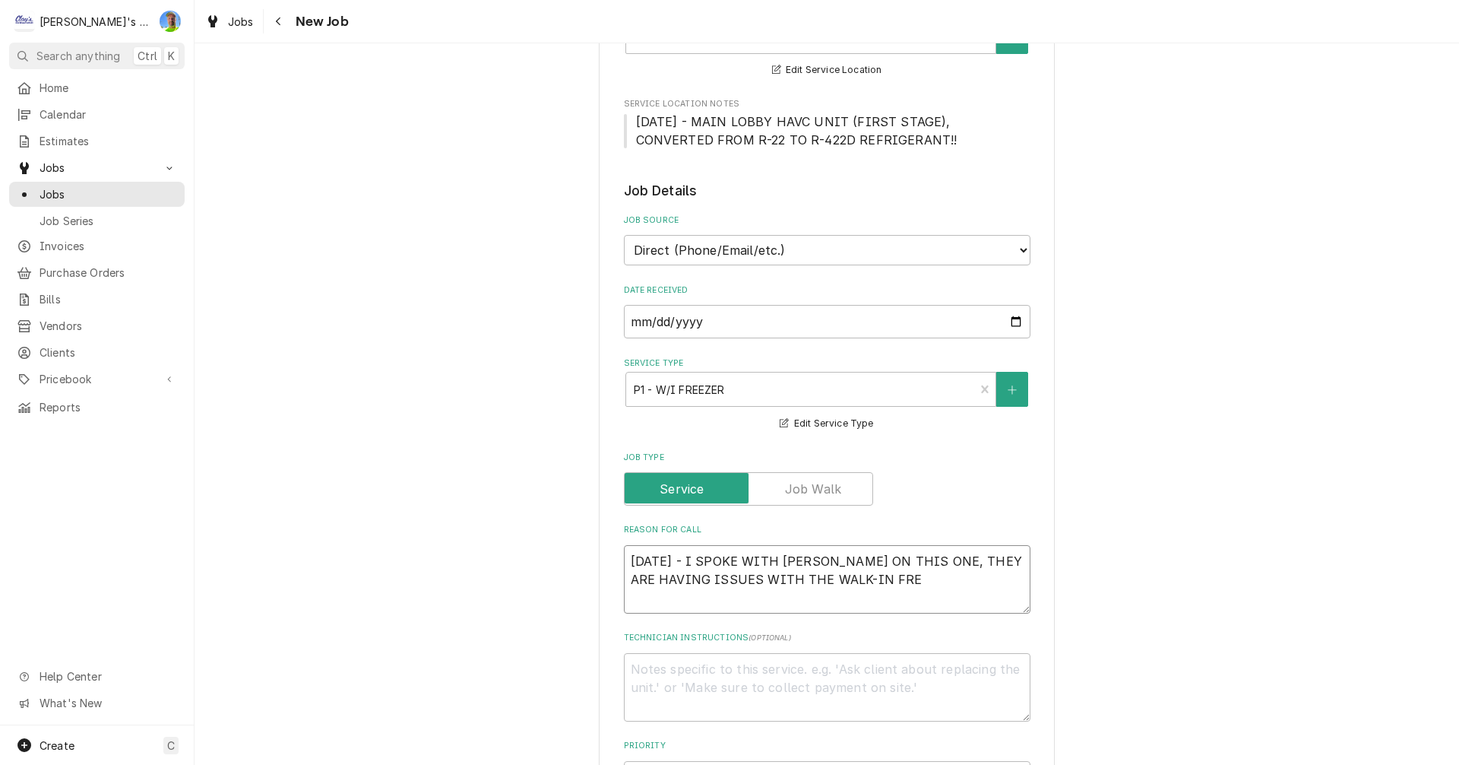
type textarea "9/30/2025 - I SPOKE WITH BRANDON ON THIS ONE, THEY ARE HAVING ISSUES WITH THE W…"
type textarea "x"
type textarea "9/30/2025 - I SPOKE WITH BRANDON ON THIS ONE, THEY ARE HAVING ISSUES WITH THE W…"
type textarea "x"
type textarea "9/30/2025 - I SPOKE WITH BRANDON ON THIS ONE, THEY ARE HAVING ISSUES WITH THE W…"
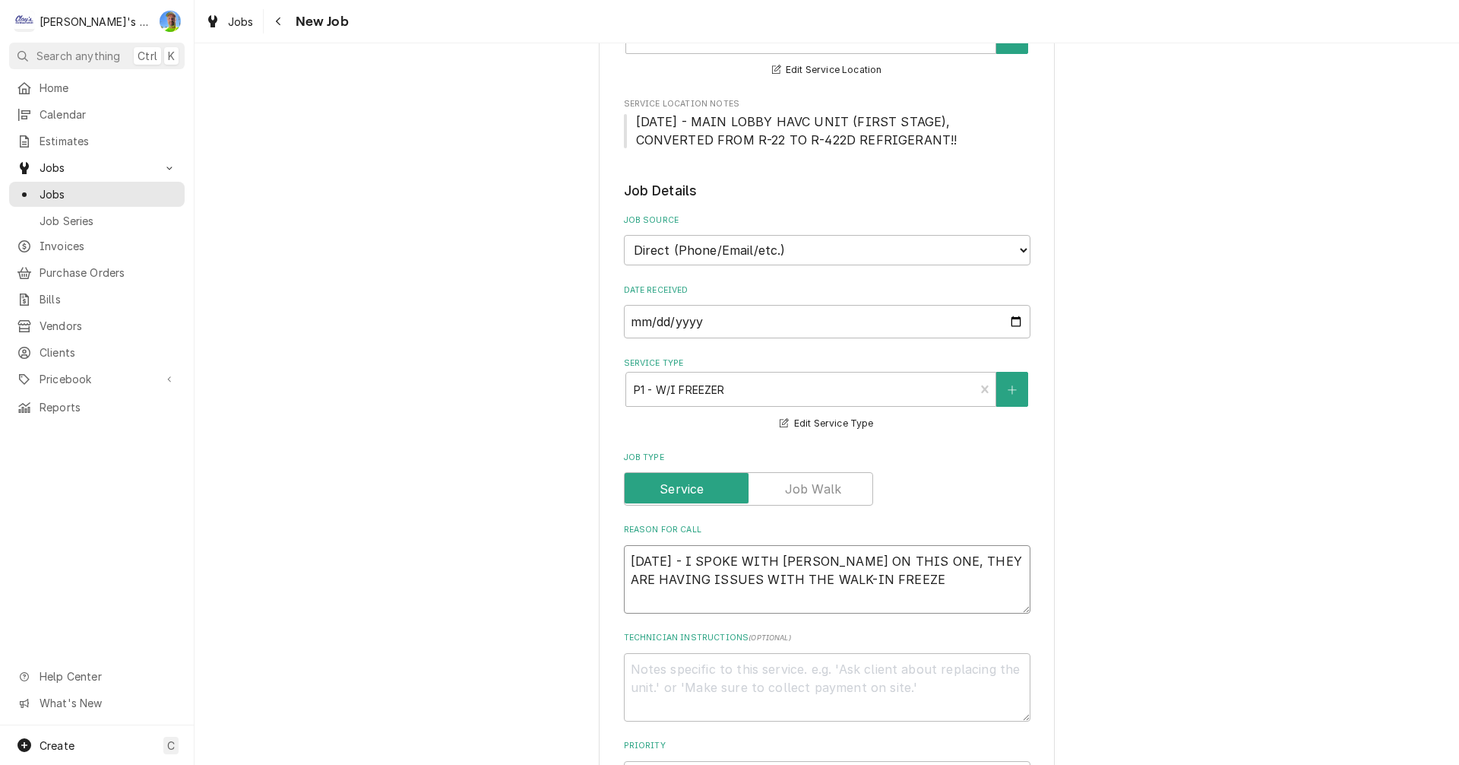
type textarea "x"
type textarea "9/30/2025 - I SPOKE WITH BRANDON ON THIS ONE, THEY ARE HAVING ISSUES WITH THE W…"
type textarea "x"
type textarea "9/30/2025 - I SPOKE WITH BRANDON ON THIS ONE, THEY ARE HAVING ISSUES WITH THE W…"
type textarea "x"
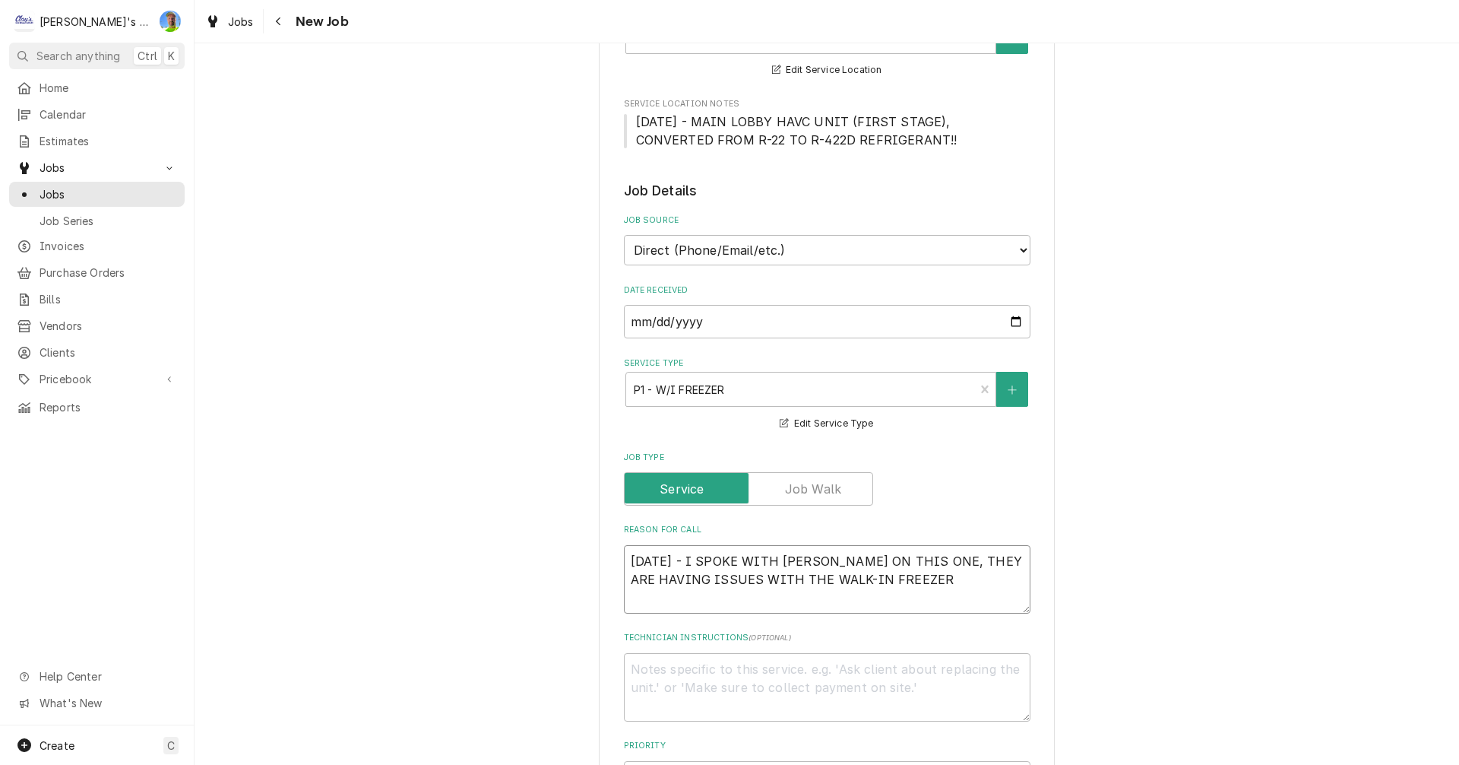
type textarea "9/30/2025 - I SPOKE WITH BRANDON ON THIS ONE, THEY ARE HAVING ISSUES WITH THE W…"
type textarea "x"
type textarea "9/30/2025 - I SPOKE WITH BRANDON ON THIS ONE, THEY ARE HAVING ISSUES WITH THE W…"
type textarea "x"
type textarea "9/30/2025 - I SPOKE WITH BRANDON ON THIS ONE, THEY ARE HAVING ISSUES WITH THE W…"
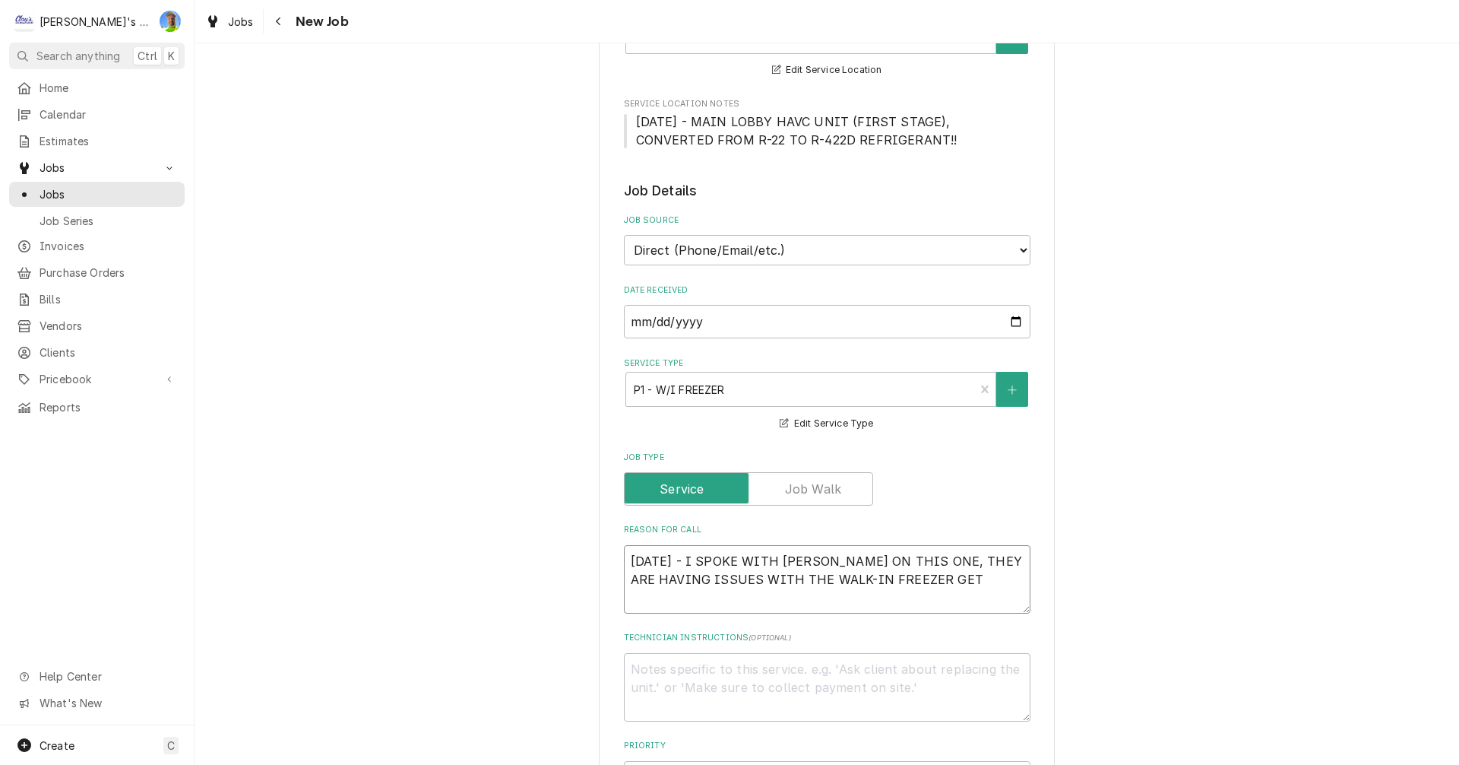
type textarea "x"
type textarea "9/30/2025 - I SPOKE WITH BRANDON ON THIS ONE, THEY ARE HAVING ISSUES WITH THE W…"
type textarea "x"
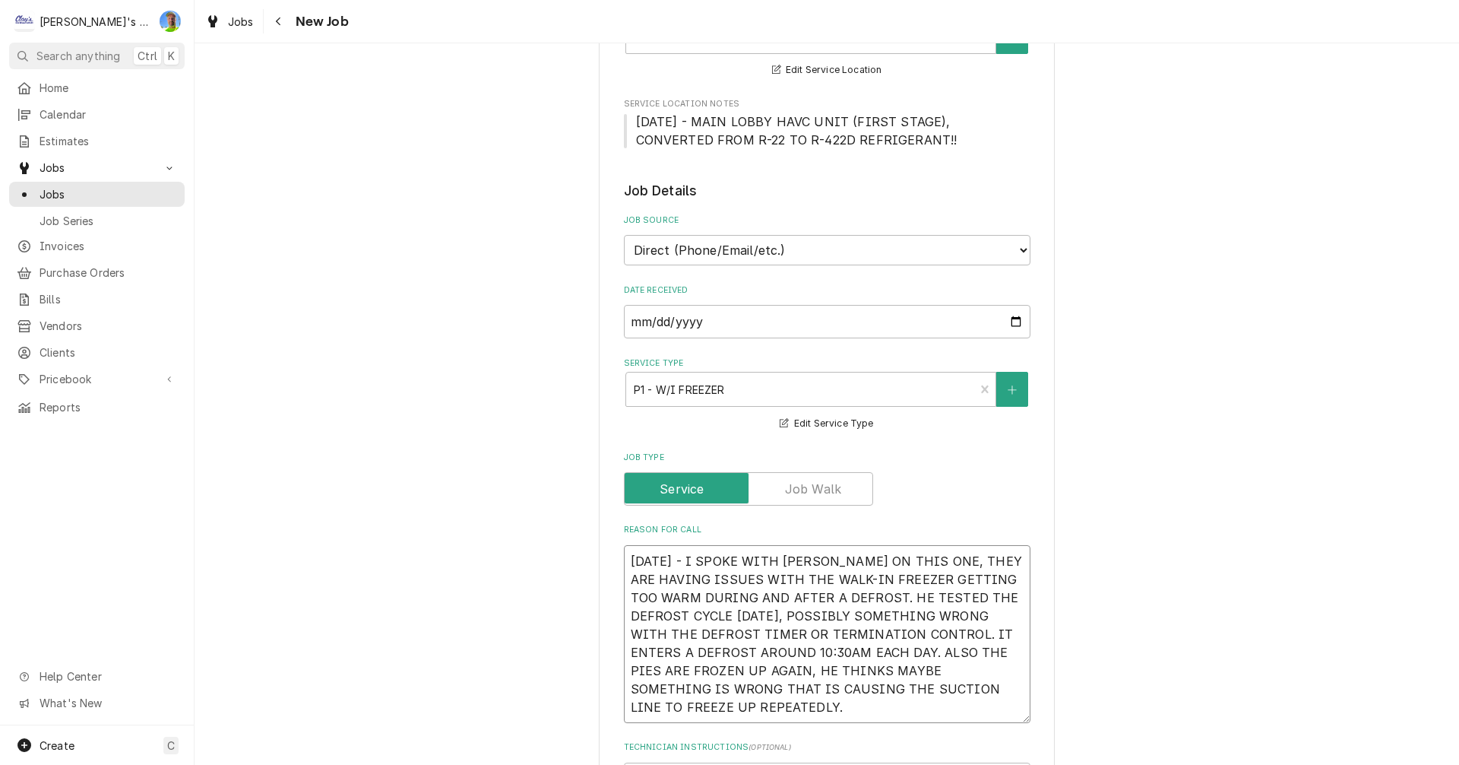
click at [946, 654] on textarea "9/30/2025 - I SPOKE WITH BRANDON ON THIS ONE, THEY ARE HAVING ISSUES WITH THE W…" at bounding box center [827, 634] width 407 height 178
click at [975, 693] on textarea "9/30/2025 - I SPOKE WITH BRANDON ON THIS ONE, THEY ARE HAVING ISSUES WITH THE W…" at bounding box center [827, 634] width 407 height 178
click at [804, 707] on textarea "9/30/2025 - I SPOKE WITH BRANDON ON THIS ONE, THEY ARE HAVING ISSUES WITH THE W…" at bounding box center [827, 634] width 407 height 178
click at [967, 706] on textarea "9/30/2025 - I SPOKE WITH BRANDON ON THIS ONE, THEY ARE HAVING ISSUES WITH THE W…" at bounding box center [827, 634] width 407 height 178
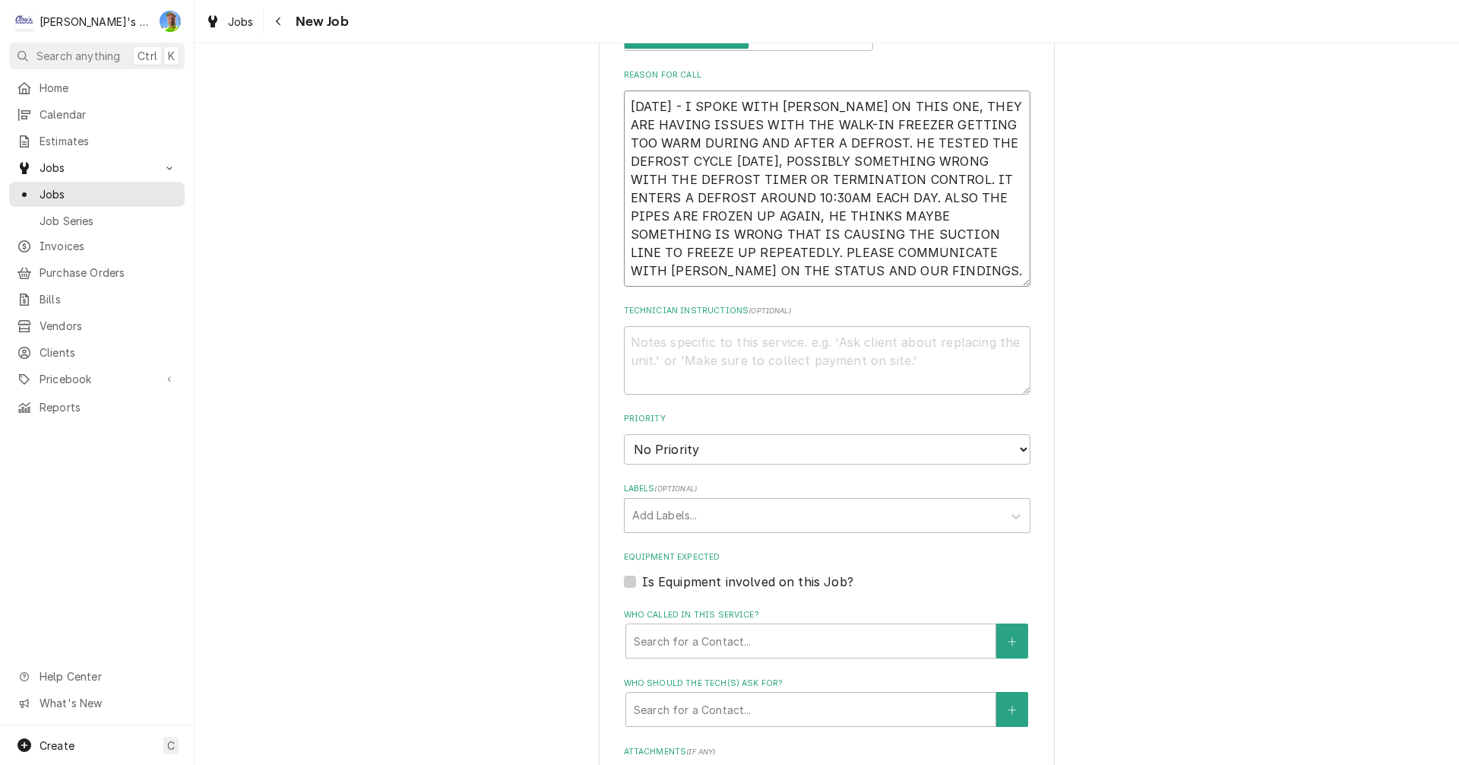
scroll to position [760, 0]
click at [797, 449] on select "No Priority Urgent High Medium Low" at bounding box center [827, 447] width 407 height 30
click at [624, 432] on select "No Priority Urgent High Medium Low" at bounding box center [827, 447] width 407 height 30
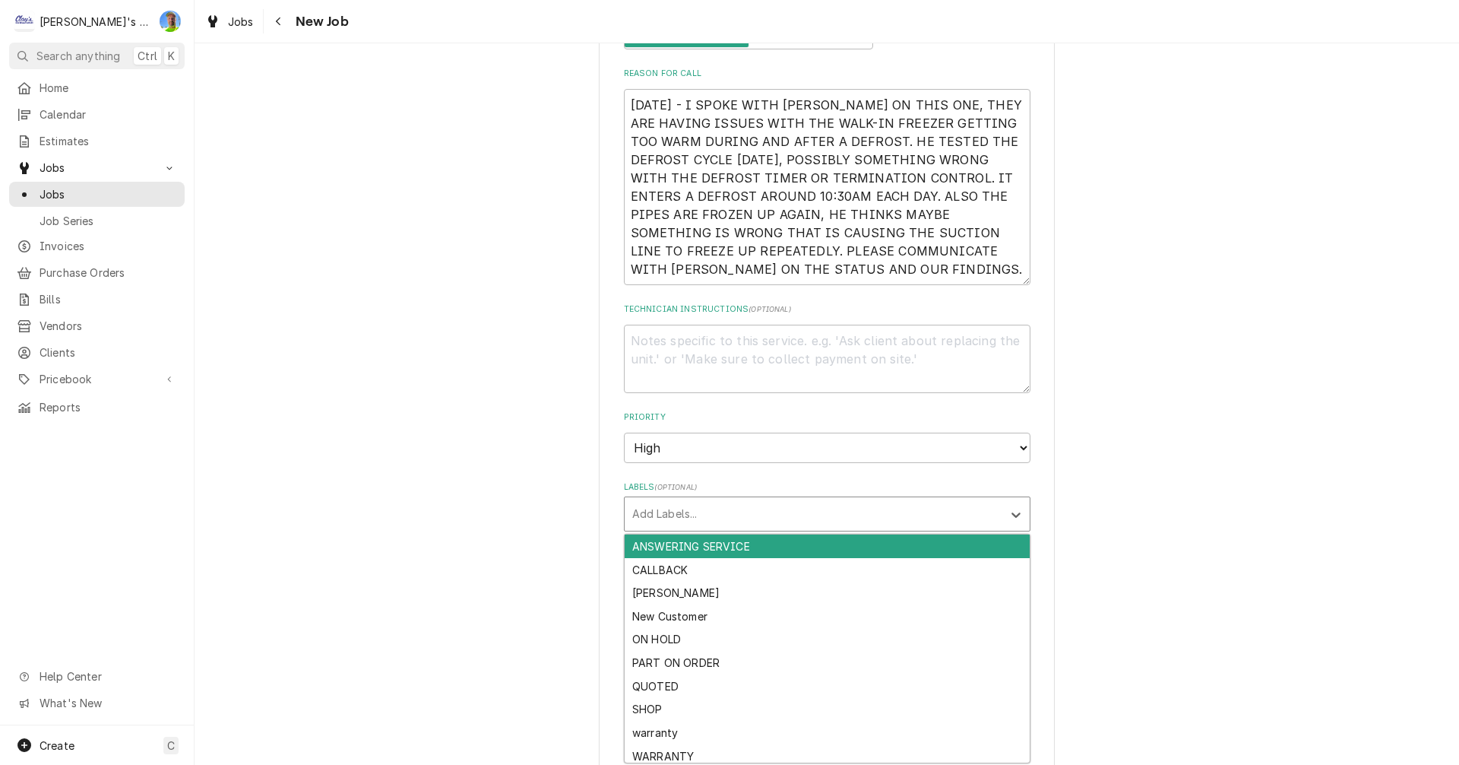
click at [707, 511] on div "Labels" at bounding box center [813, 513] width 363 height 27
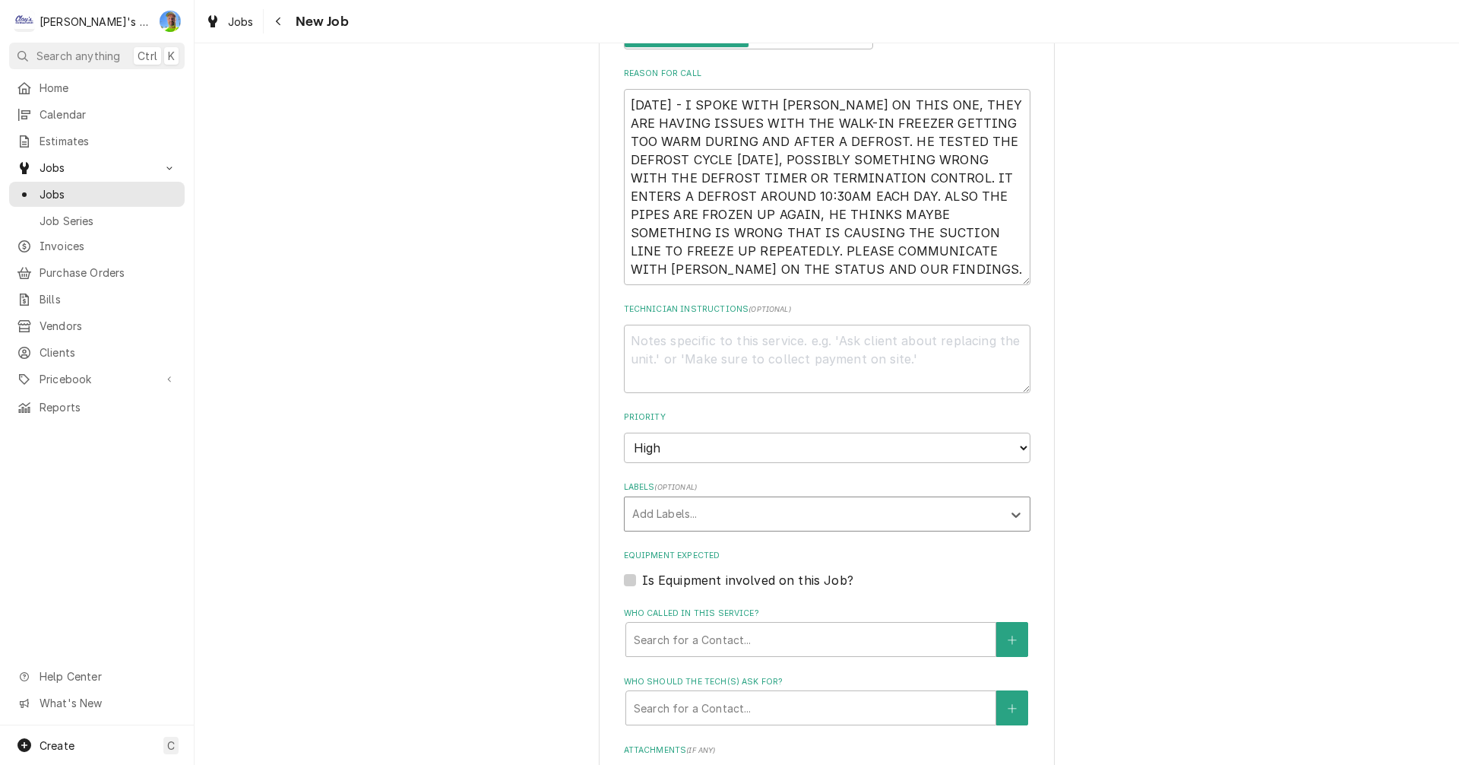
click at [784, 519] on div "Labels" at bounding box center [813, 513] width 363 height 27
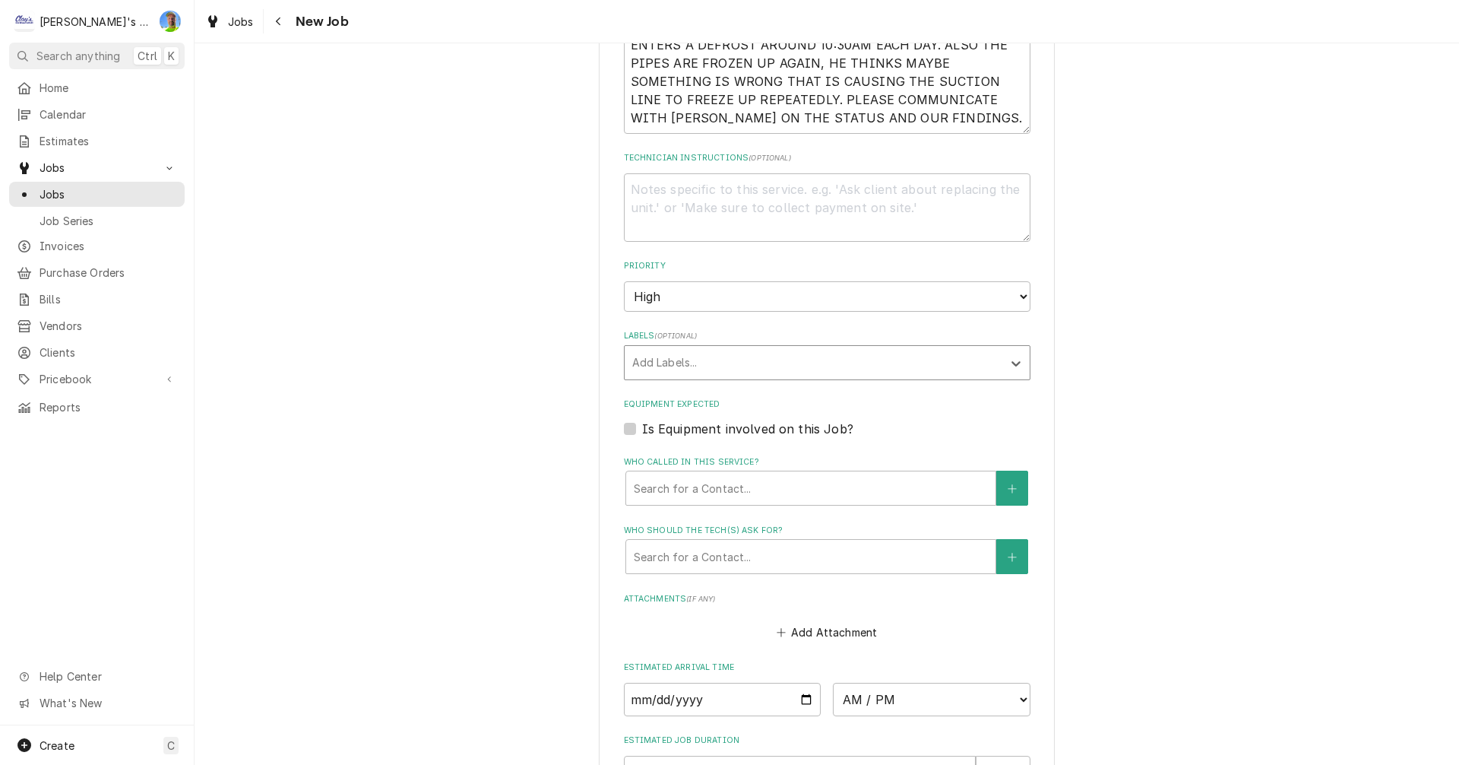
scroll to position [912, 0]
click at [642, 432] on label "Is Equipment involved on this Job?" at bounding box center [747, 428] width 211 height 18
click at [642, 432] on input "Equipment Expected" at bounding box center [845, 435] width 407 height 33
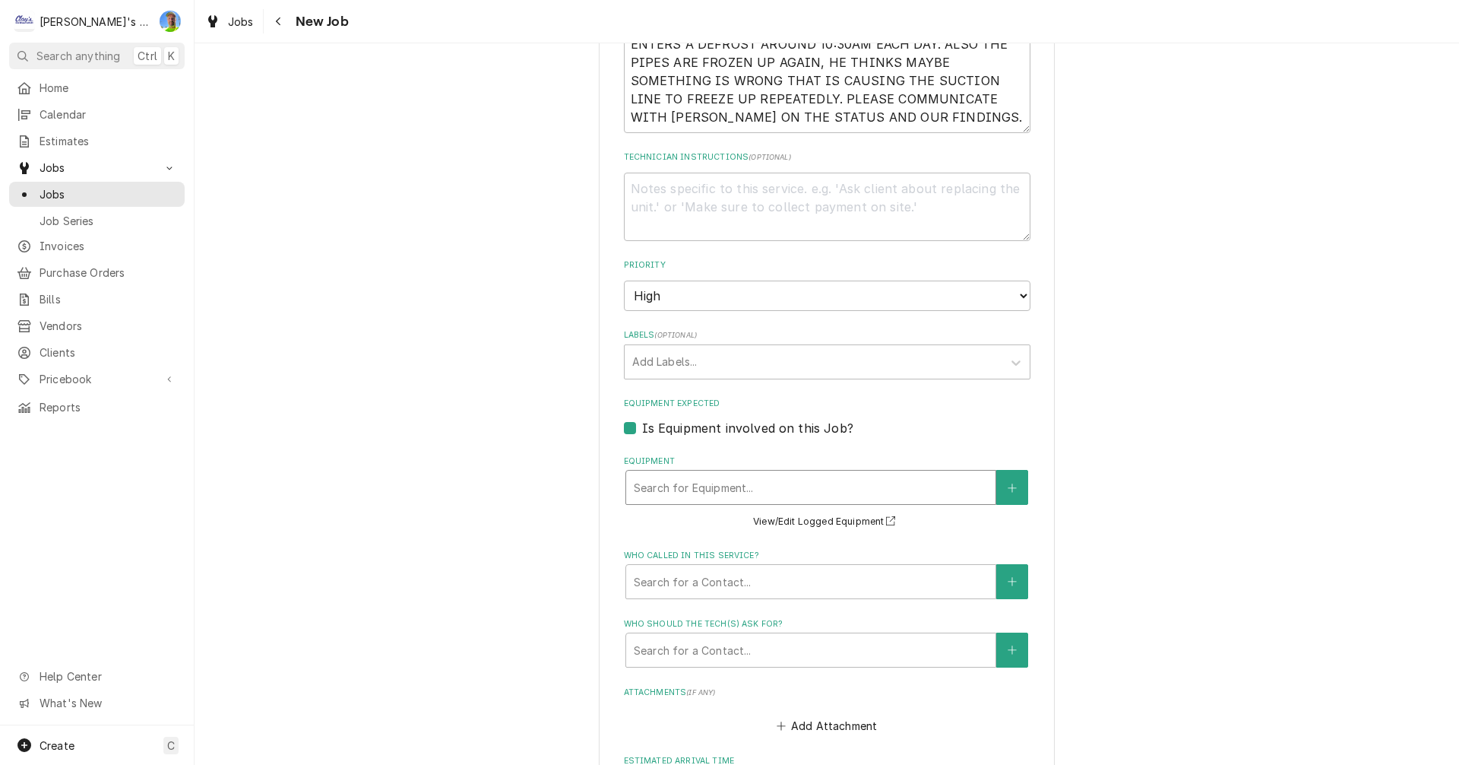
click at [696, 488] on div "Equipment" at bounding box center [811, 487] width 354 height 27
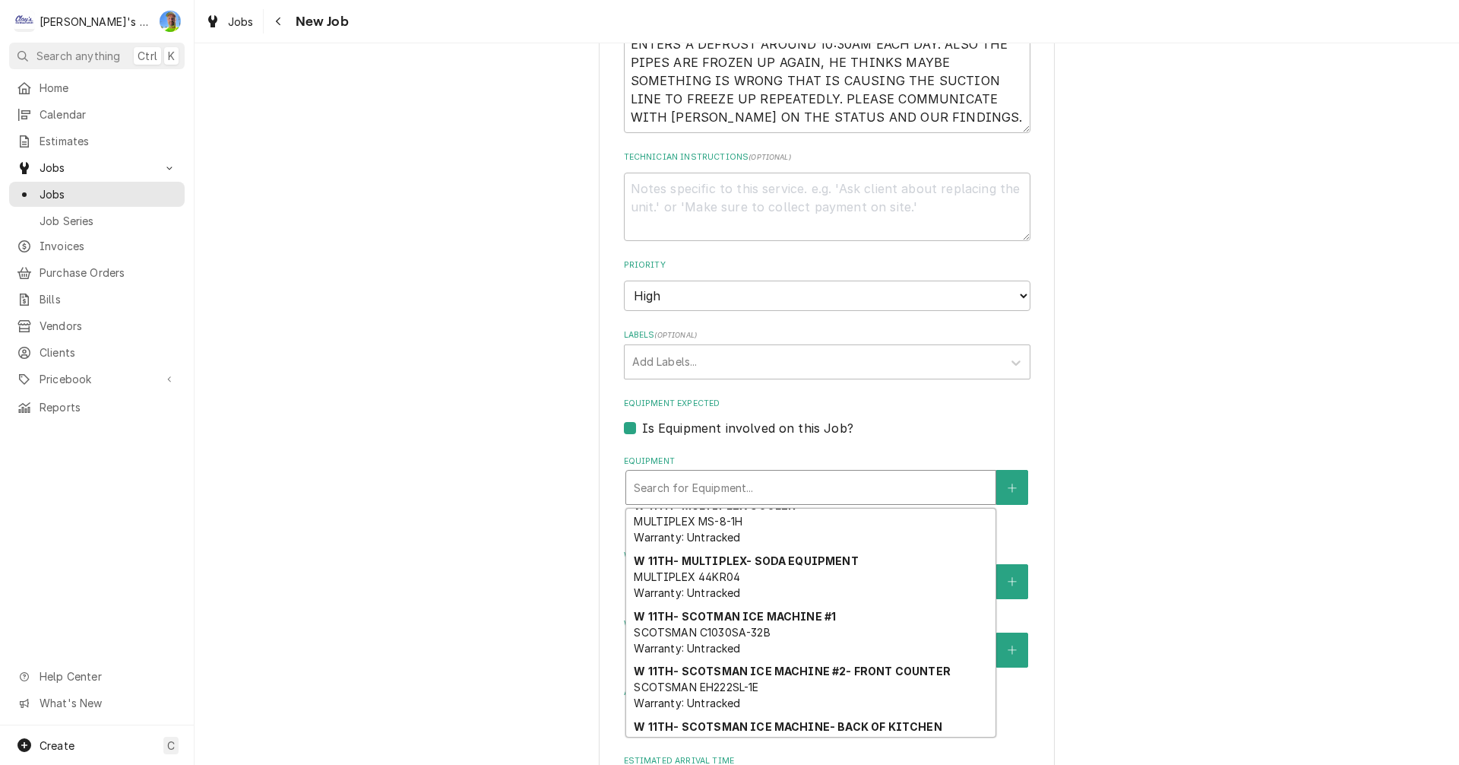
scroll to position [892, 0]
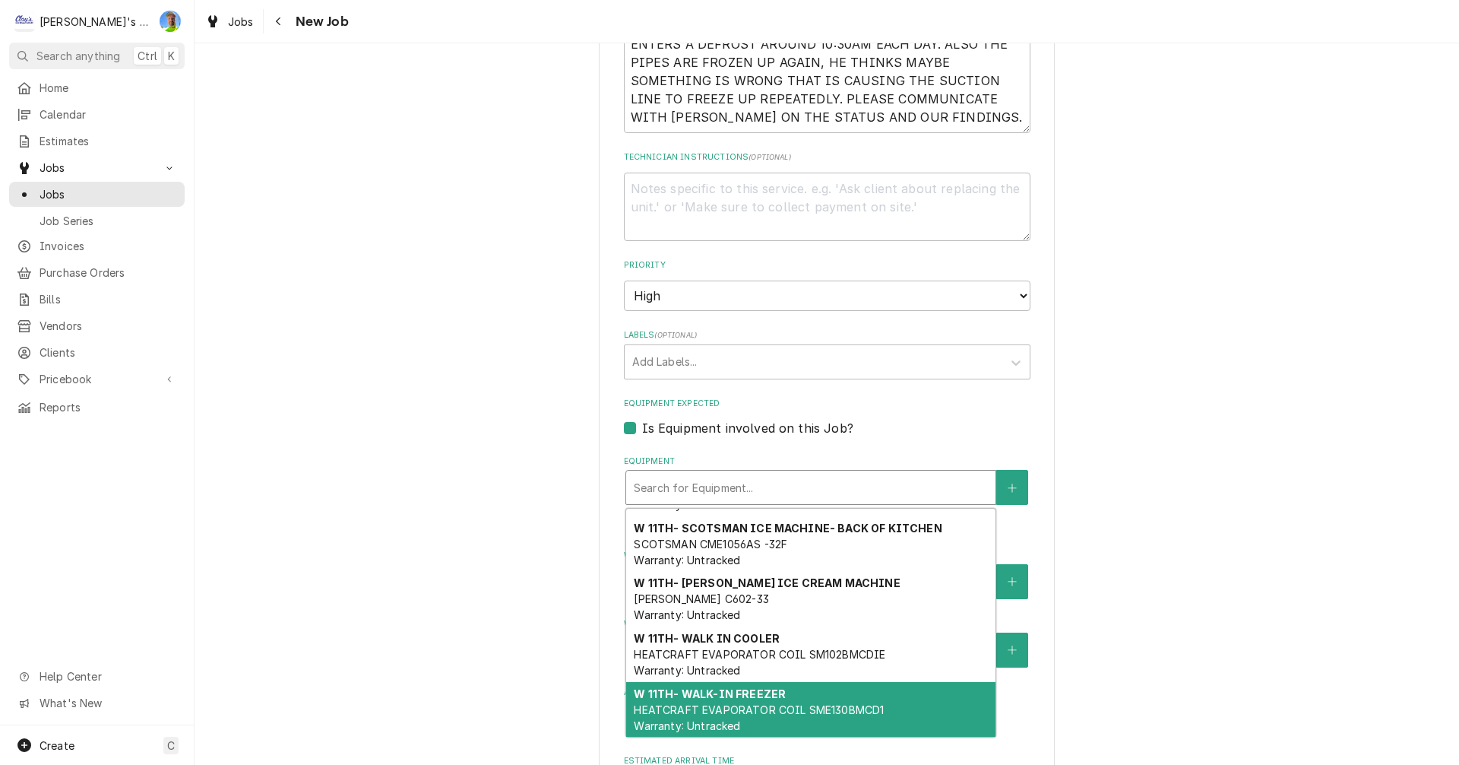
click at [851, 711] on span "HEATCRAFT EVAPORATOR COIL SME130BMCD1 Warranty: Untracked" at bounding box center [759, 717] width 250 height 29
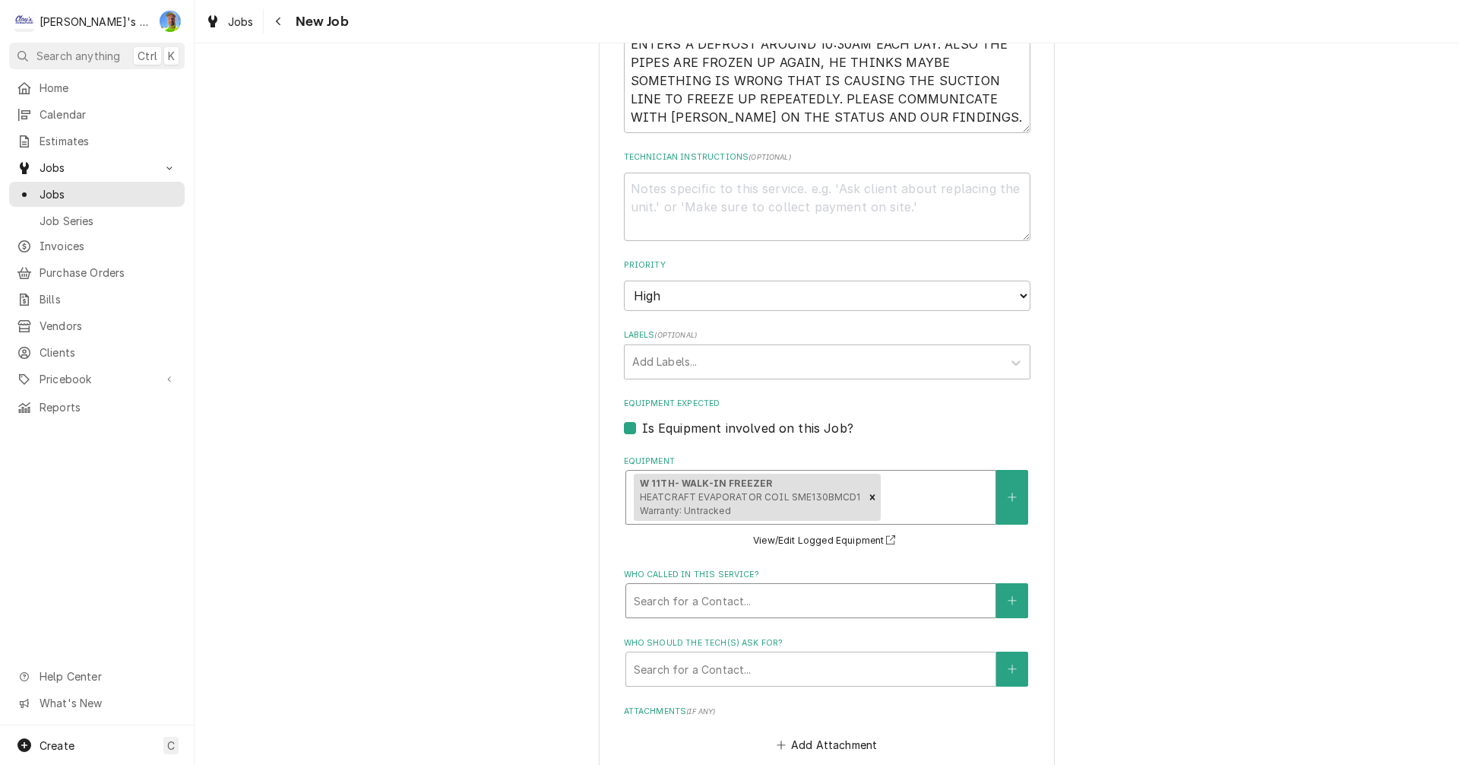
click at [709, 600] on div "Who called in this service?" at bounding box center [811, 600] width 354 height 27
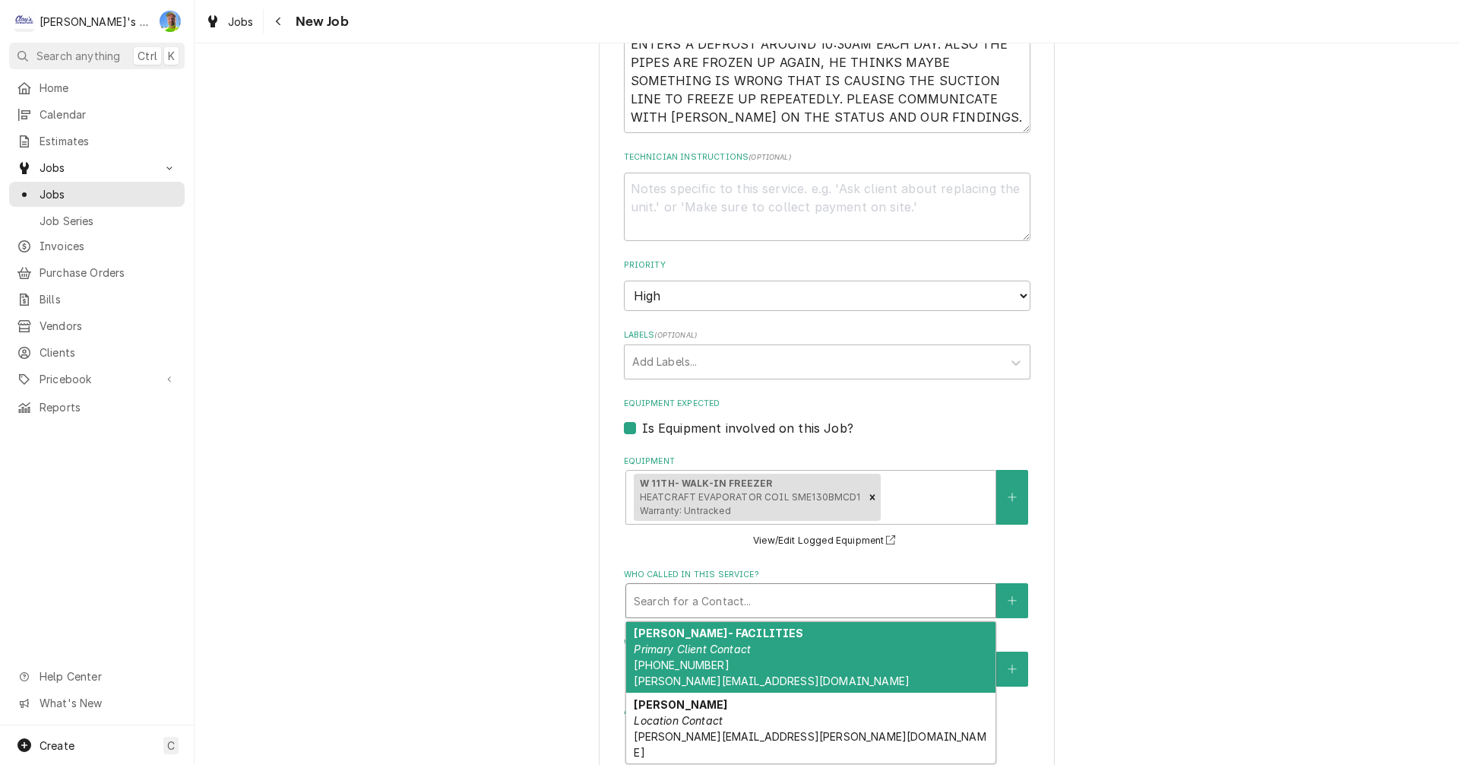
click at [888, 654] on div "BRANDON DOPP- FACILITIES Primary Client Contact (541) 579-0856 B.DOPP@US.STORES…" at bounding box center [810, 657] width 369 height 71
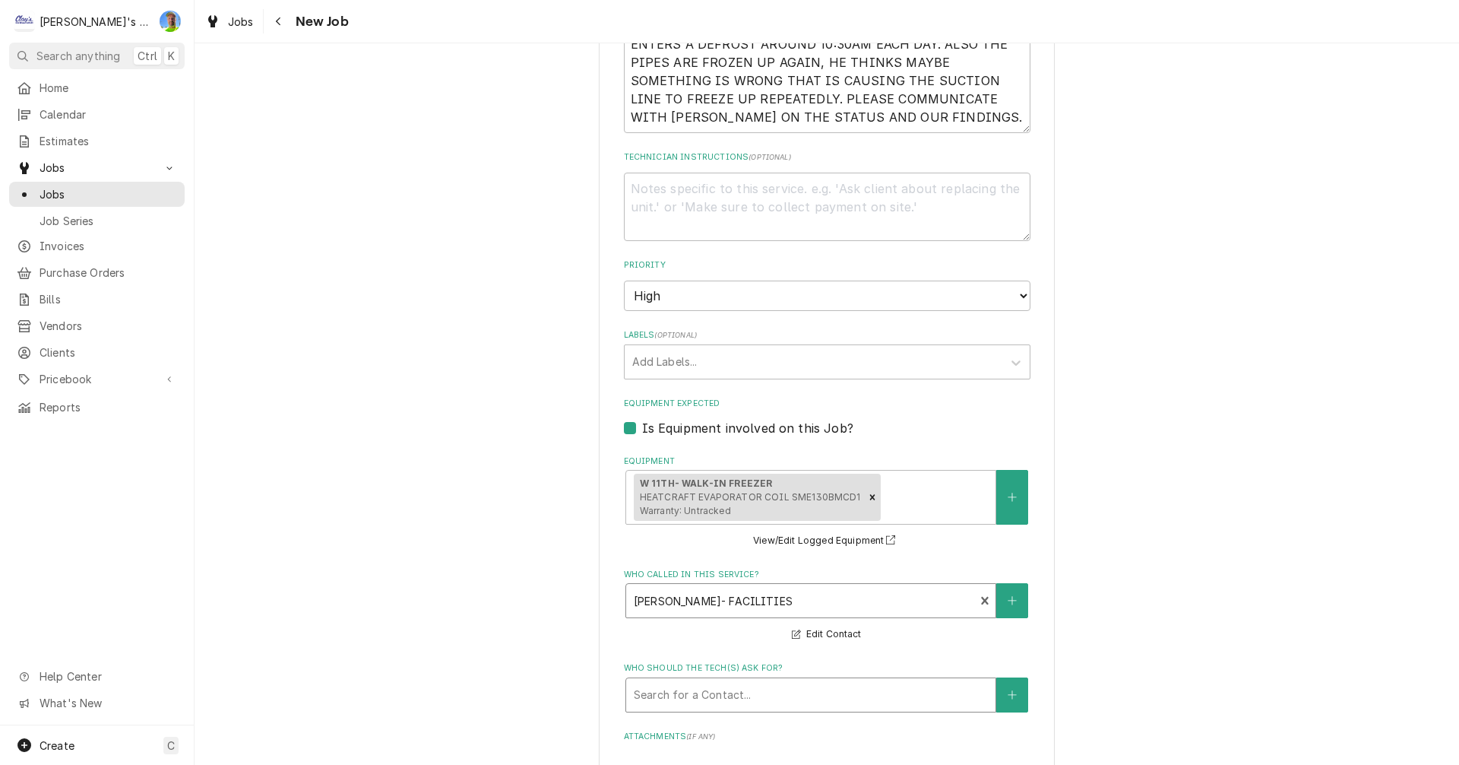
click at [825, 697] on div "Who should the tech(s) ask for?" at bounding box center [811, 694] width 354 height 27
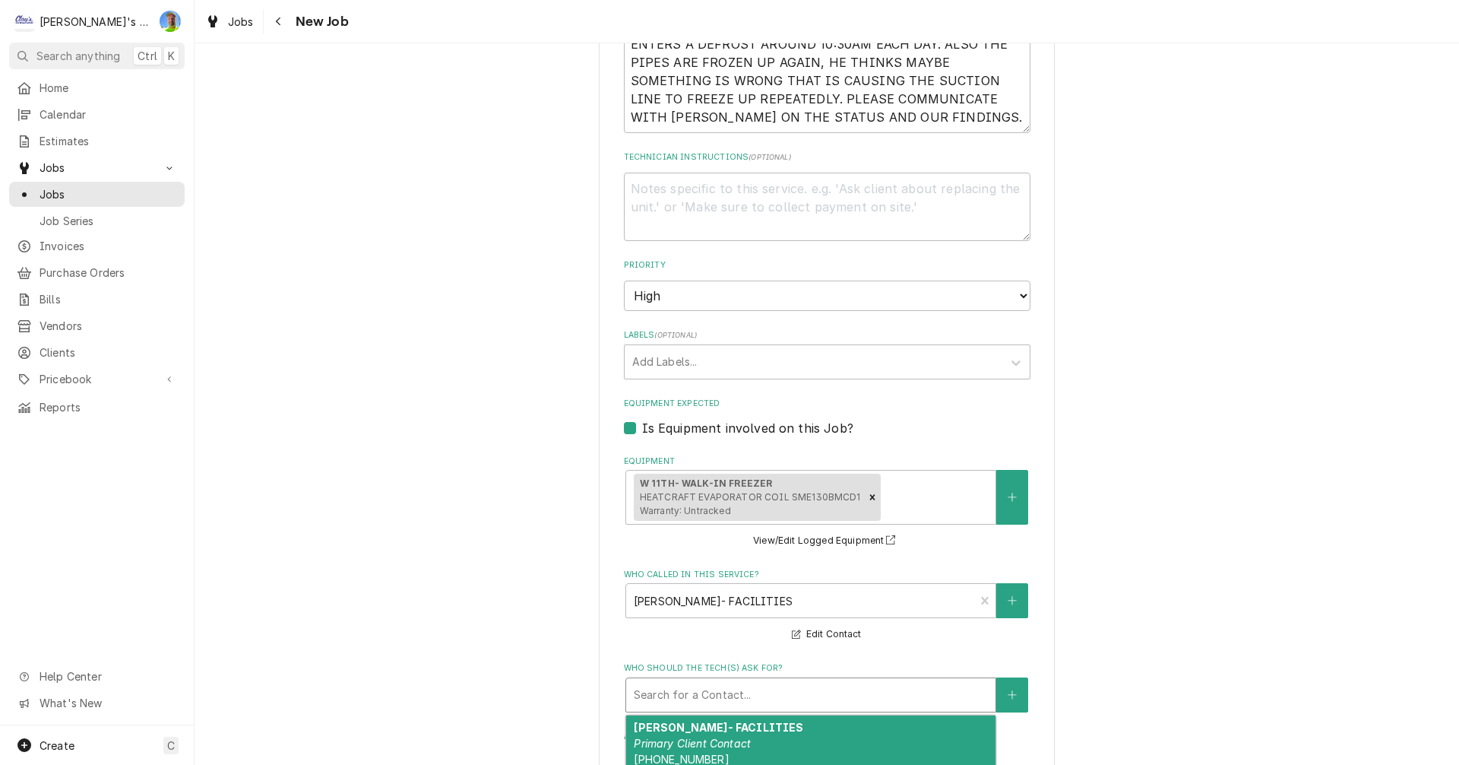
click at [821, 733] on div "BRANDON DOPP- FACILITIES Primary Client Contact (541) 579-0856 B.DOPP@US.STORES…" at bounding box center [810, 750] width 369 height 71
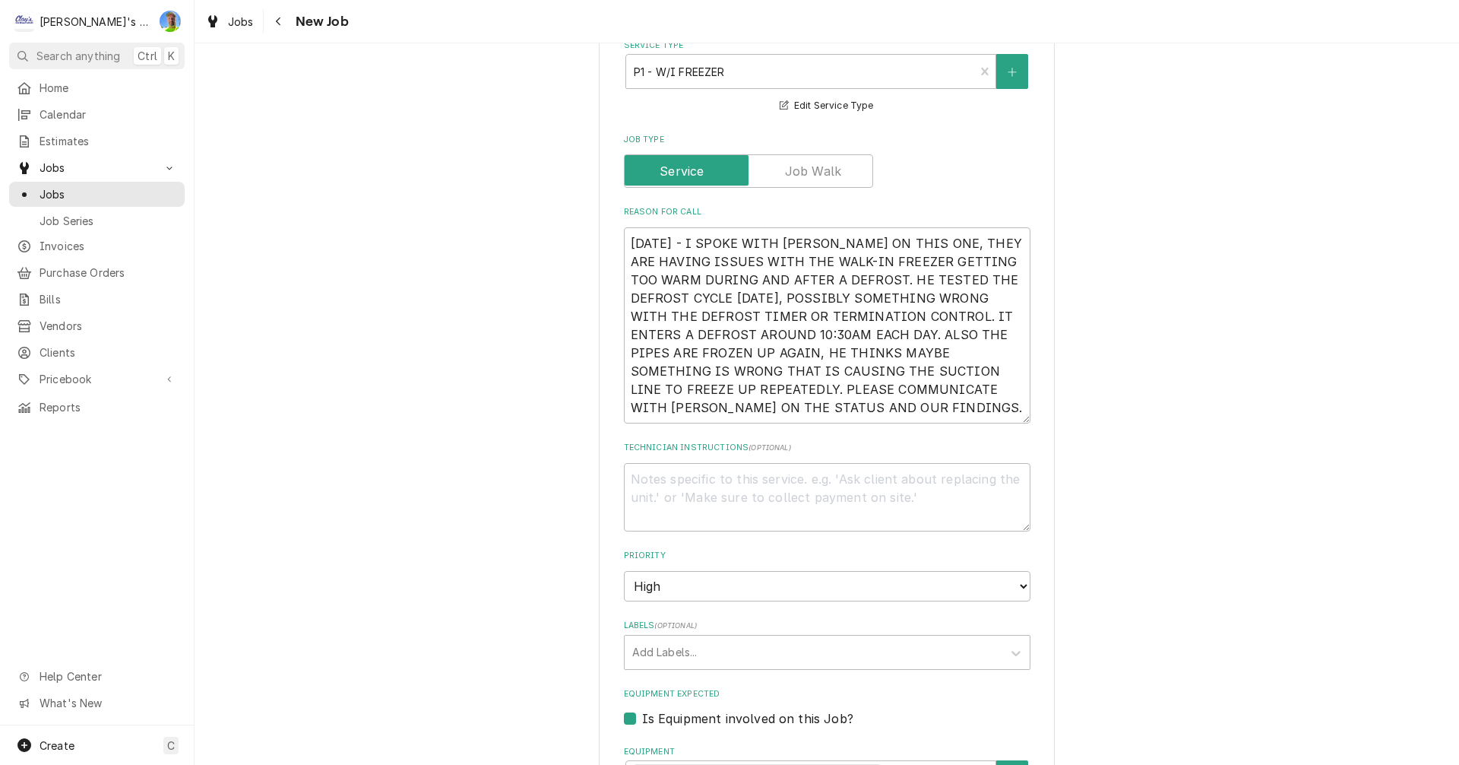
scroll to position [608, 0]
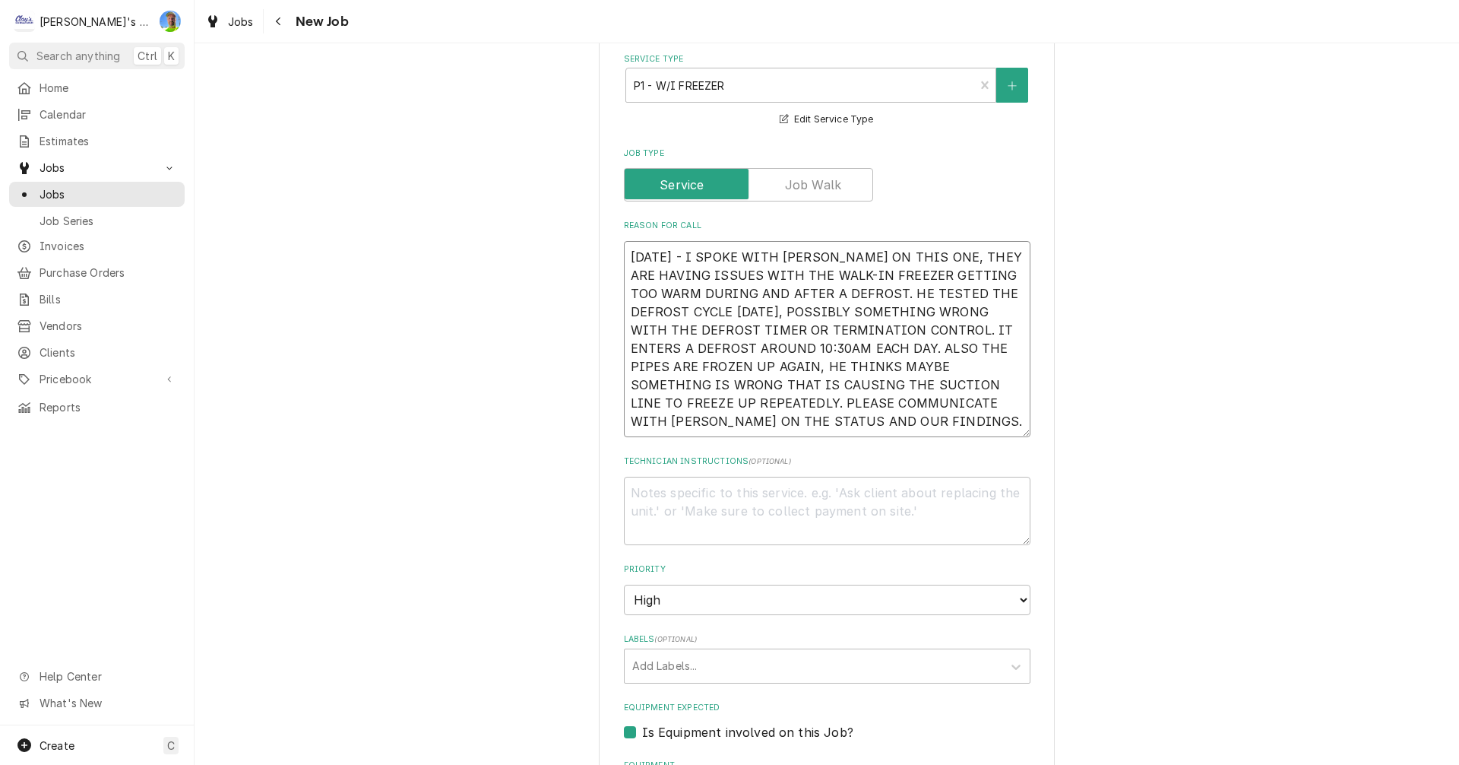
click at [867, 350] on textarea "9/30/2025 - I SPOKE WITH BRANDON ON THIS ONE, THEY ARE HAVING ISSUES WITH THE W…" at bounding box center [827, 339] width 407 height 196
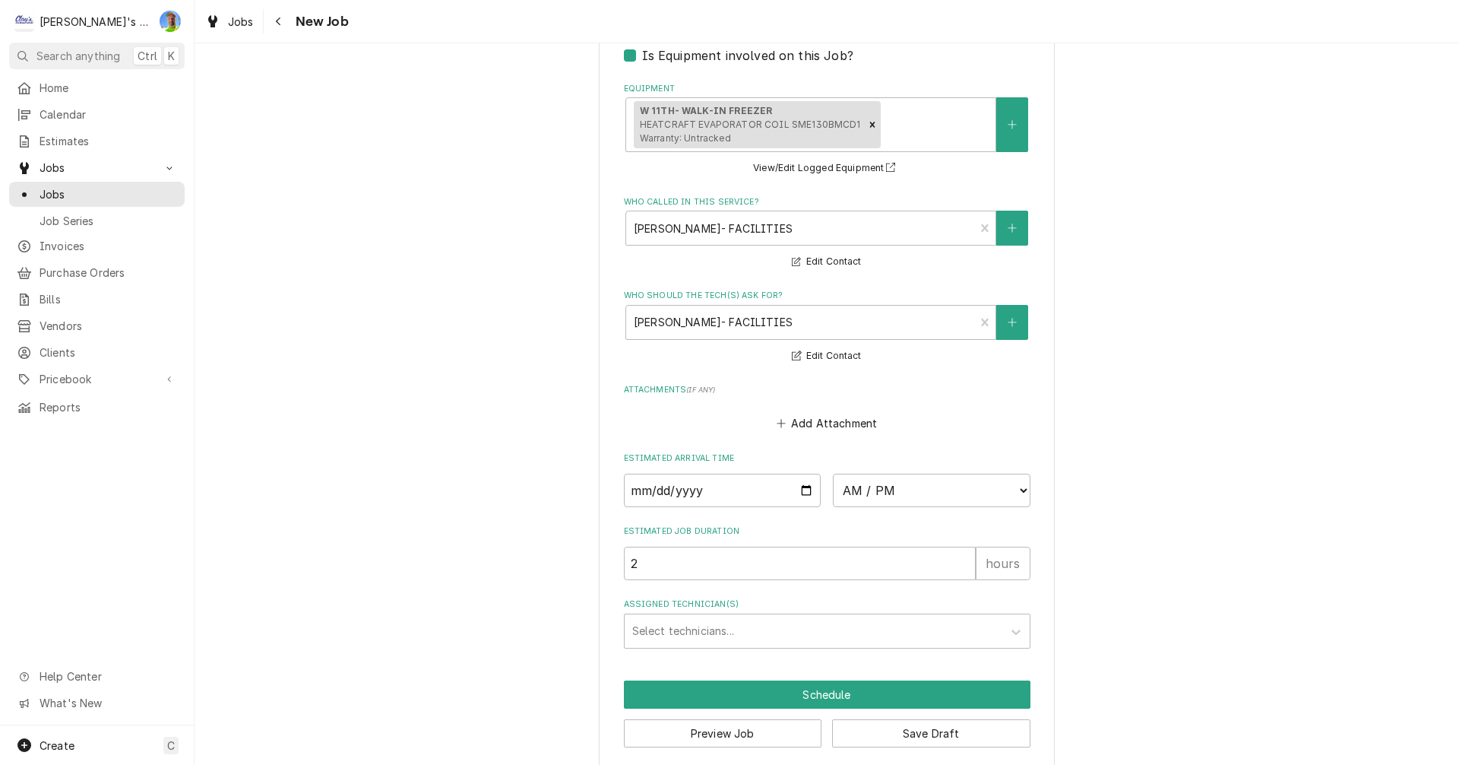
scroll to position [1391, 0]
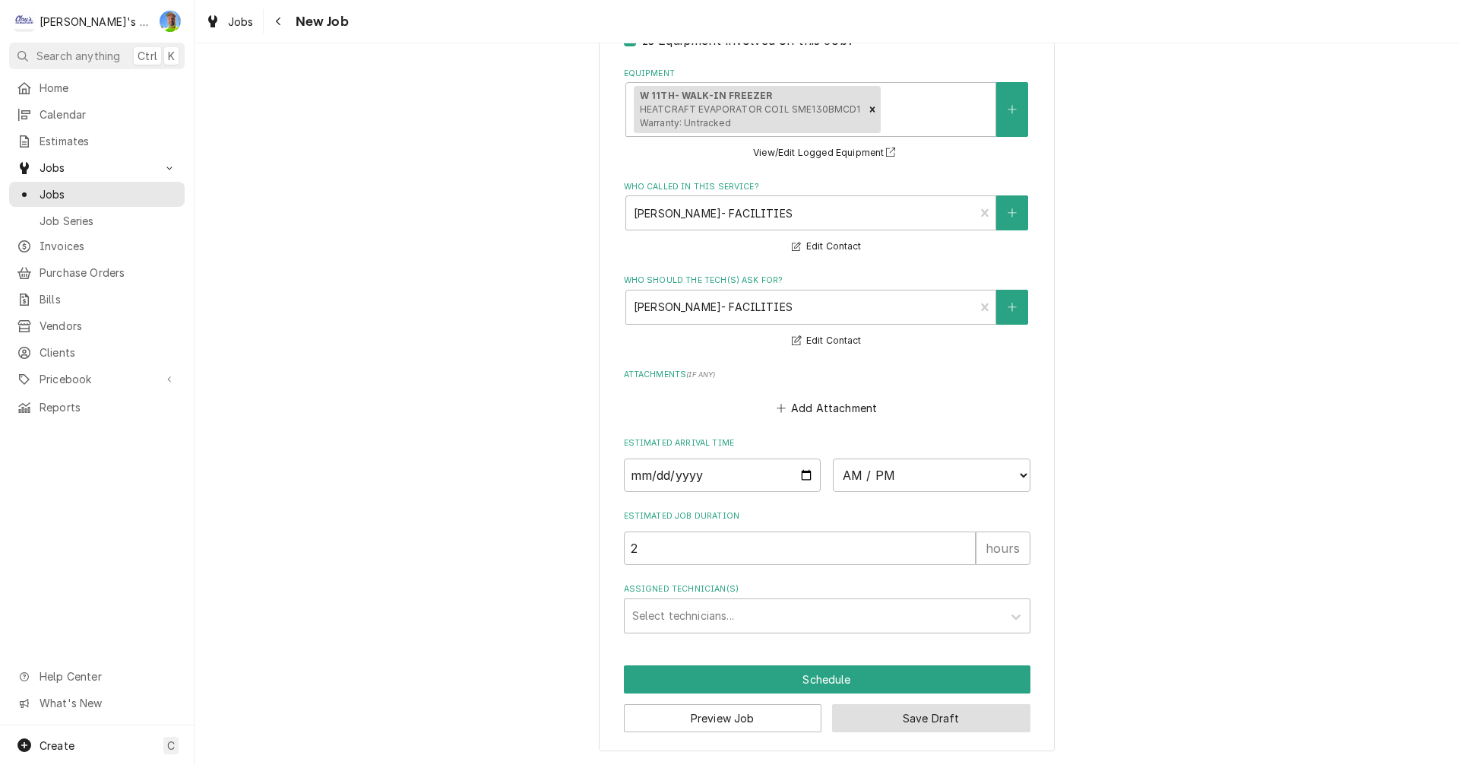
click at [906, 718] on button "Save Draft" at bounding box center [931, 718] width 198 height 28
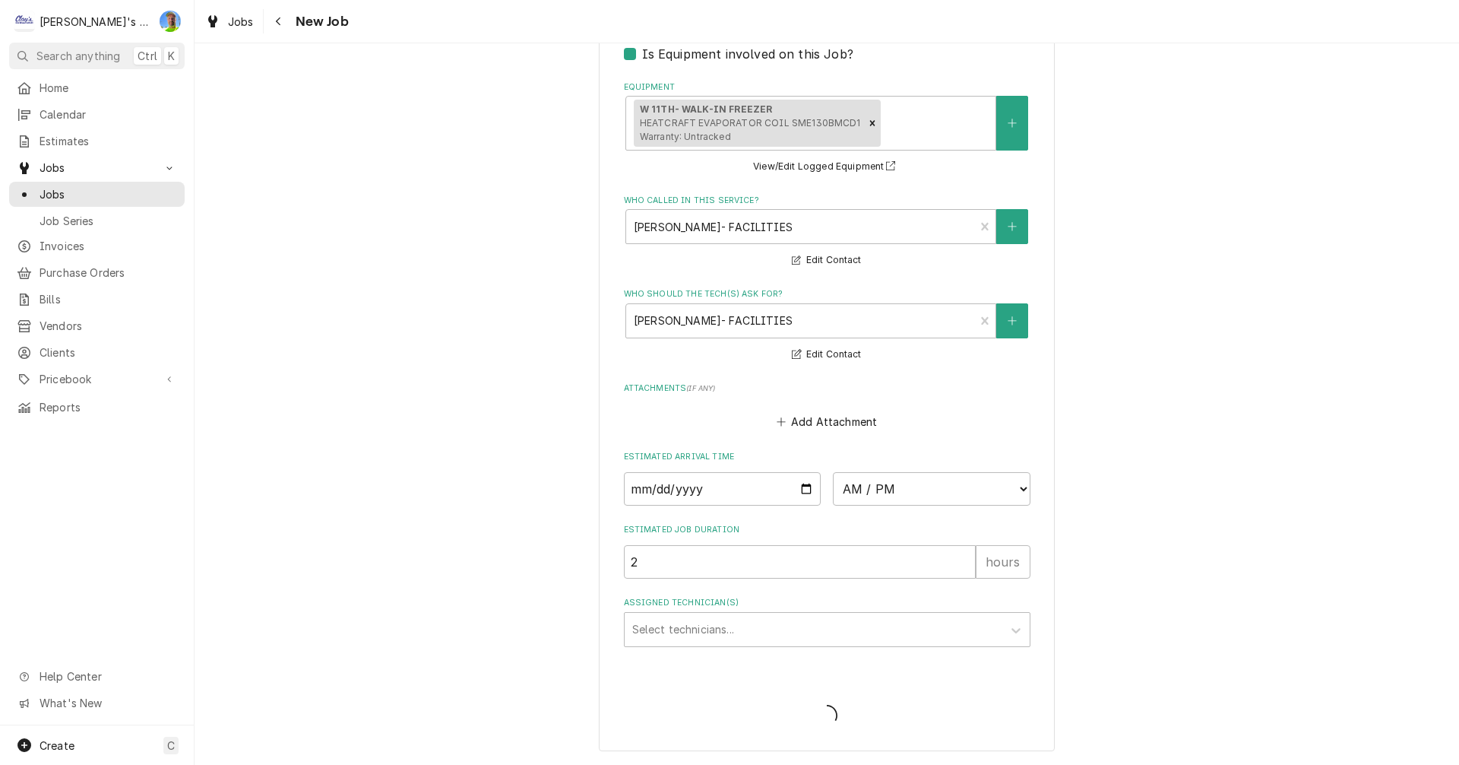
scroll to position [1377, 0]
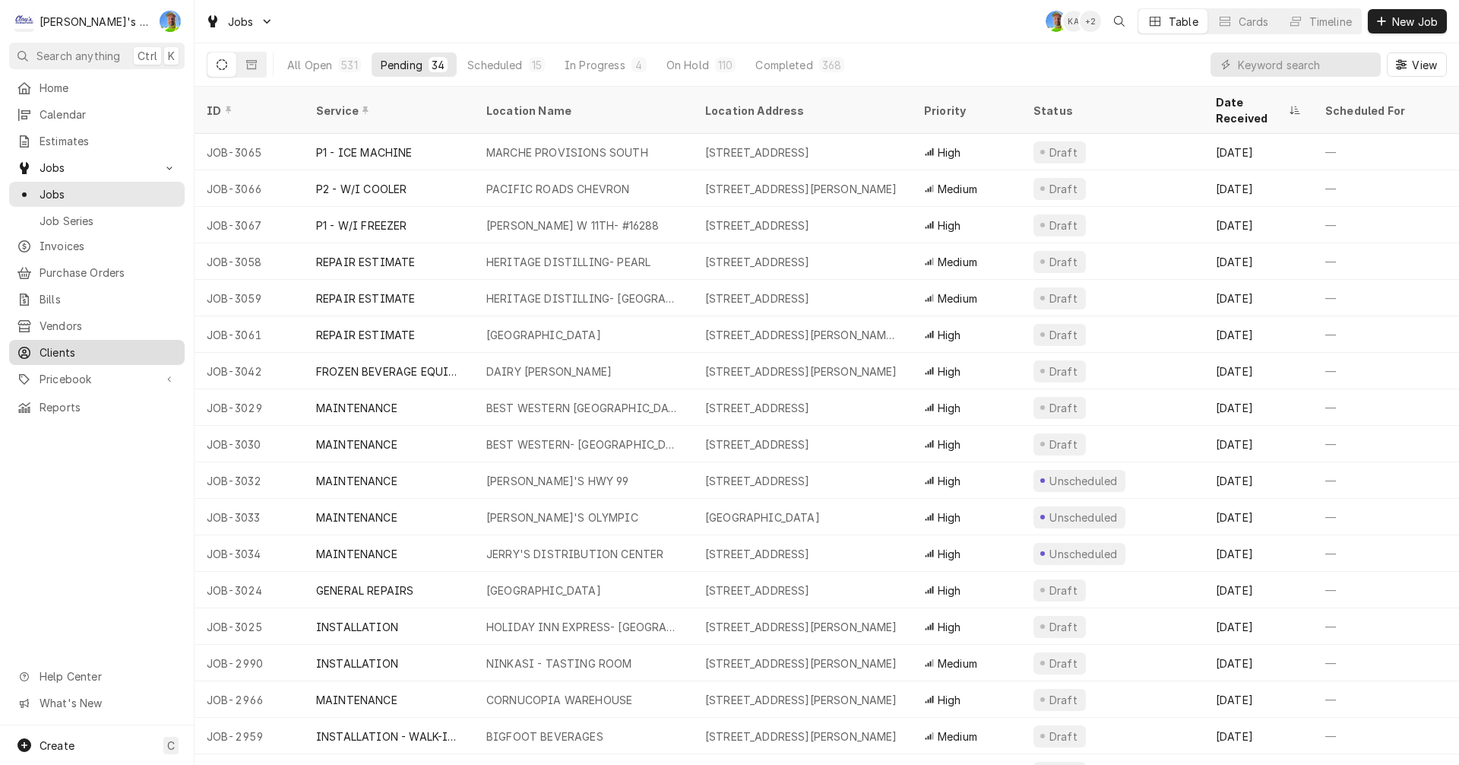
click at [70, 348] on span "Clients" at bounding box center [109, 352] width 138 height 16
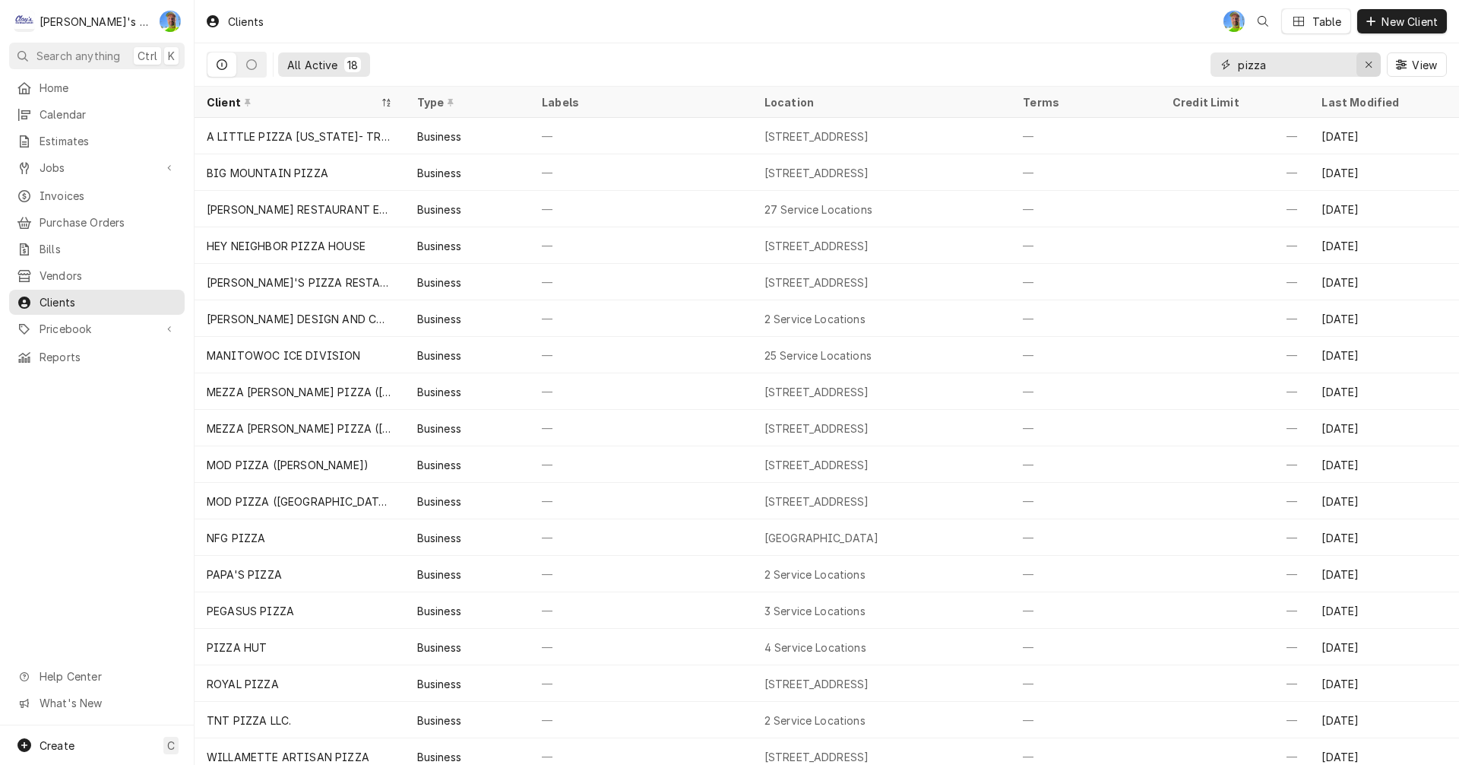
click at [1371, 64] on icon "Erase input" at bounding box center [1369, 64] width 8 height 11
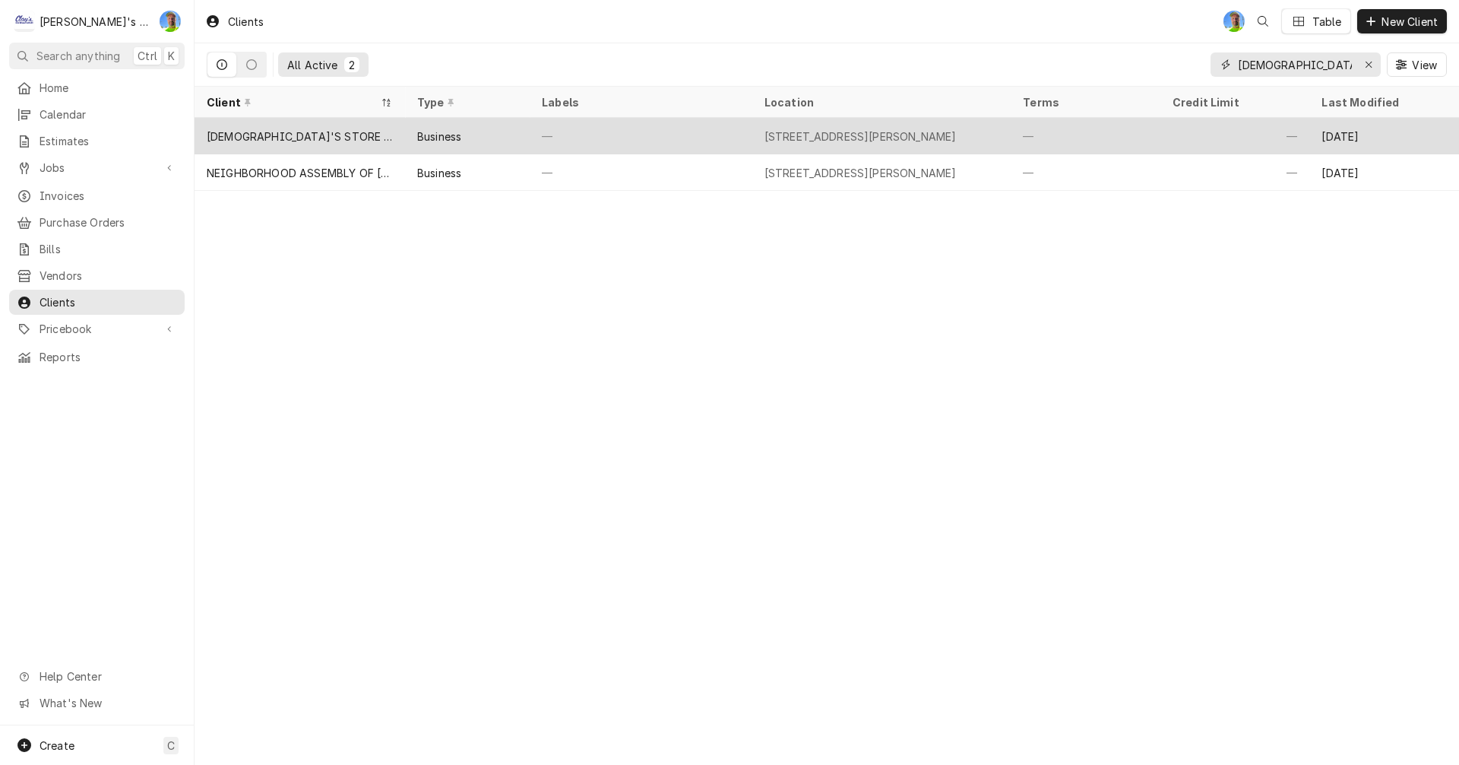
type input "god"
click at [1112, 127] on div "—" at bounding box center [1086, 136] width 150 height 36
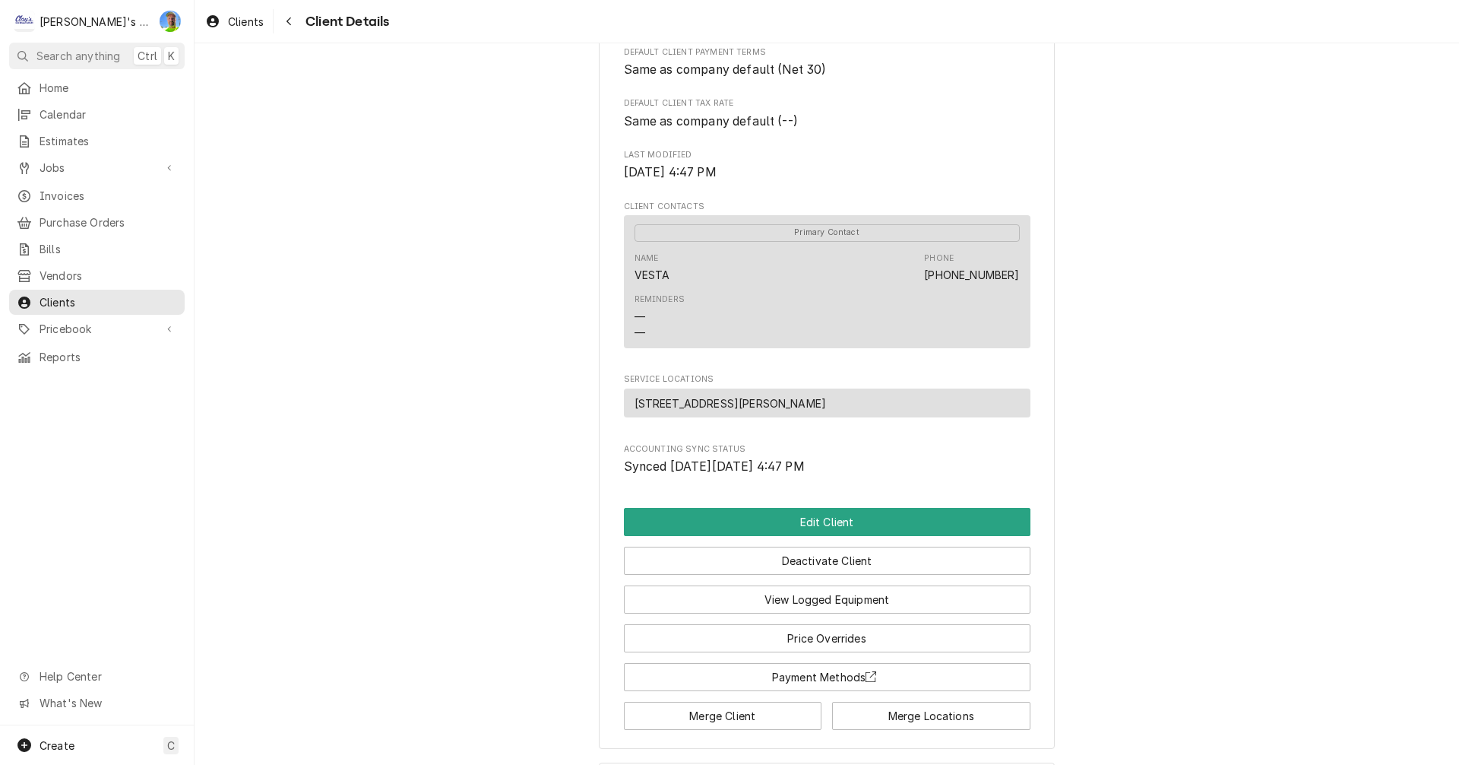
scroll to position [443, 0]
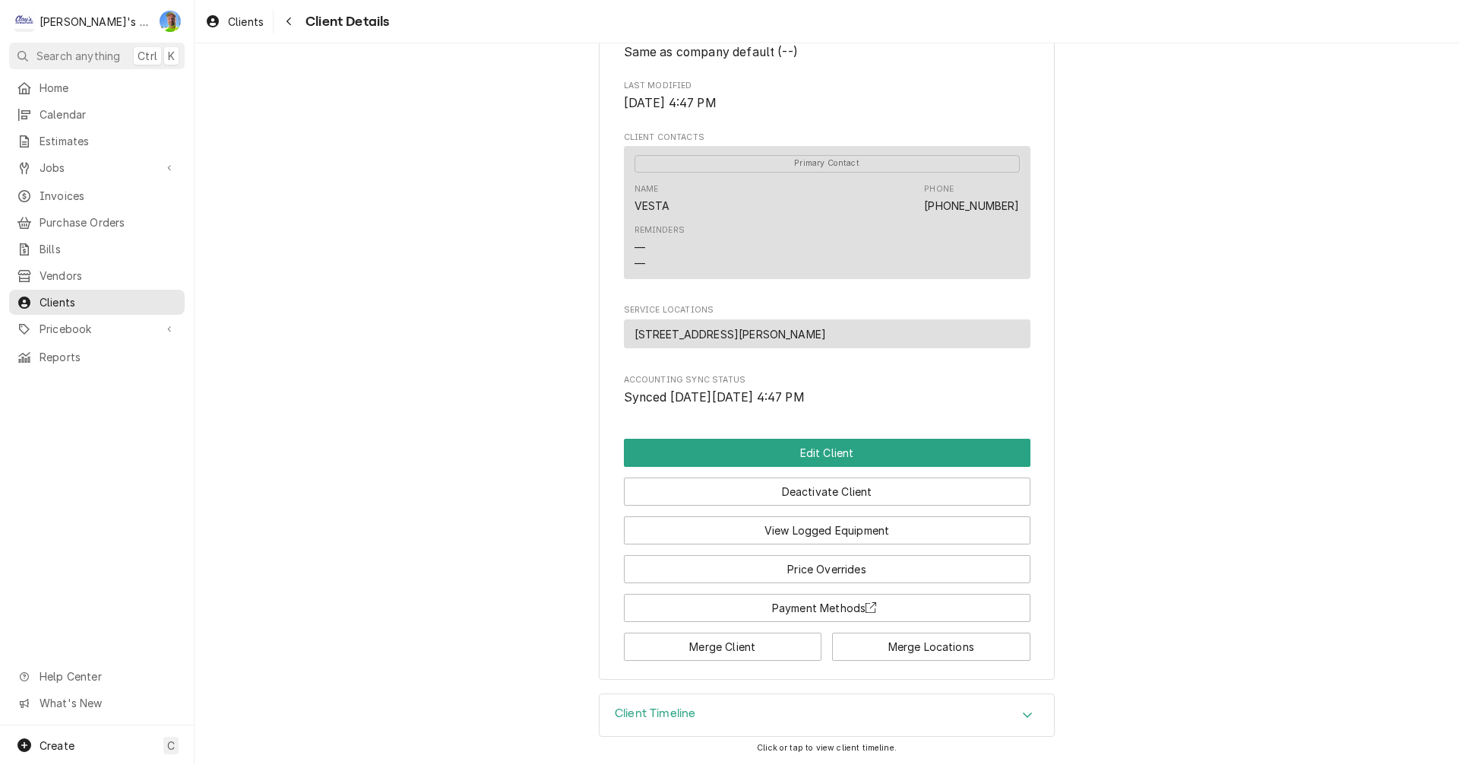
click at [936, 713] on div "Client Timeline" at bounding box center [827, 715] width 455 height 43
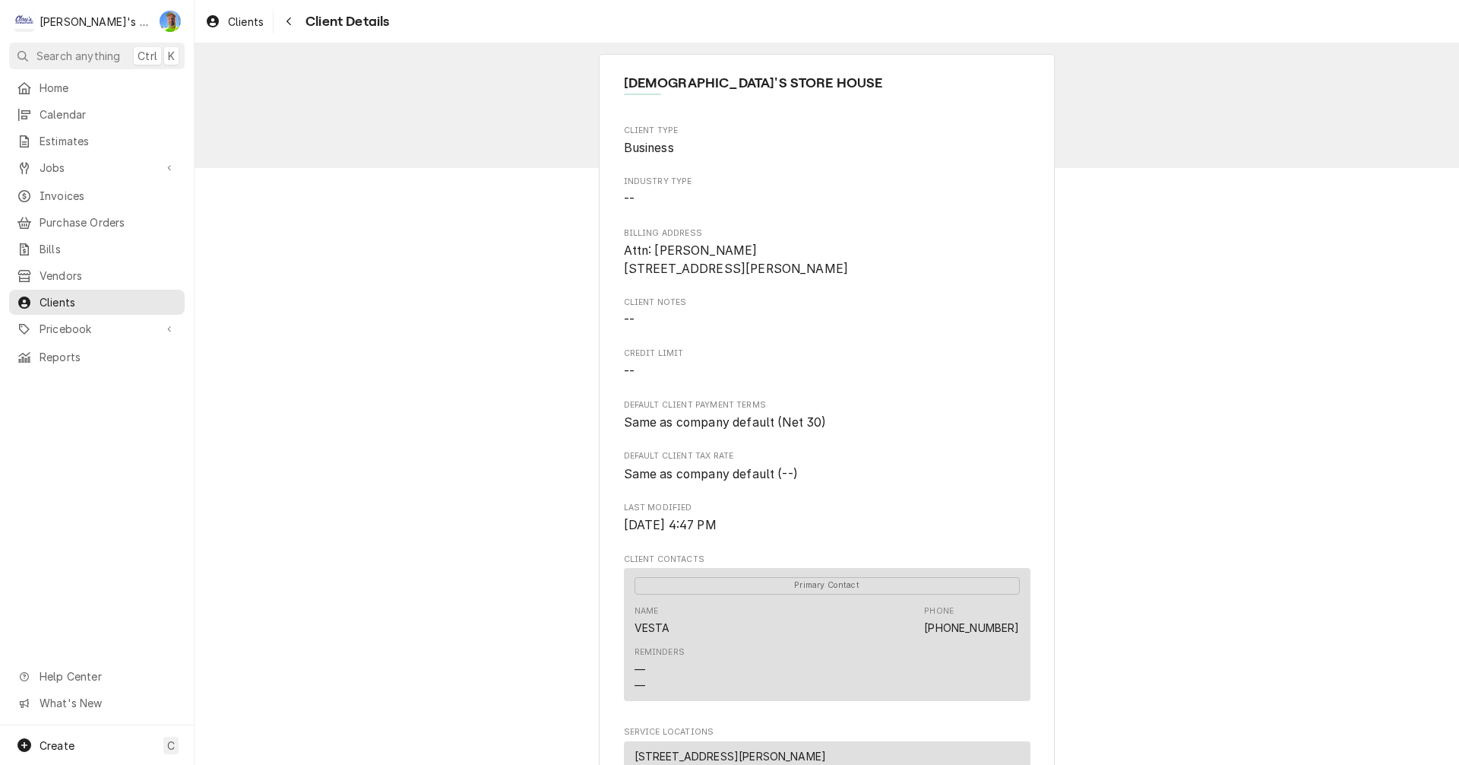
scroll to position [0, 0]
click at [234, 24] on span "Clients" at bounding box center [246, 22] width 36 height 16
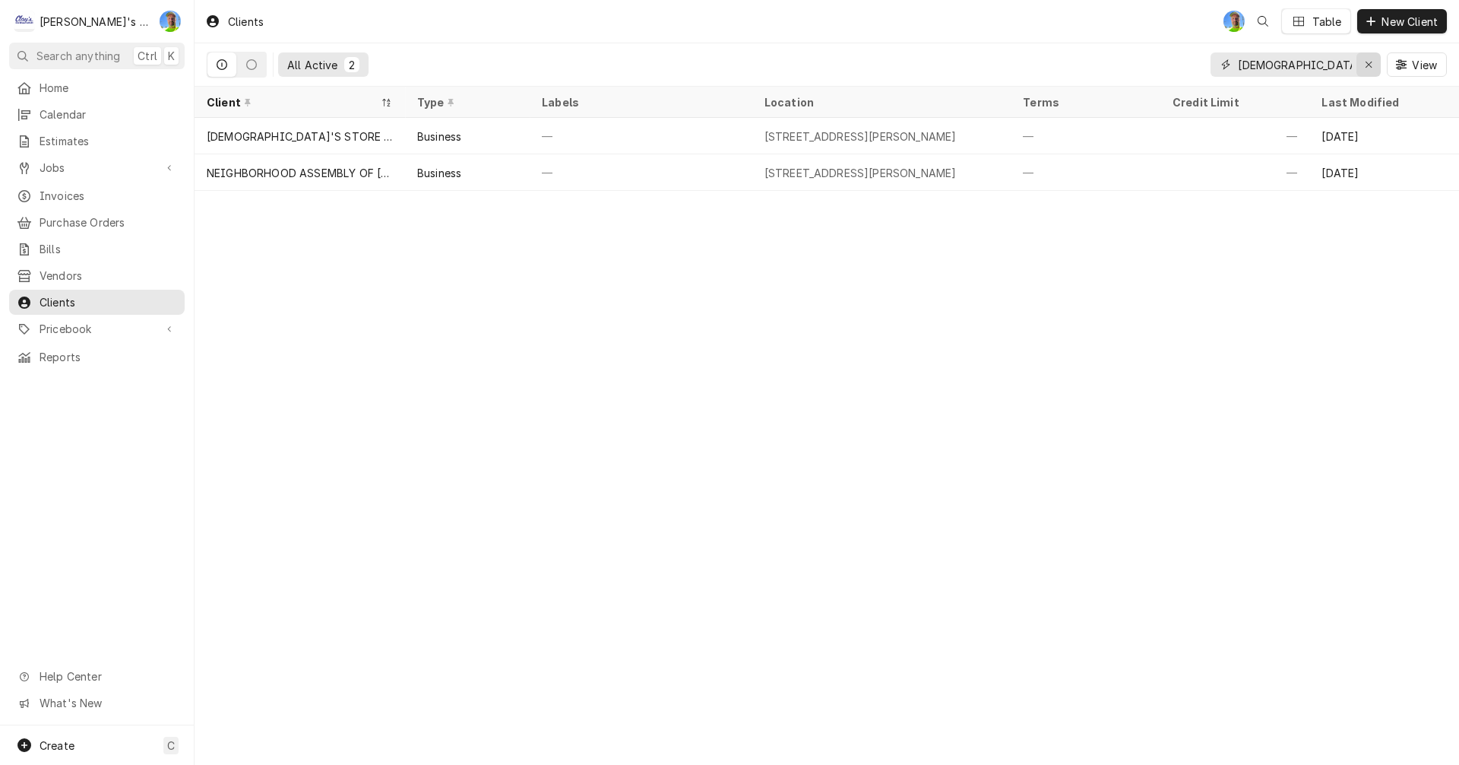
click at [1367, 69] on icon "Erase input" at bounding box center [1369, 64] width 8 height 11
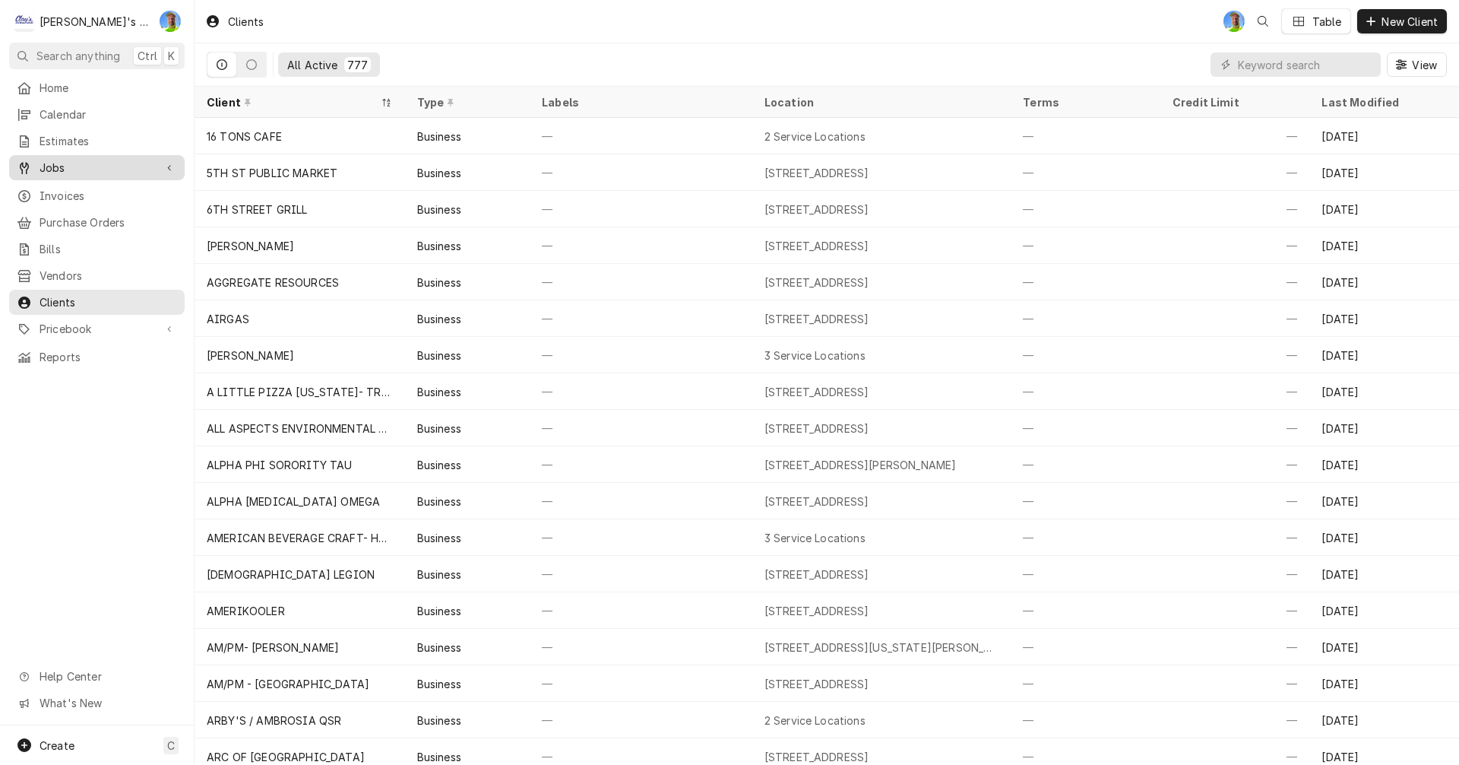
click at [99, 160] on span "Jobs" at bounding box center [97, 168] width 115 height 16
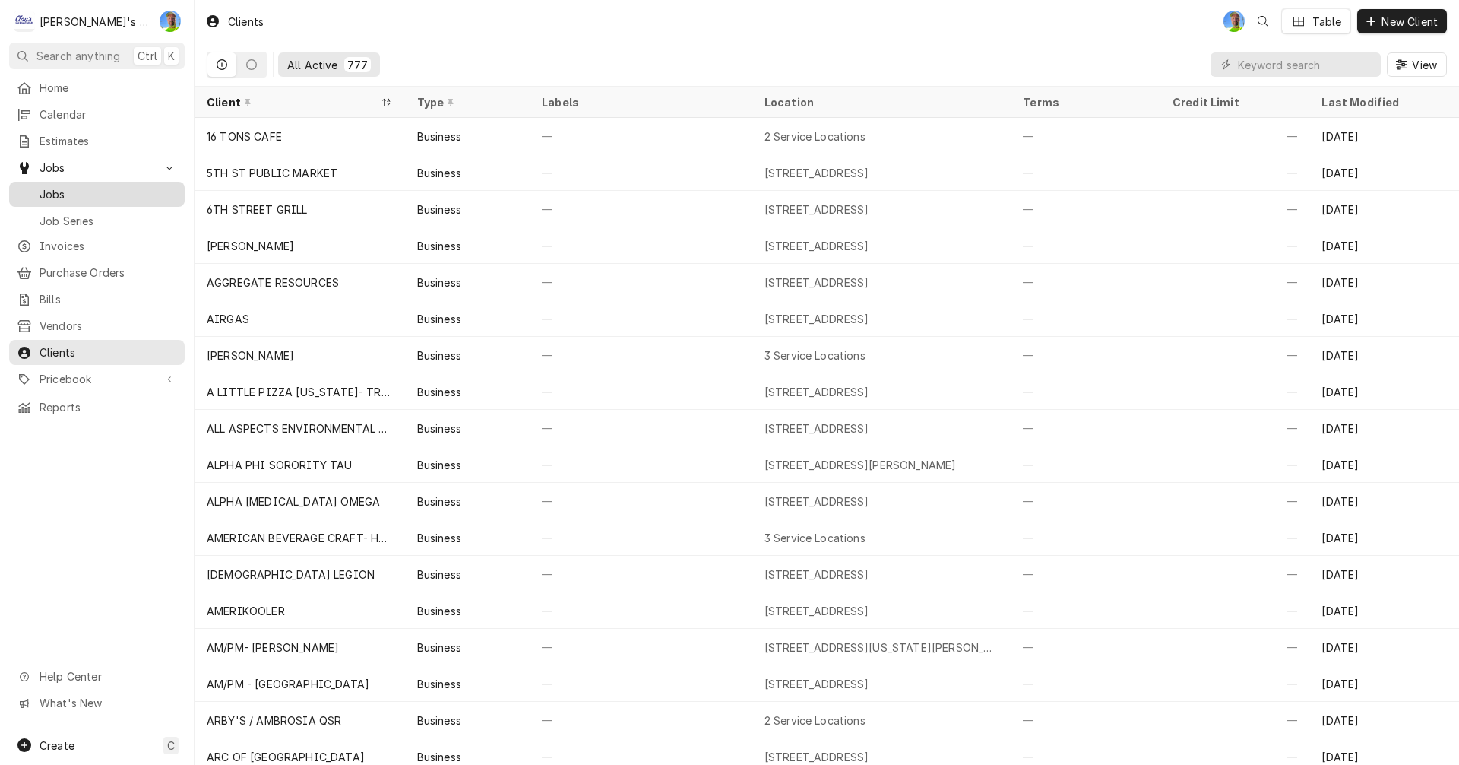
click at [95, 186] on span "Jobs" at bounding box center [109, 194] width 138 height 16
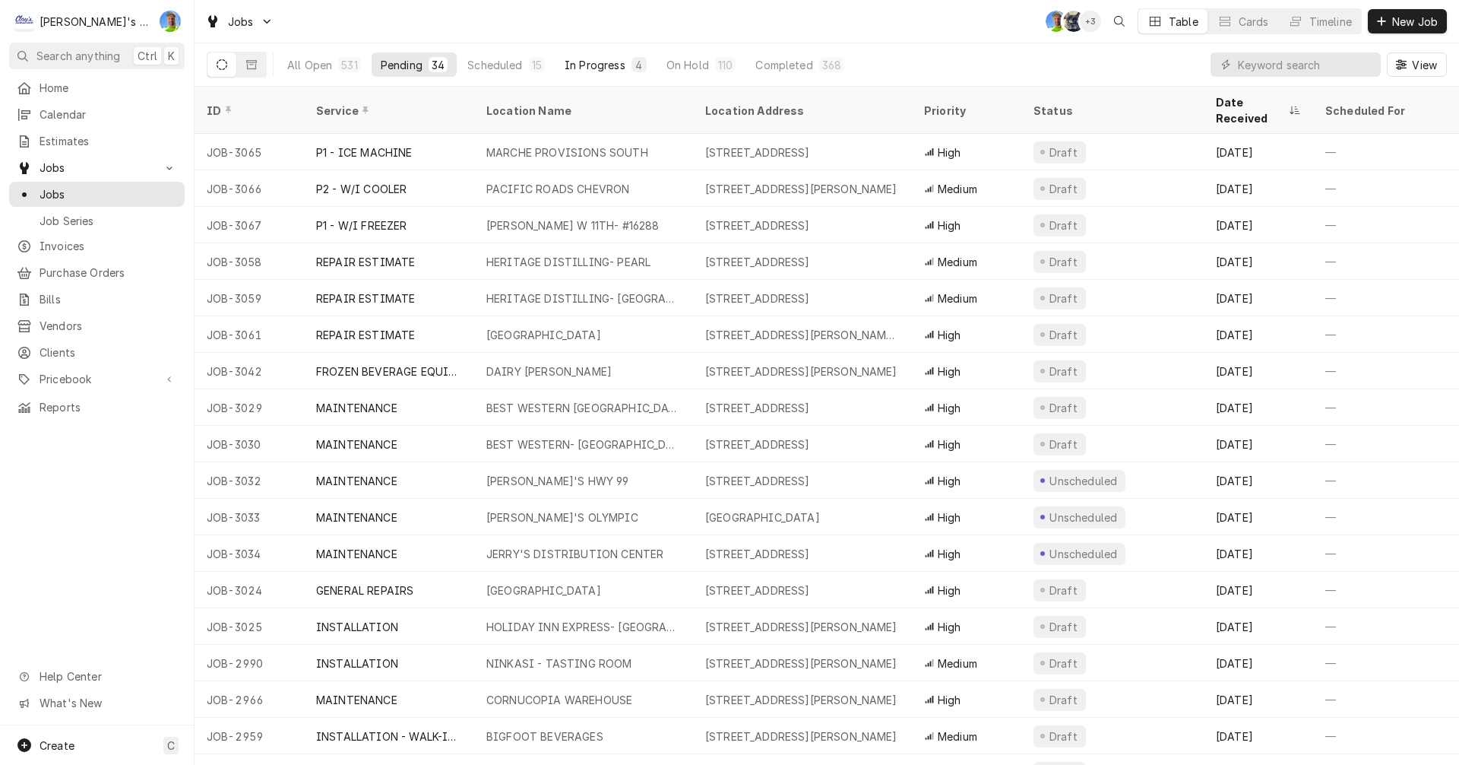
click at [591, 59] on div "In Progress" at bounding box center [595, 65] width 61 height 16
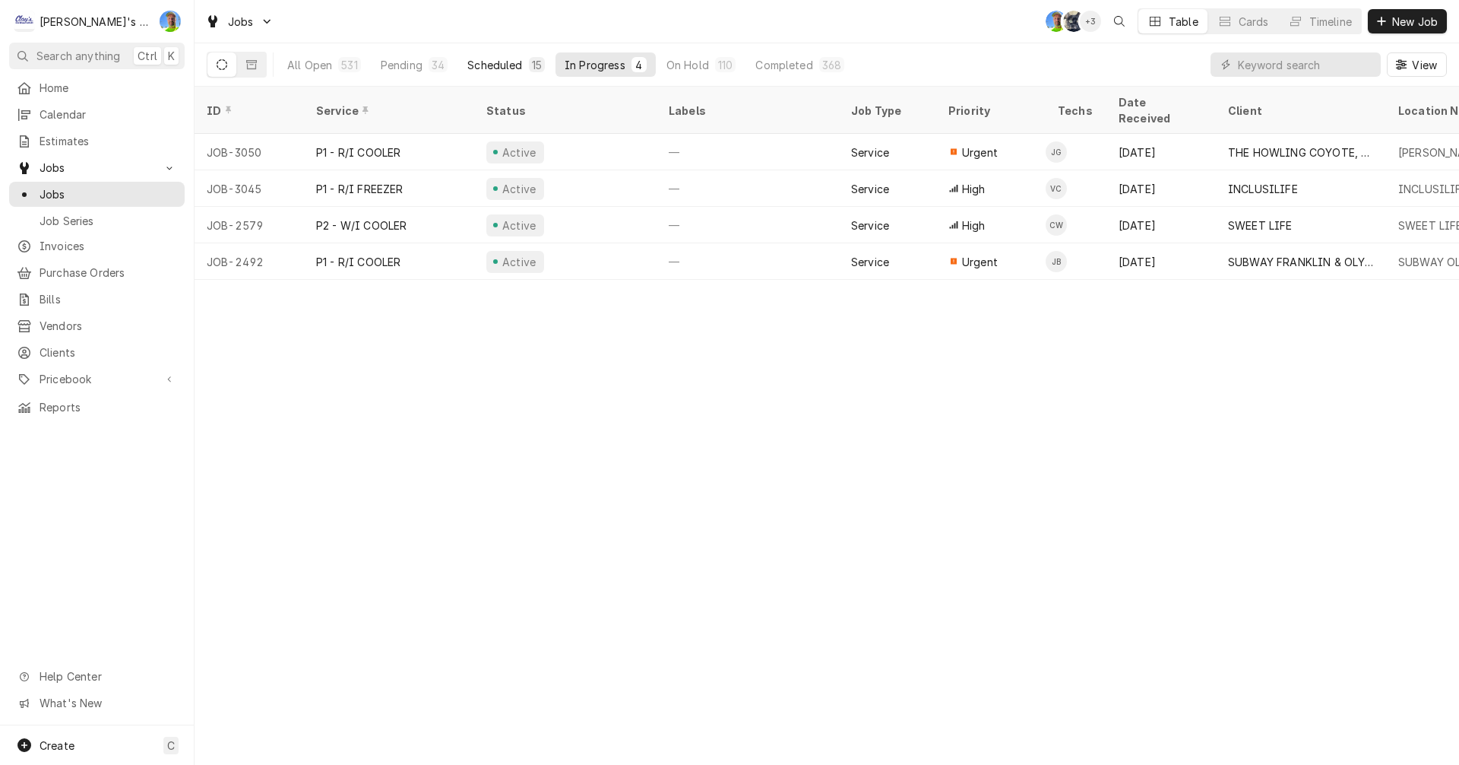
click at [485, 61] on div "Scheduled" at bounding box center [494, 65] width 55 height 16
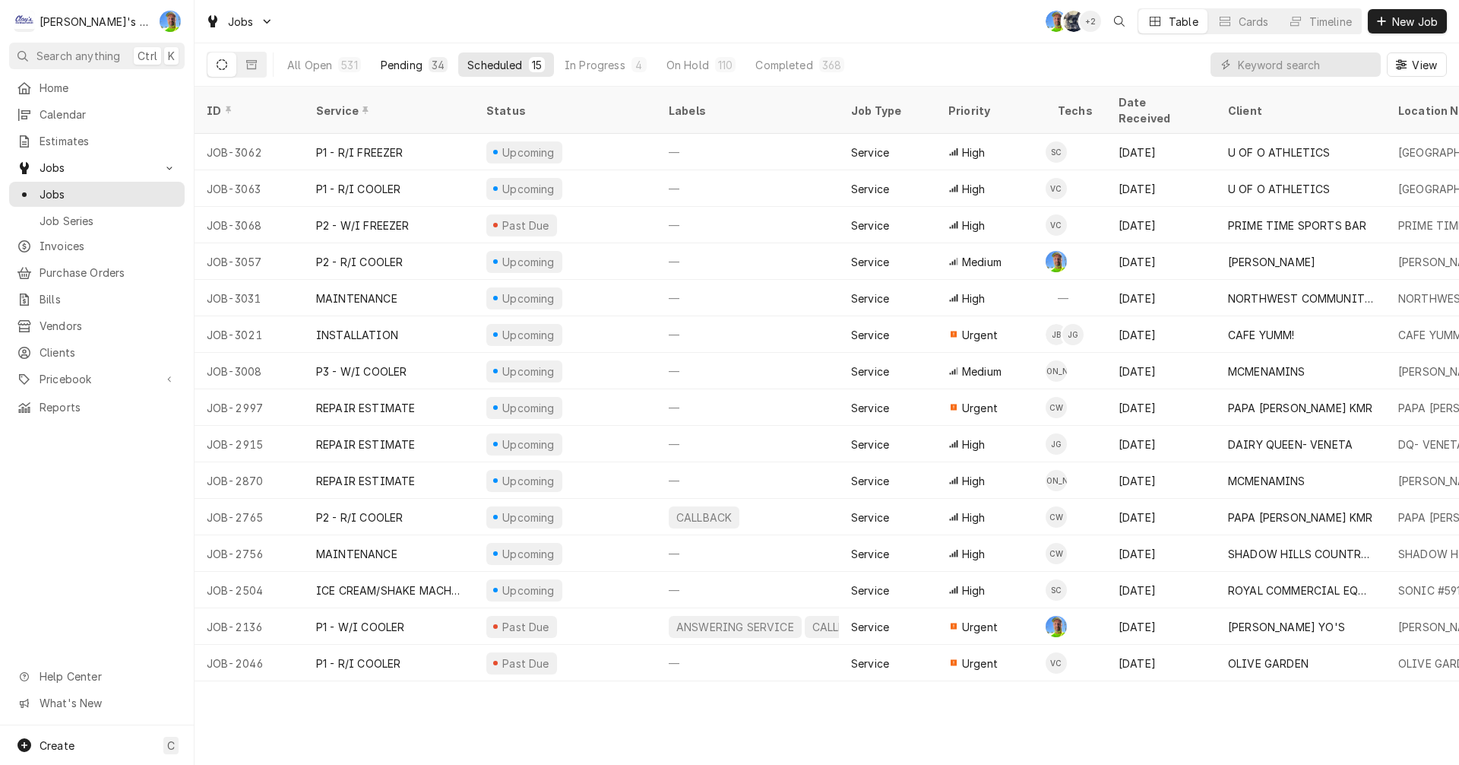
click at [402, 65] on div "Pending" at bounding box center [402, 65] width 42 height 16
